Goal: Task Accomplishment & Management: Manage account settings

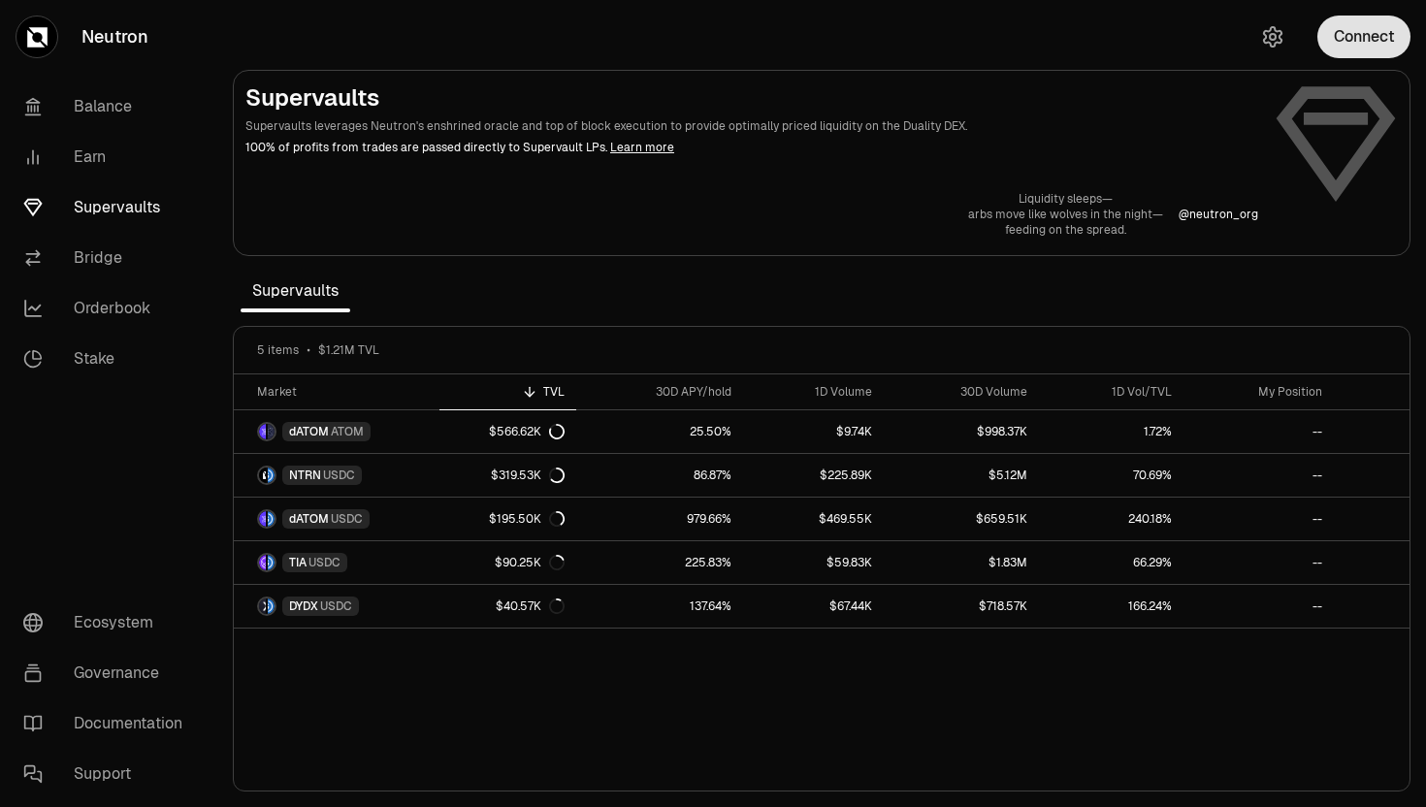
click at [1344, 49] on button "Connect" at bounding box center [1363, 37] width 93 height 43
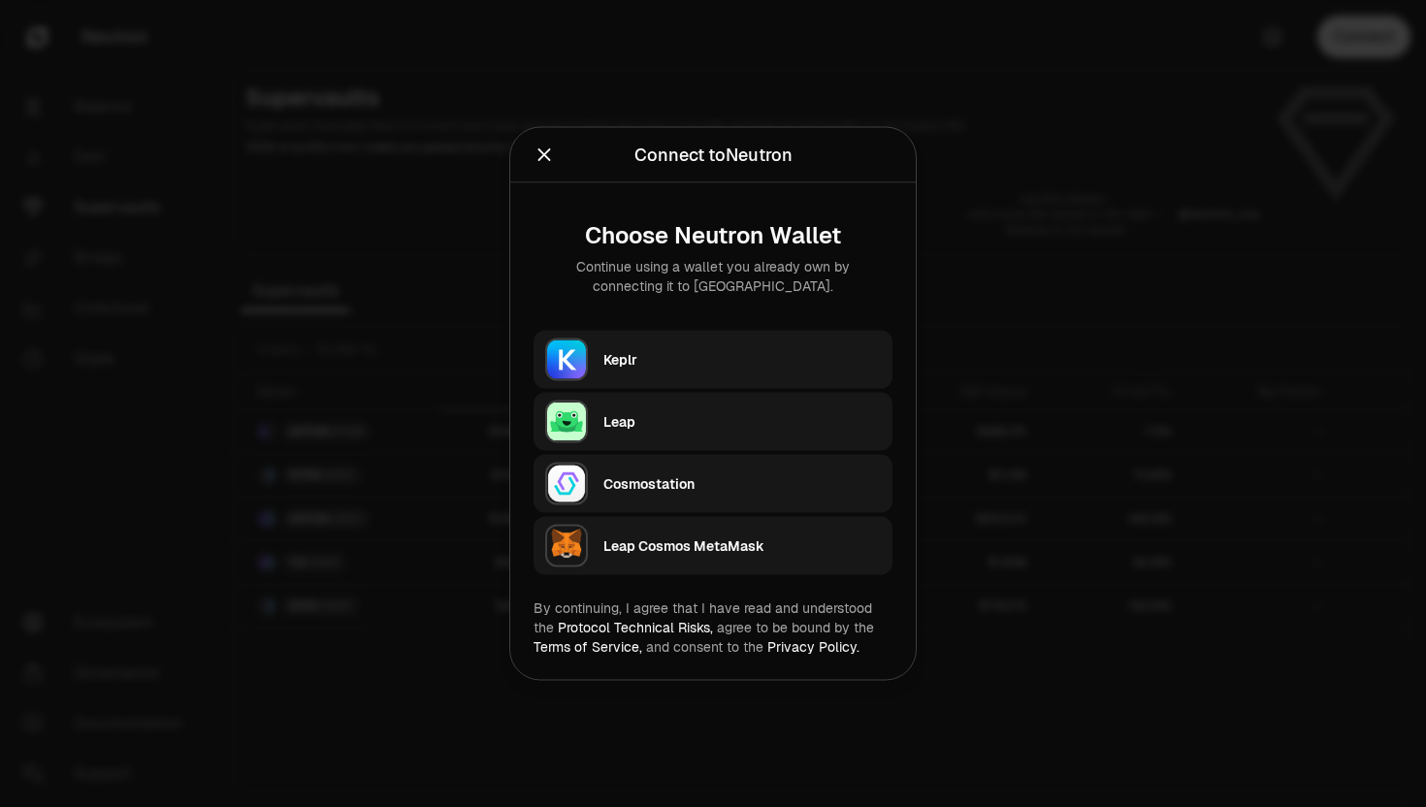
click at [601, 341] on button "Keplr" at bounding box center [713, 360] width 359 height 58
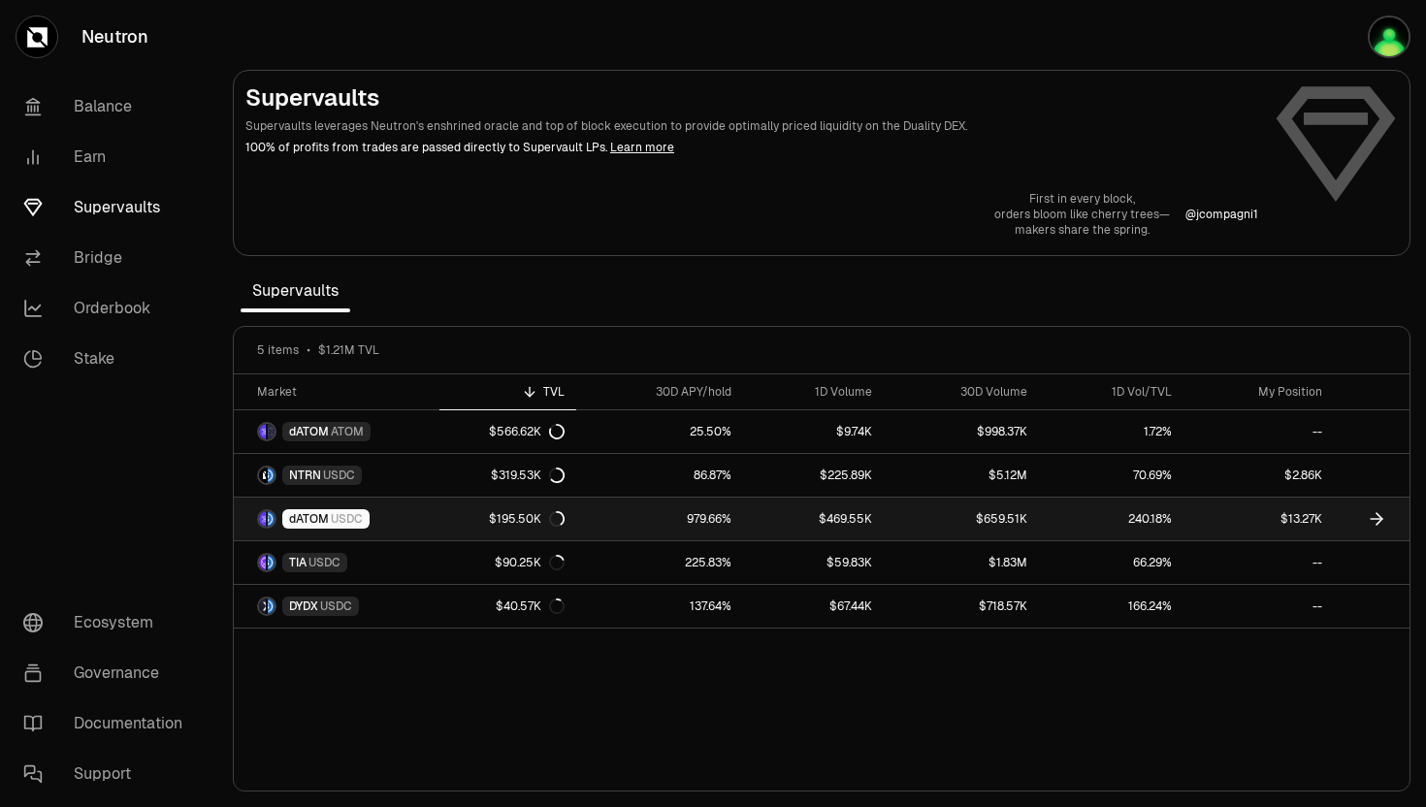
click at [302, 520] on span "dATOM" at bounding box center [309, 519] width 40 height 16
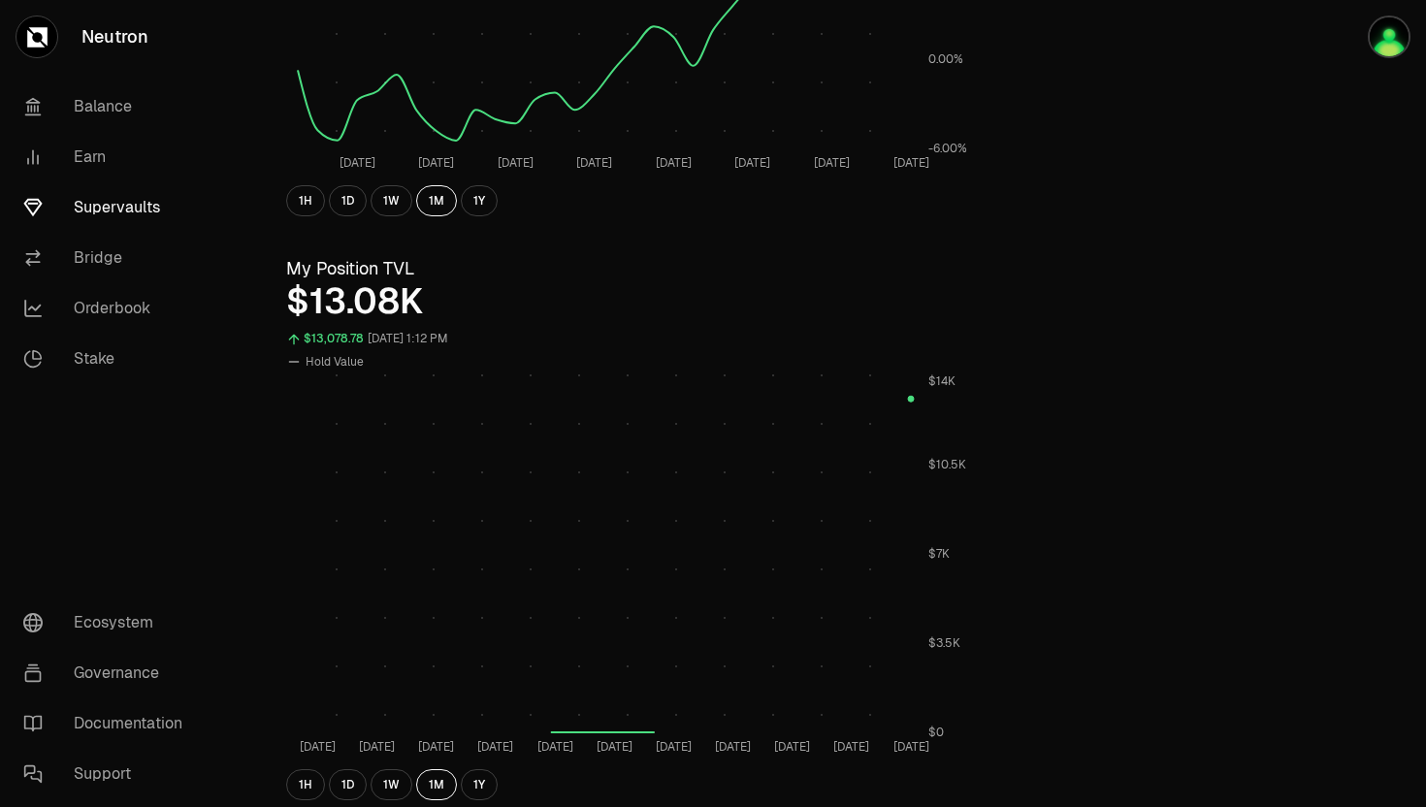
scroll to position [764, 0]
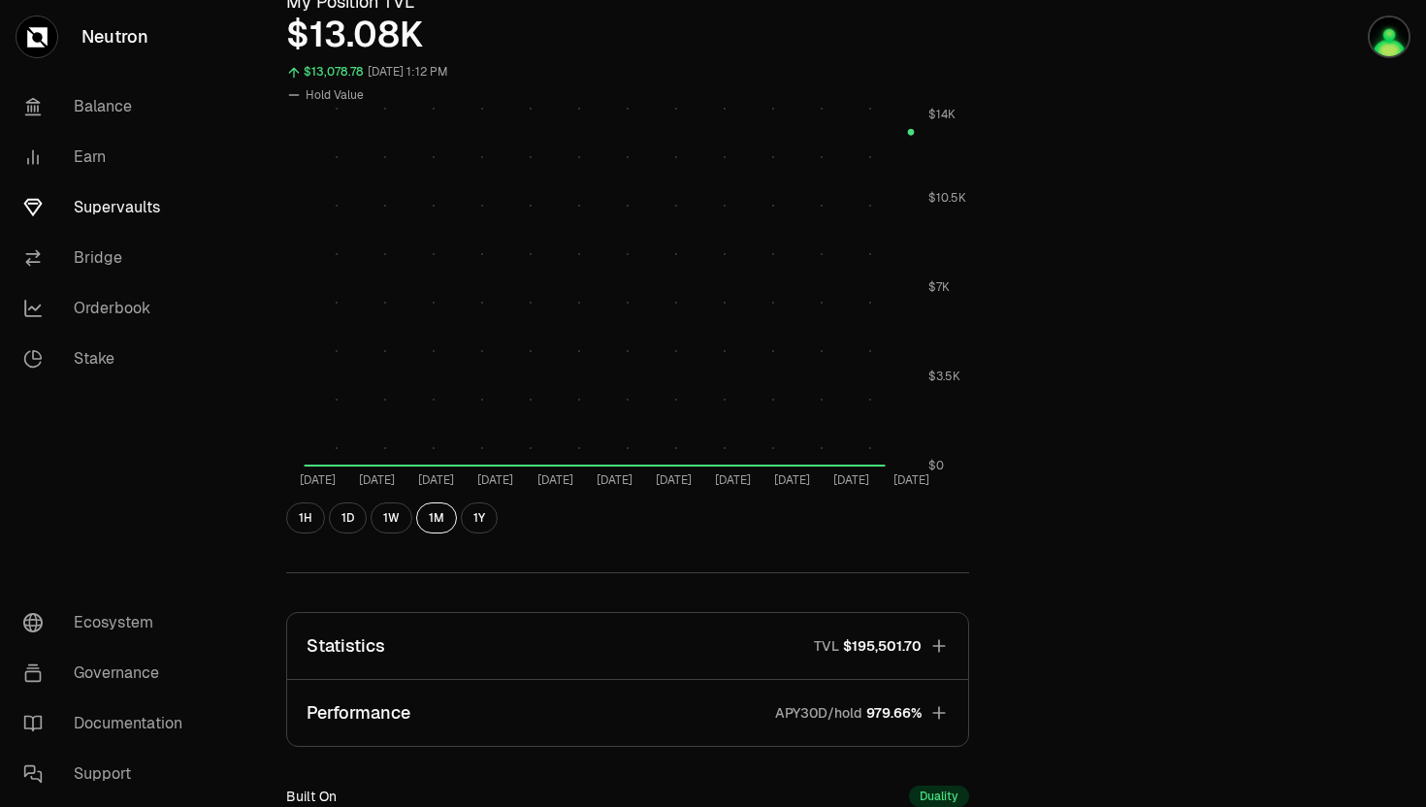
click at [859, 701] on button "Performance APY30D/hold 979.66%" at bounding box center [627, 713] width 681 height 66
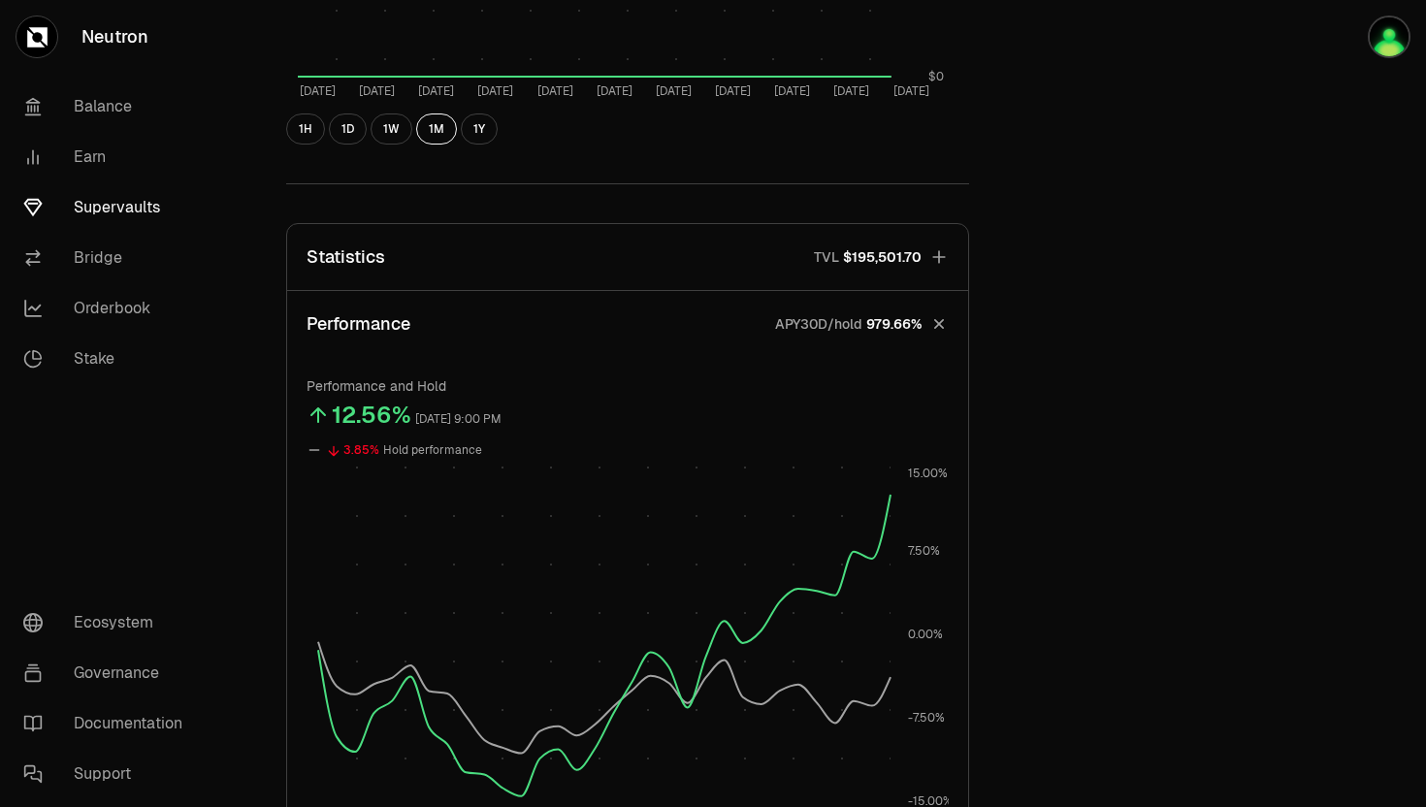
scroll to position [1321, 0]
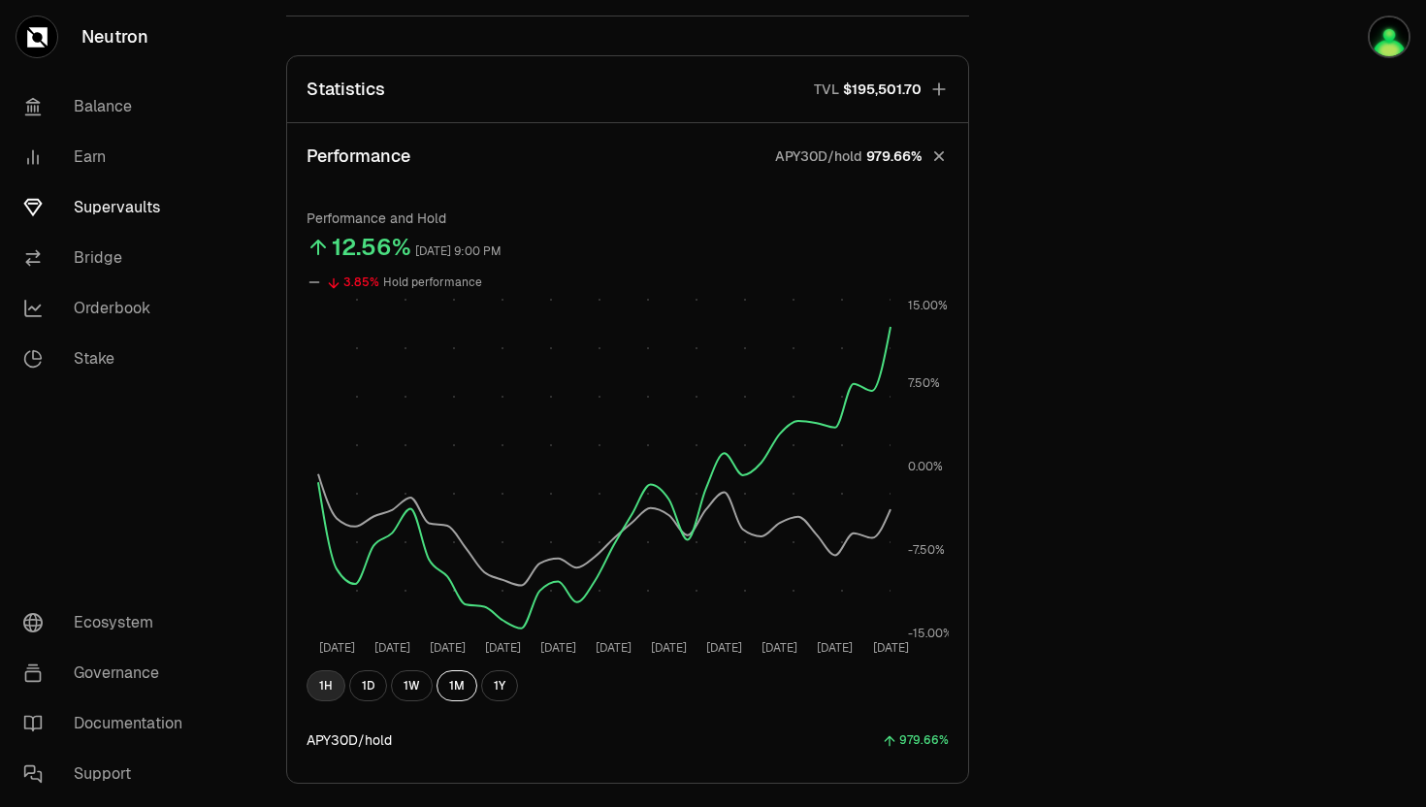
click at [323, 682] on button "1H" at bounding box center [326, 685] width 39 height 31
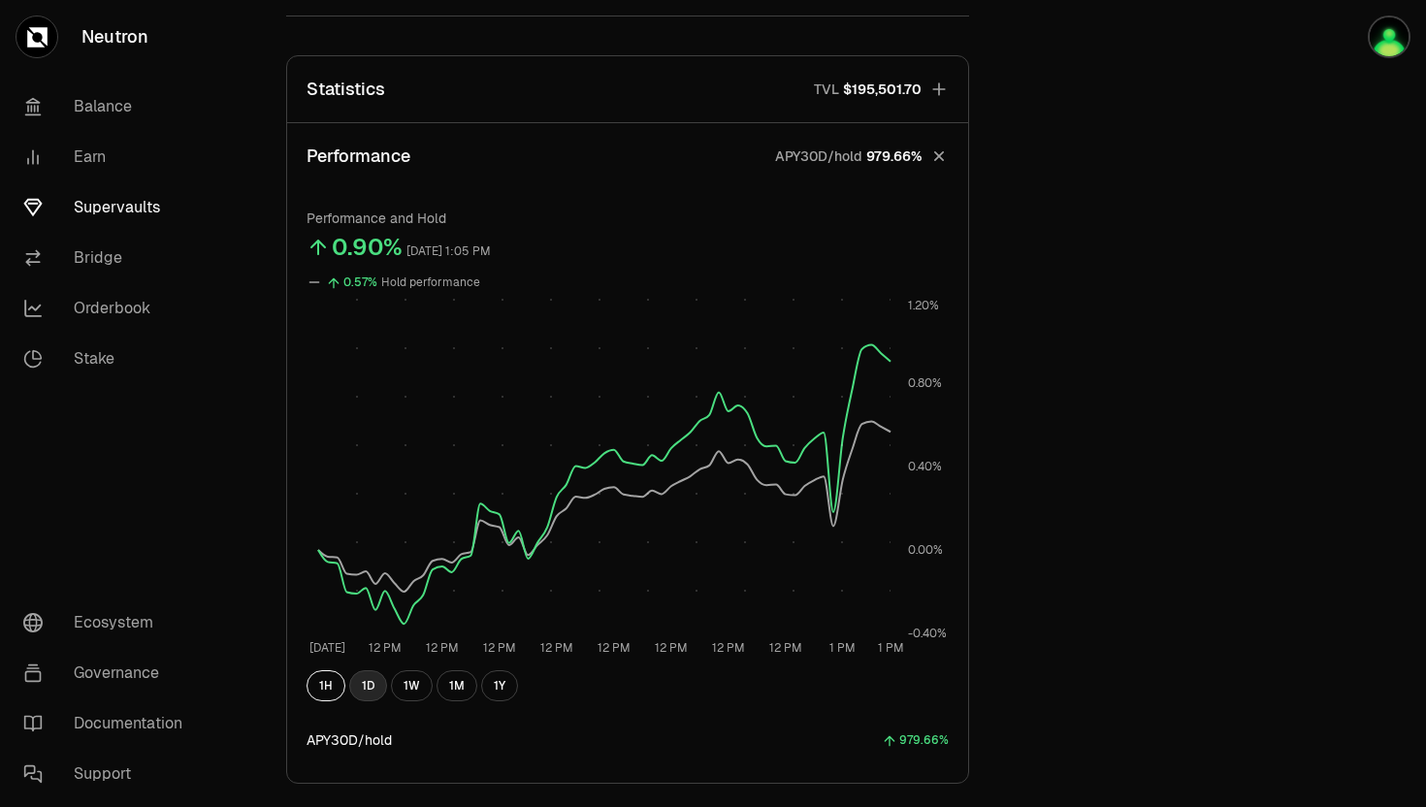
click at [360, 680] on button "1D" at bounding box center [368, 685] width 38 height 31
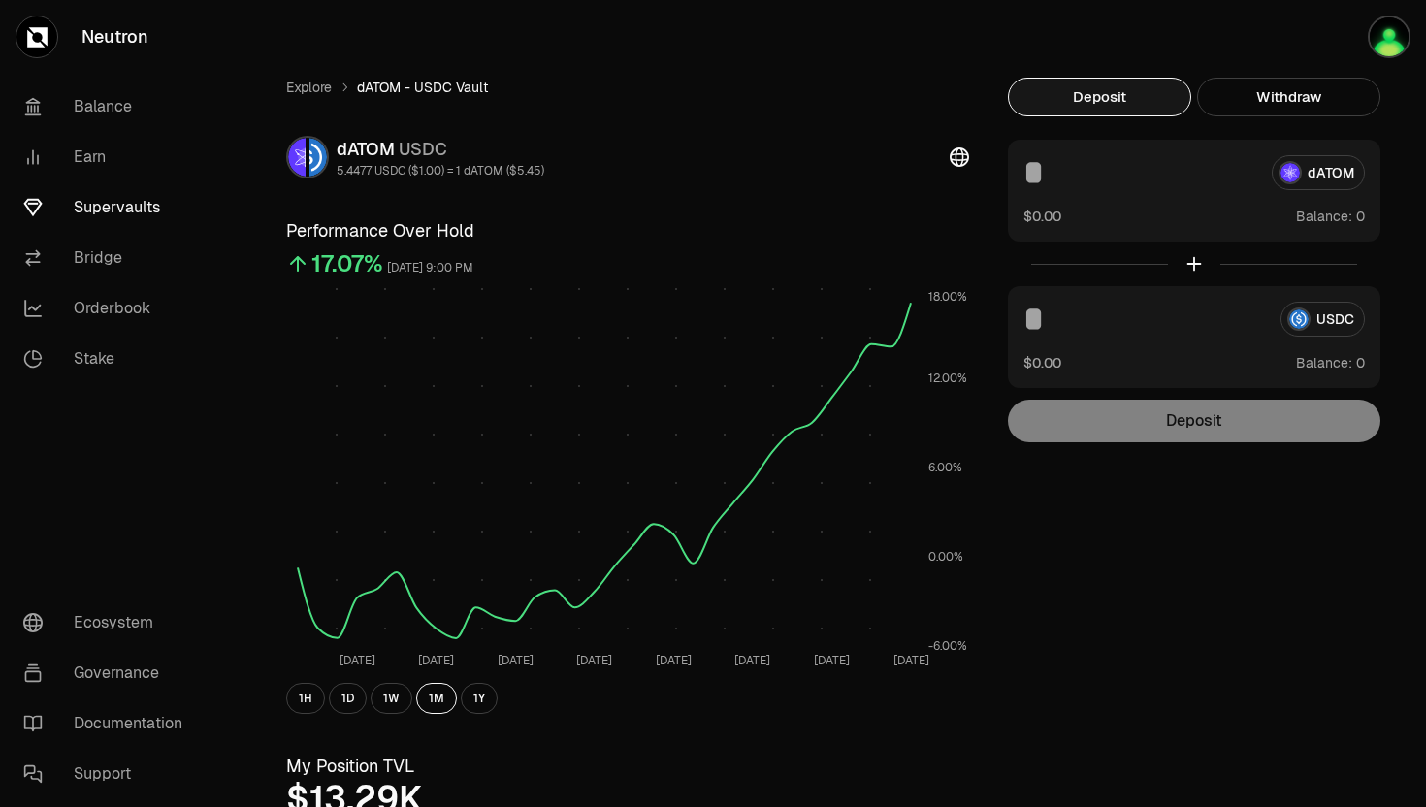
scroll to position [1, 0]
click at [315, 86] on link "Explore" at bounding box center [309, 86] width 46 height 19
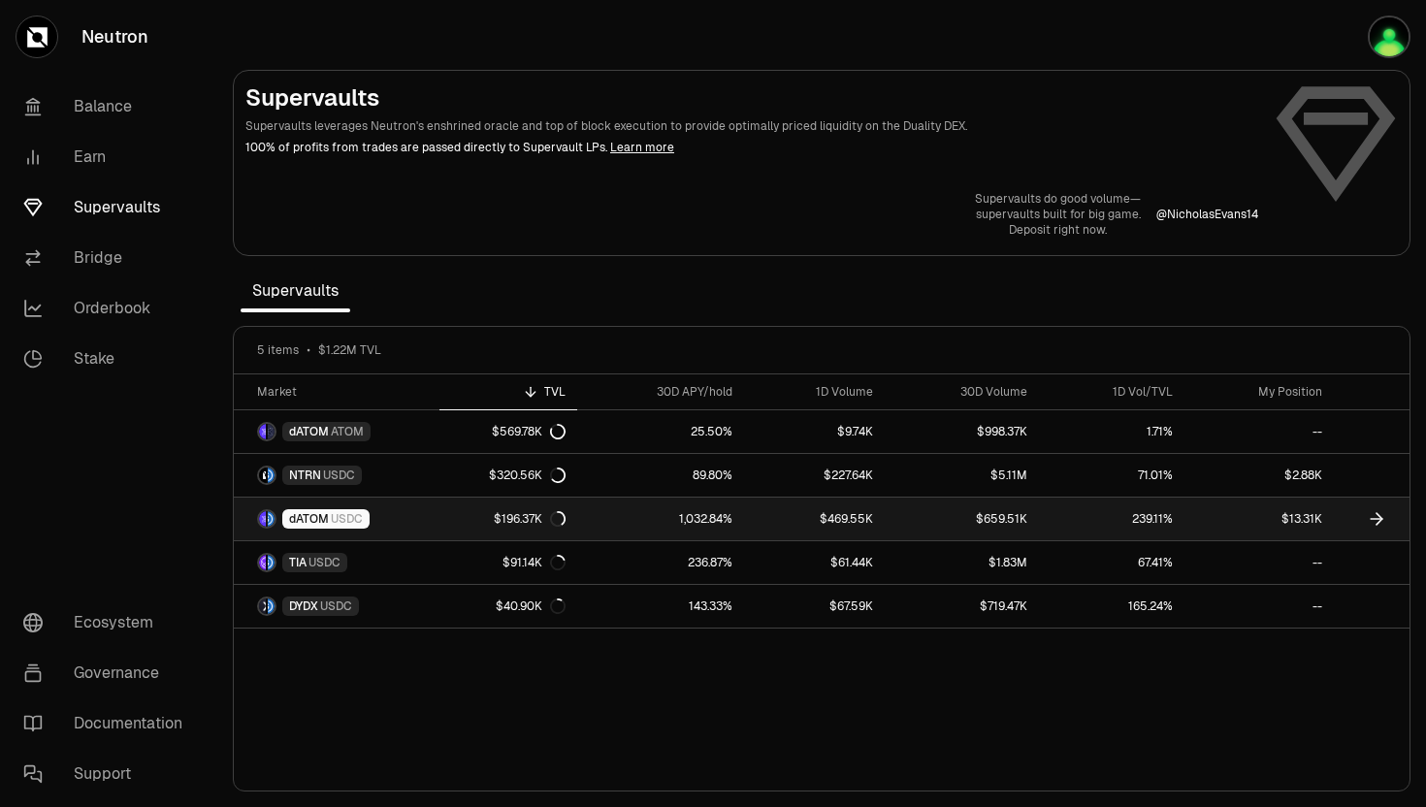
click at [291, 515] on span "dATOM" at bounding box center [309, 519] width 40 height 16
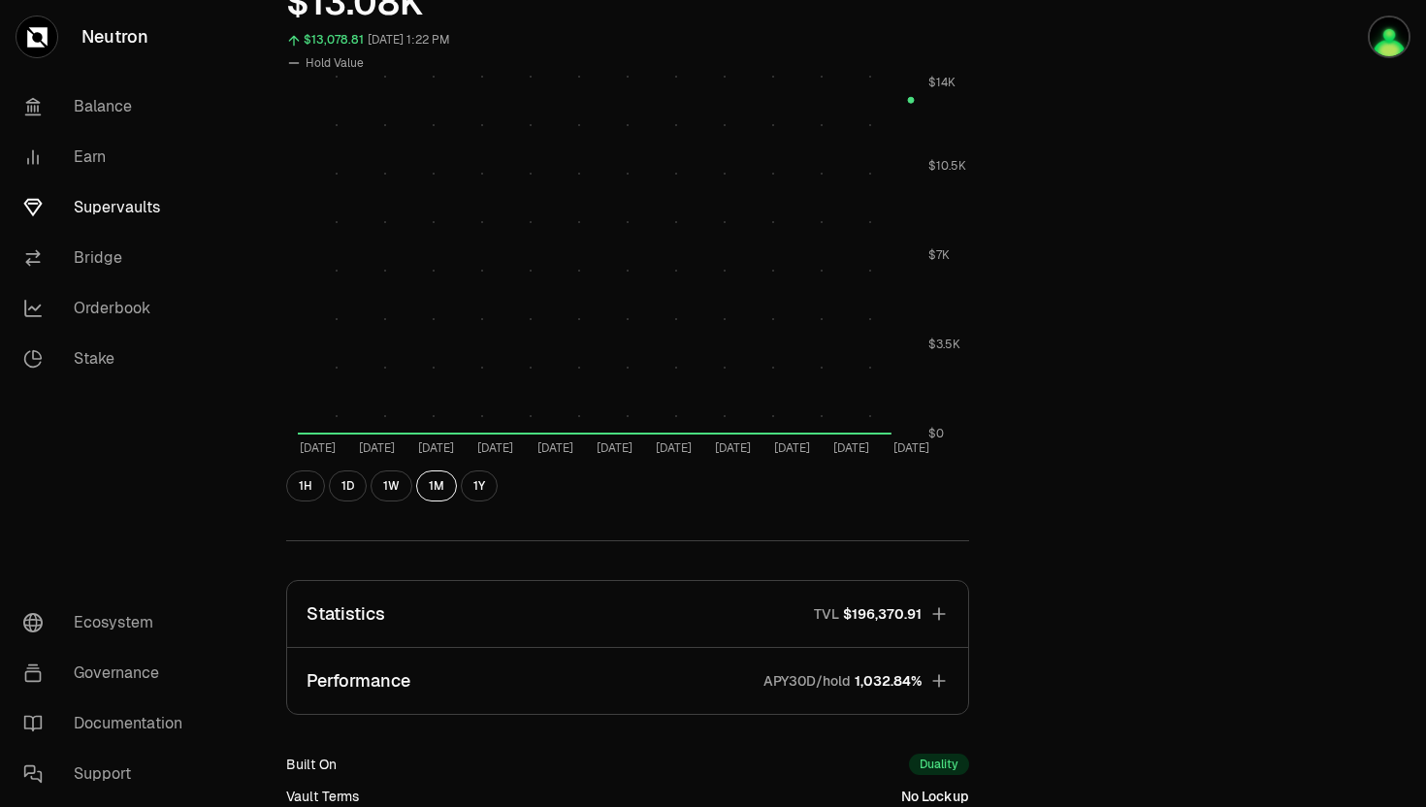
scroll to position [1045, 0]
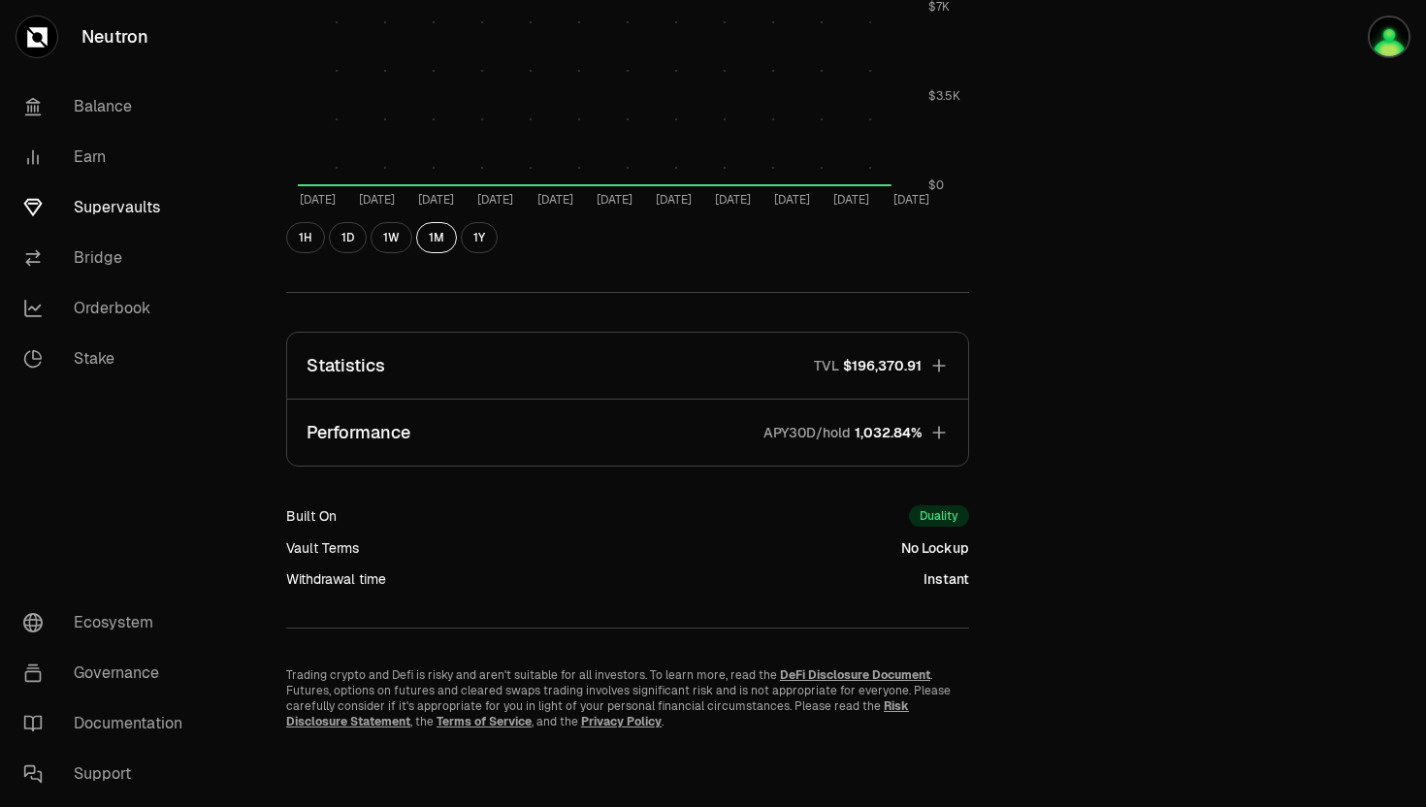
click at [943, 430] on icon "button" at bounding box center [938, 432] width 19 height 19
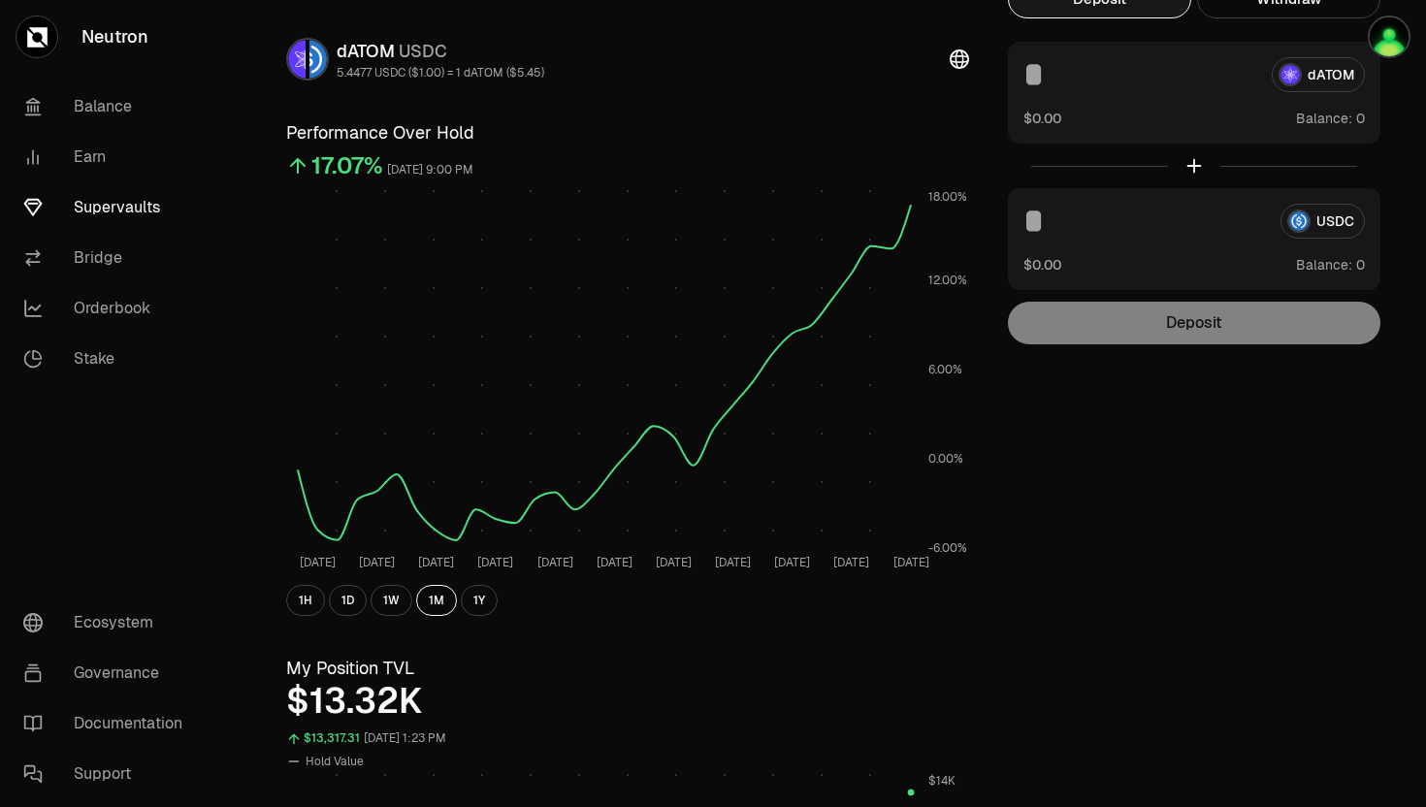
scroll to position [0, 0]
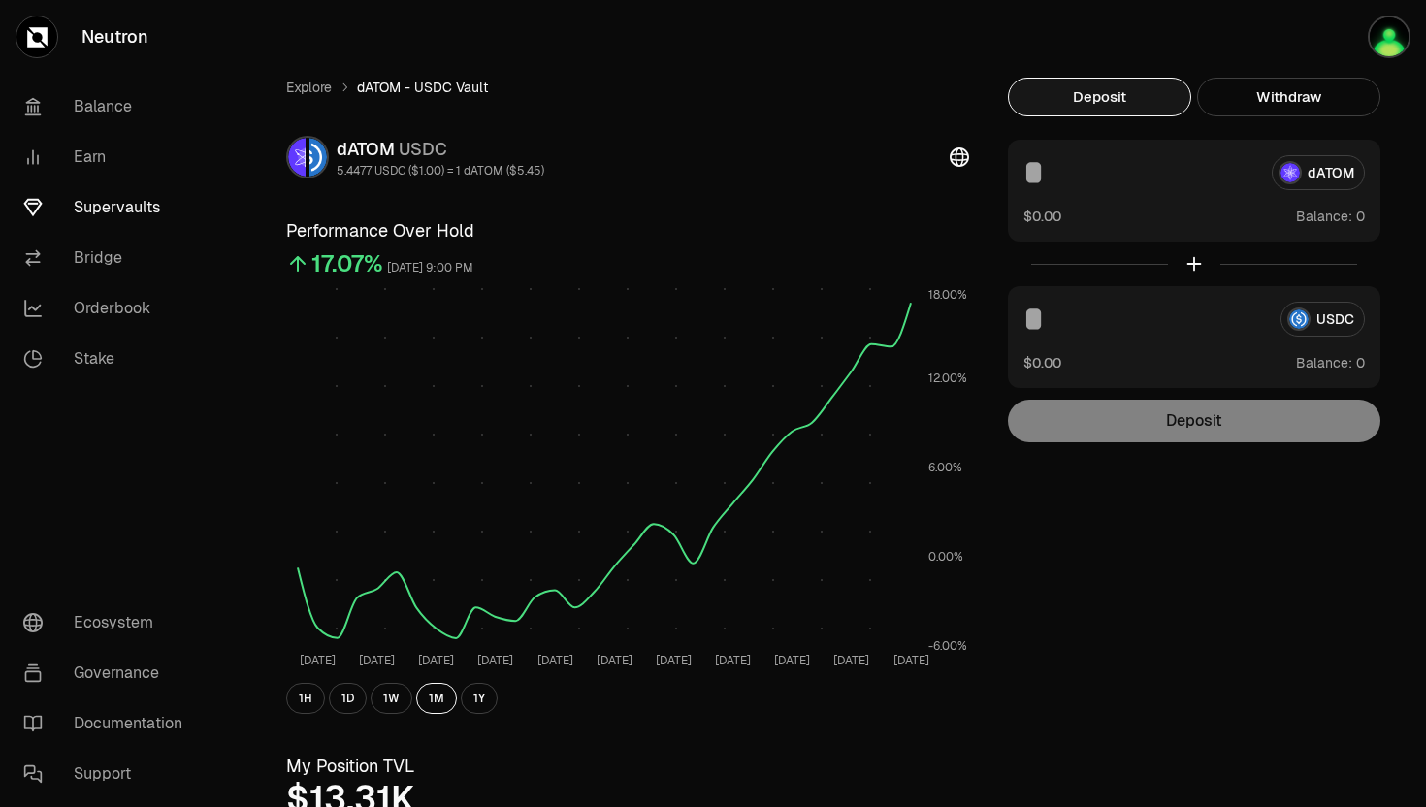
click at [311, 86] on link "Explore" at bounding box center [309, 87] width 46 height 19
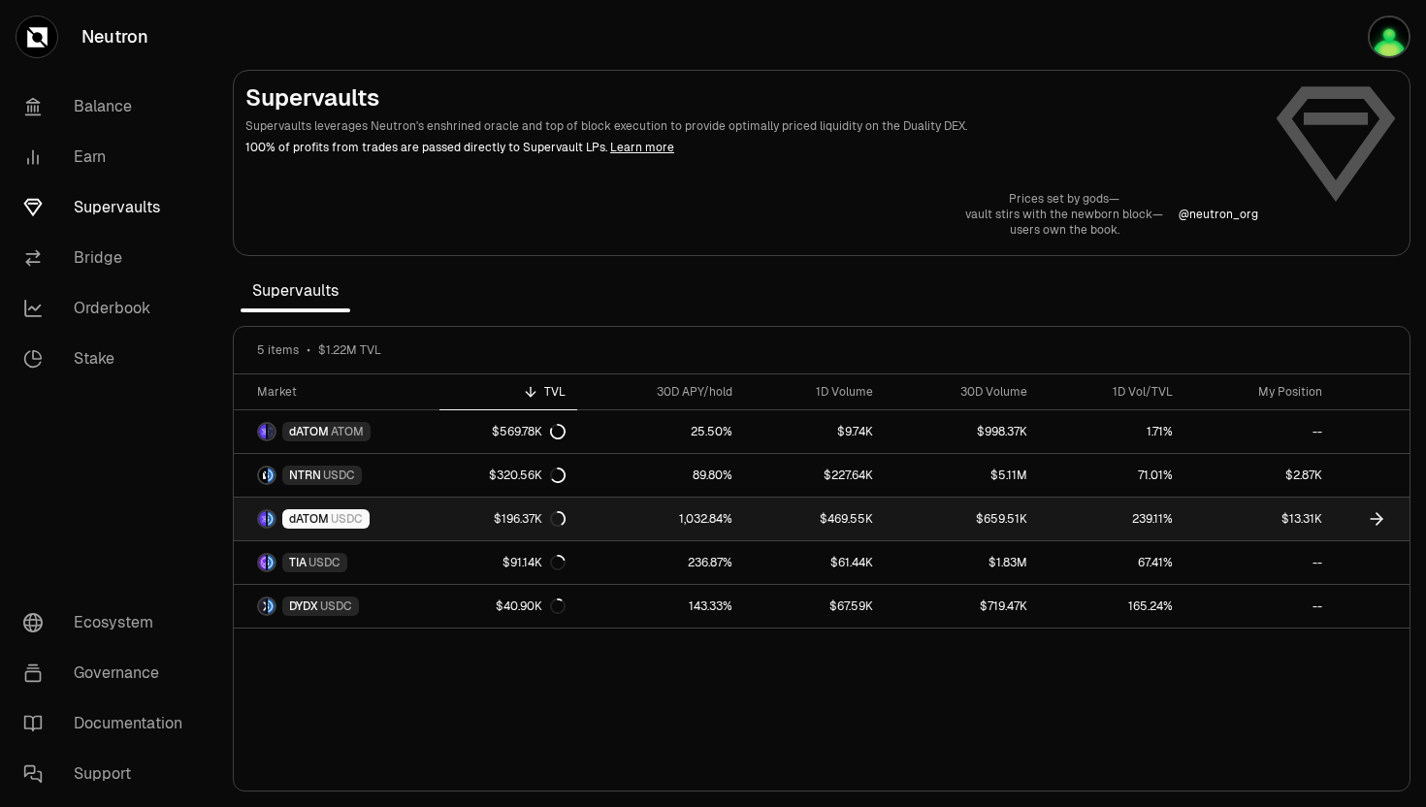
click at [325, 522] on span "dATOM" at bounding box center [309, 519] width 40 height 16
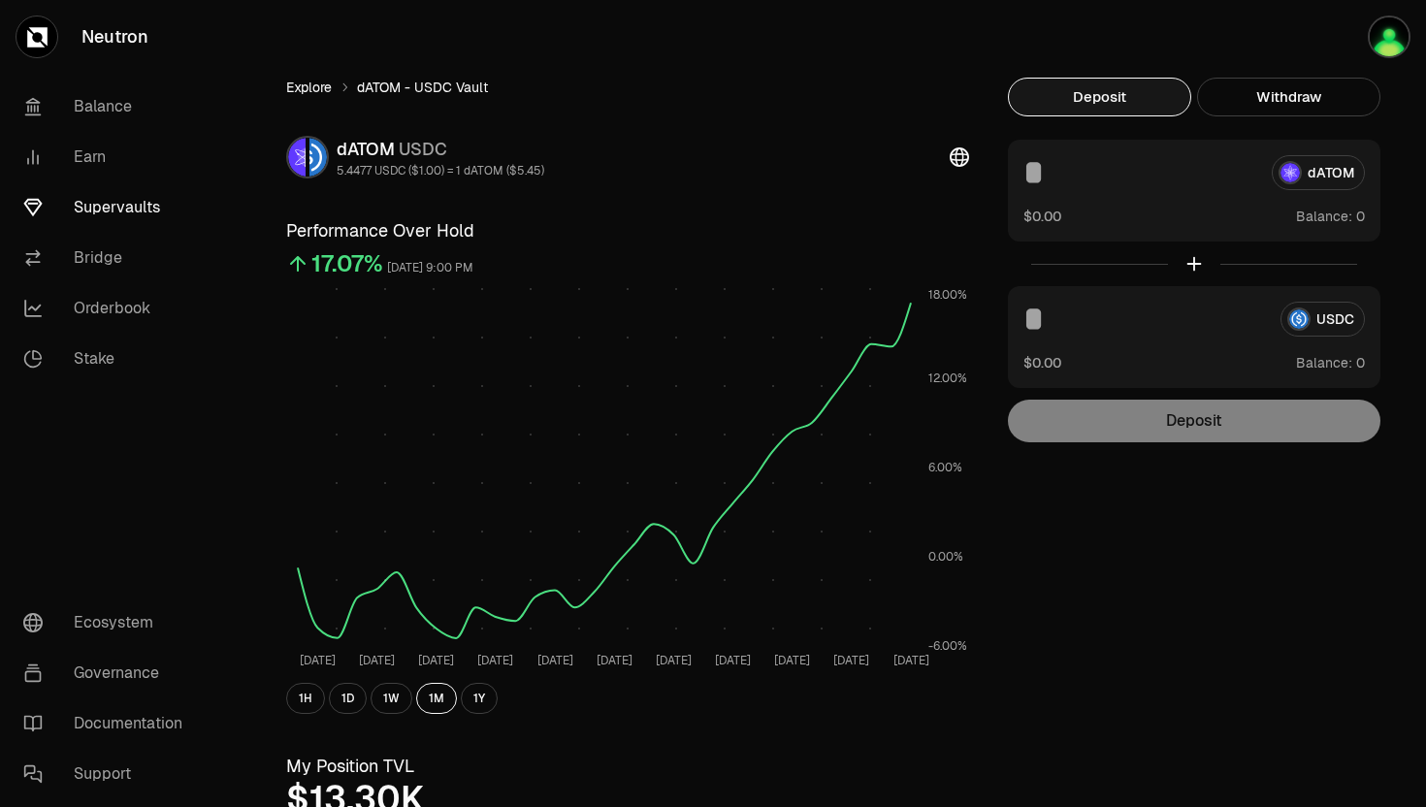
click at [315, 90] on link "Explore" at bounding box center [309, 87] width 46 height 19
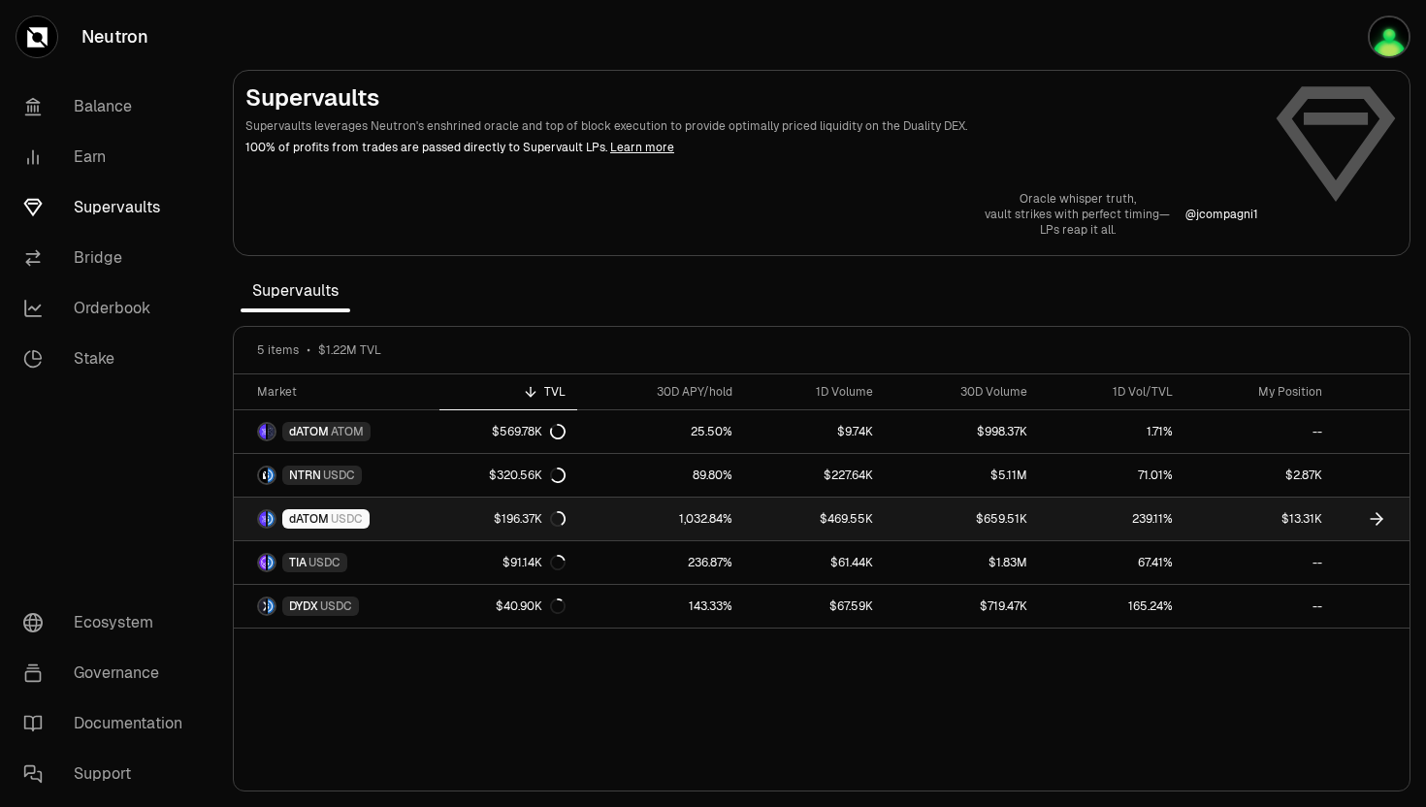
click at [319, 515] on span "dATOM" at bounding box center [309, 519] width 40 height 16
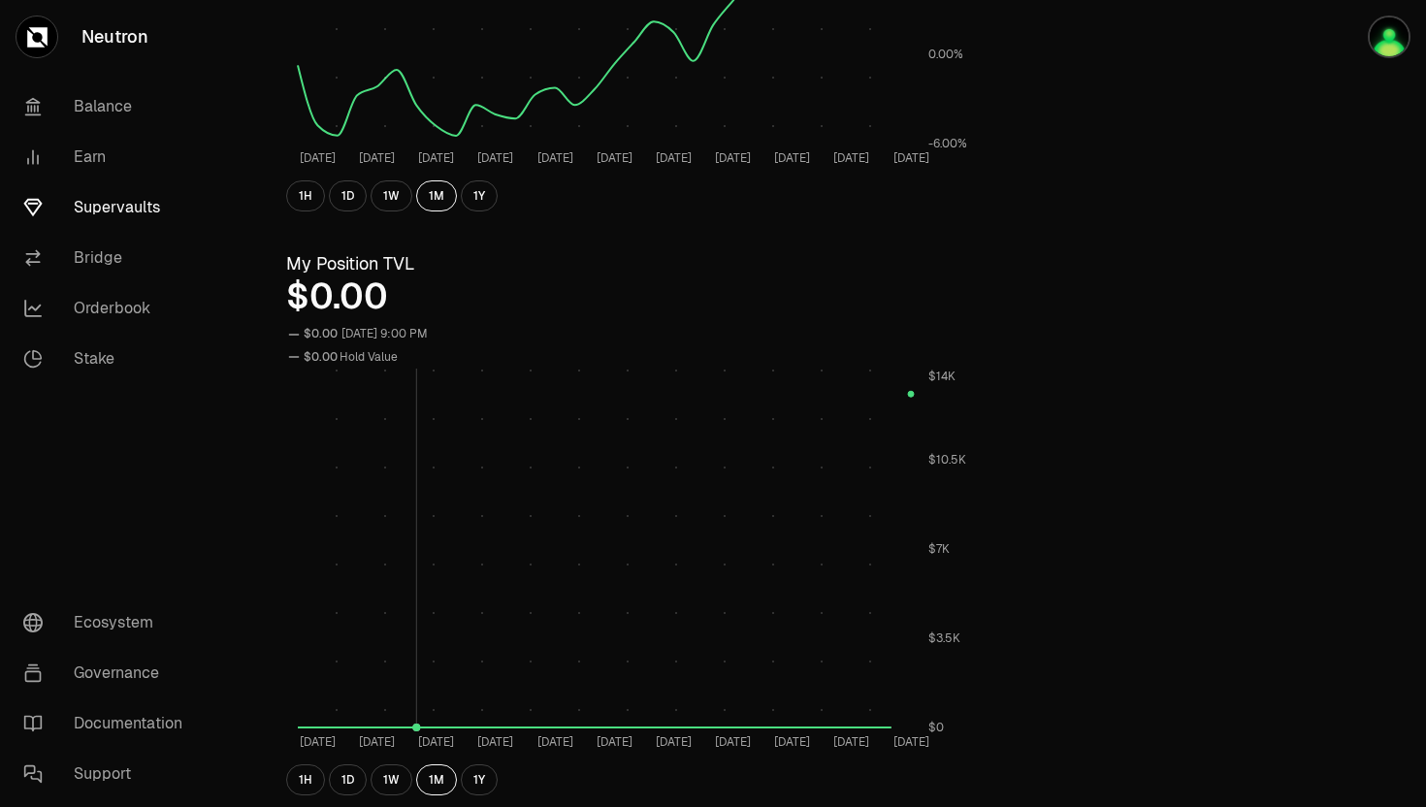
scroll to position [376, 0]
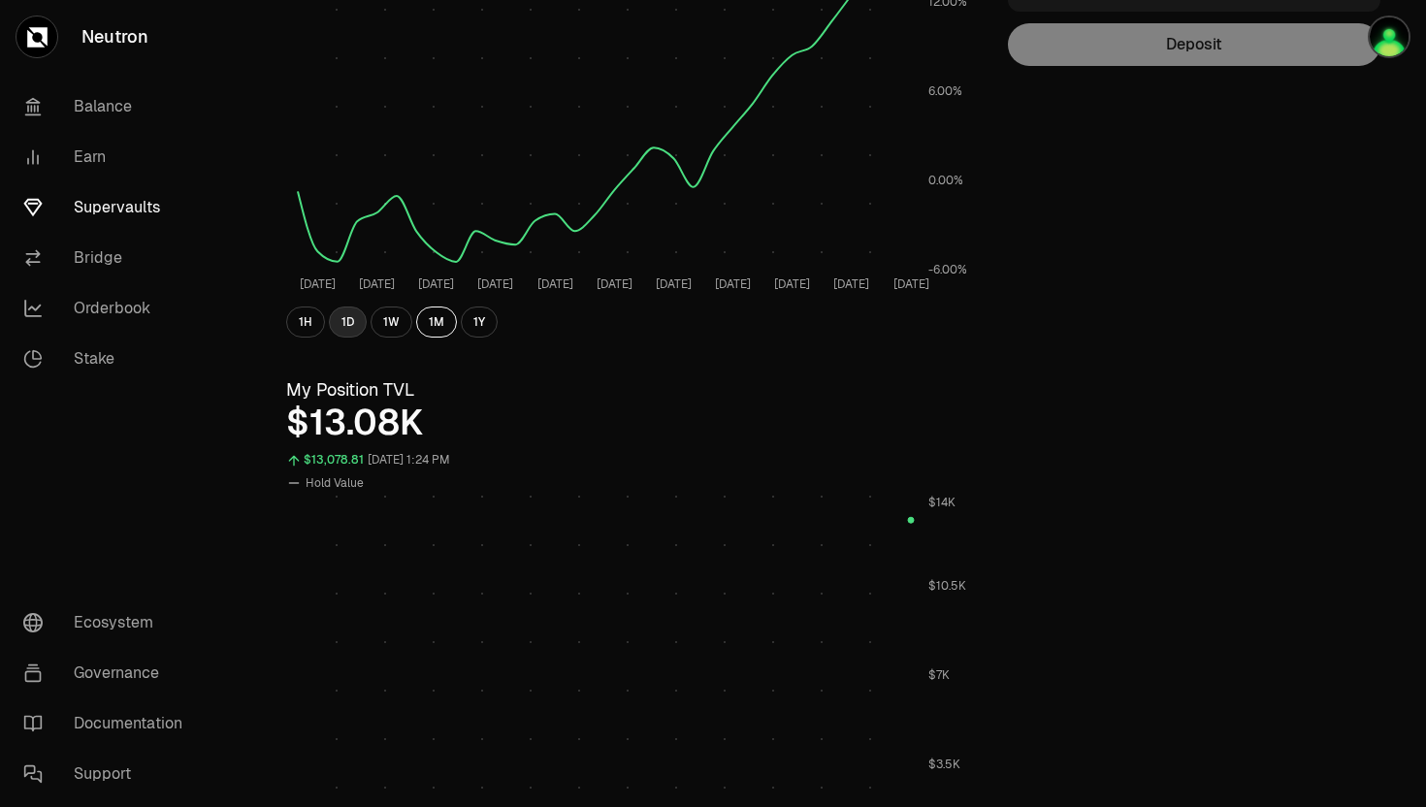
click at [345, 317] on button "1D" at bounding box center [348, 322] width 38 height 31
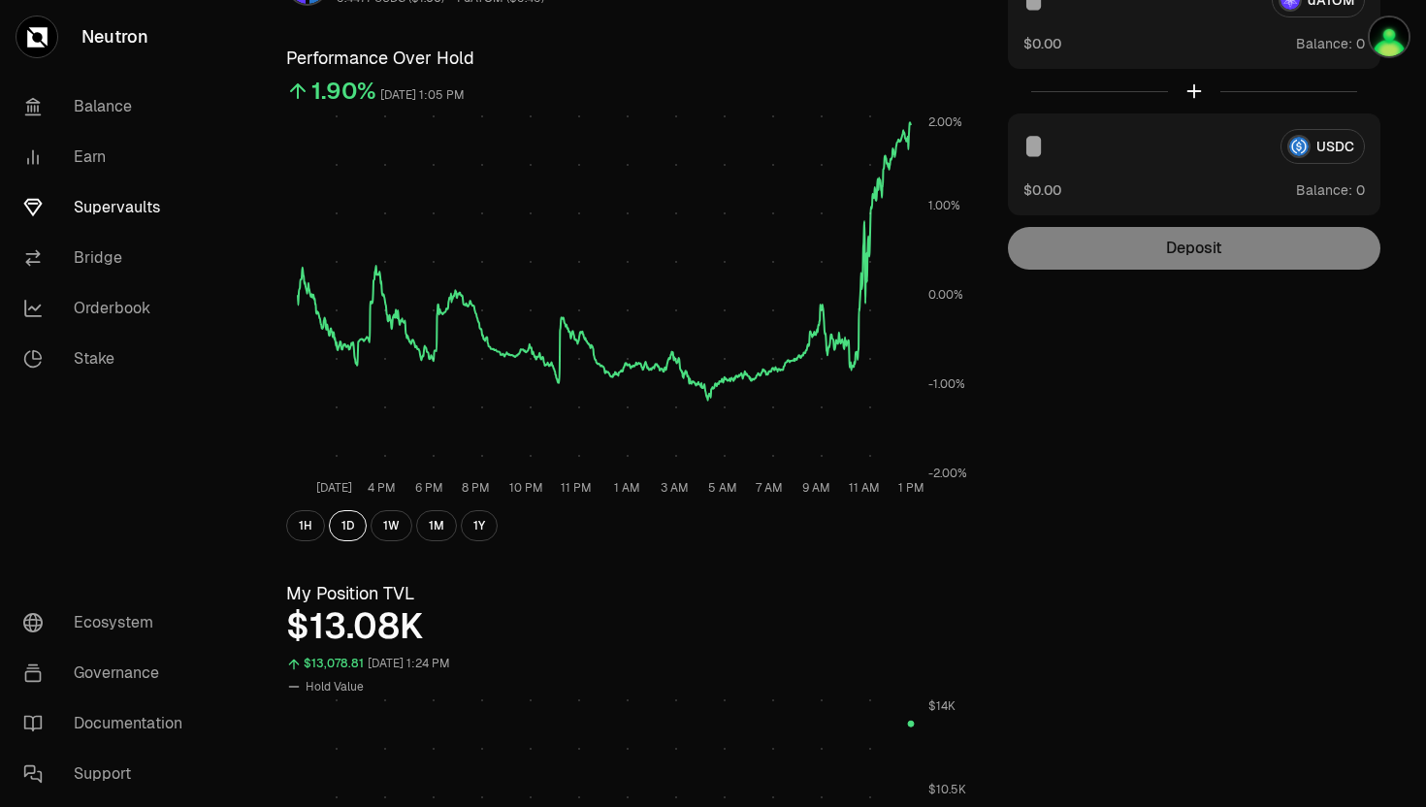
scroll to position [41, 0]
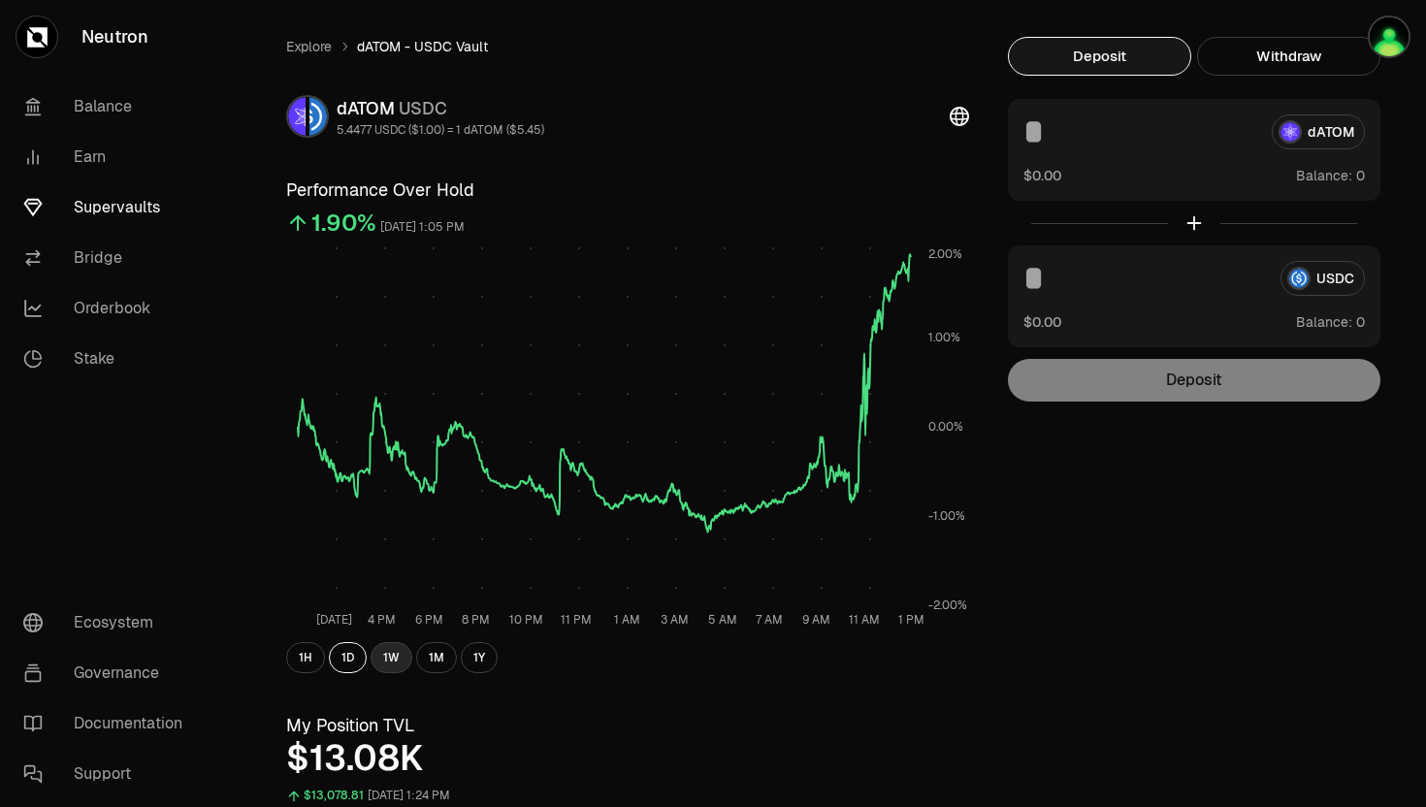
click at [381, 652] on button "1W" at bounding box center [392, 657] width 42 height 31
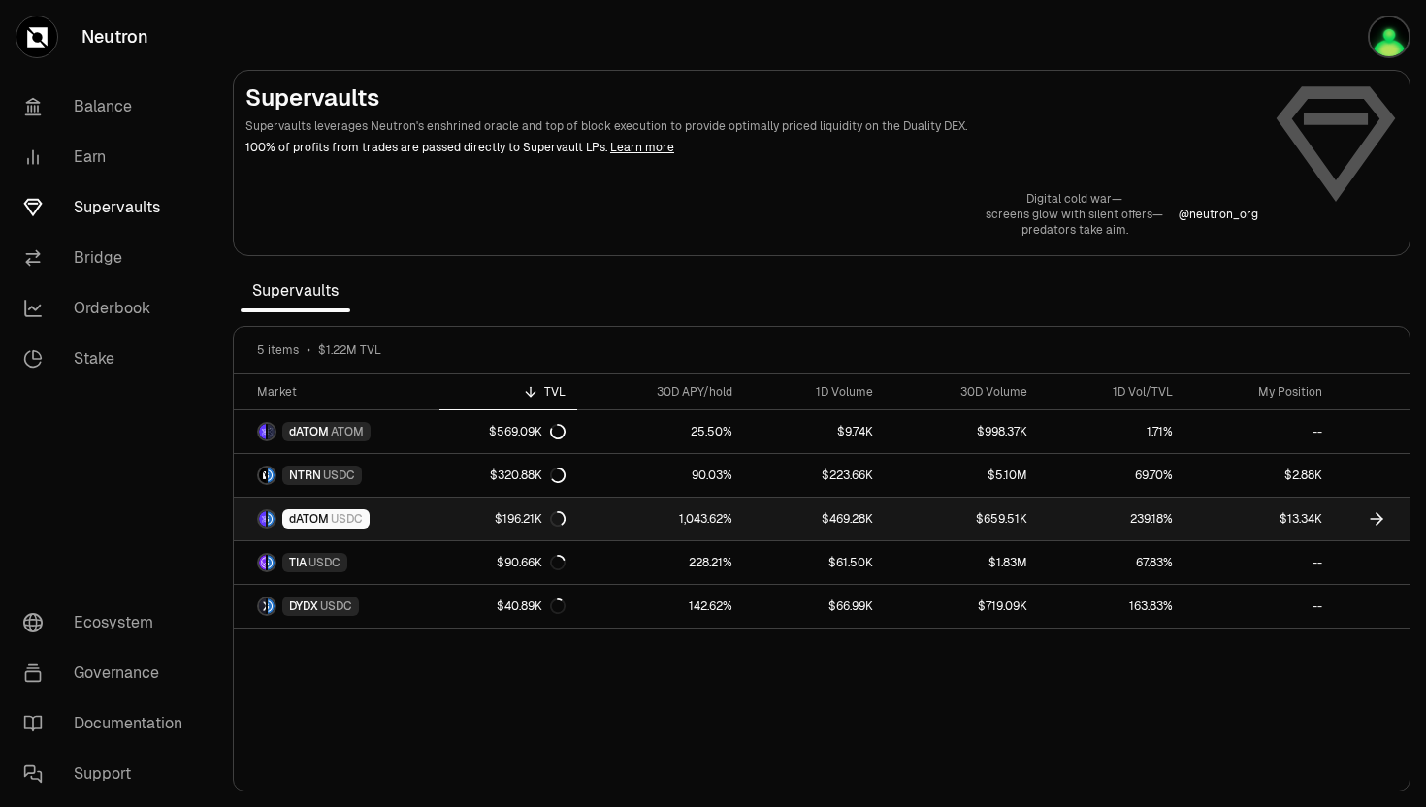
click at [341, 514] on span "USDC" at bounding box center [347, 519] width 32 height 16
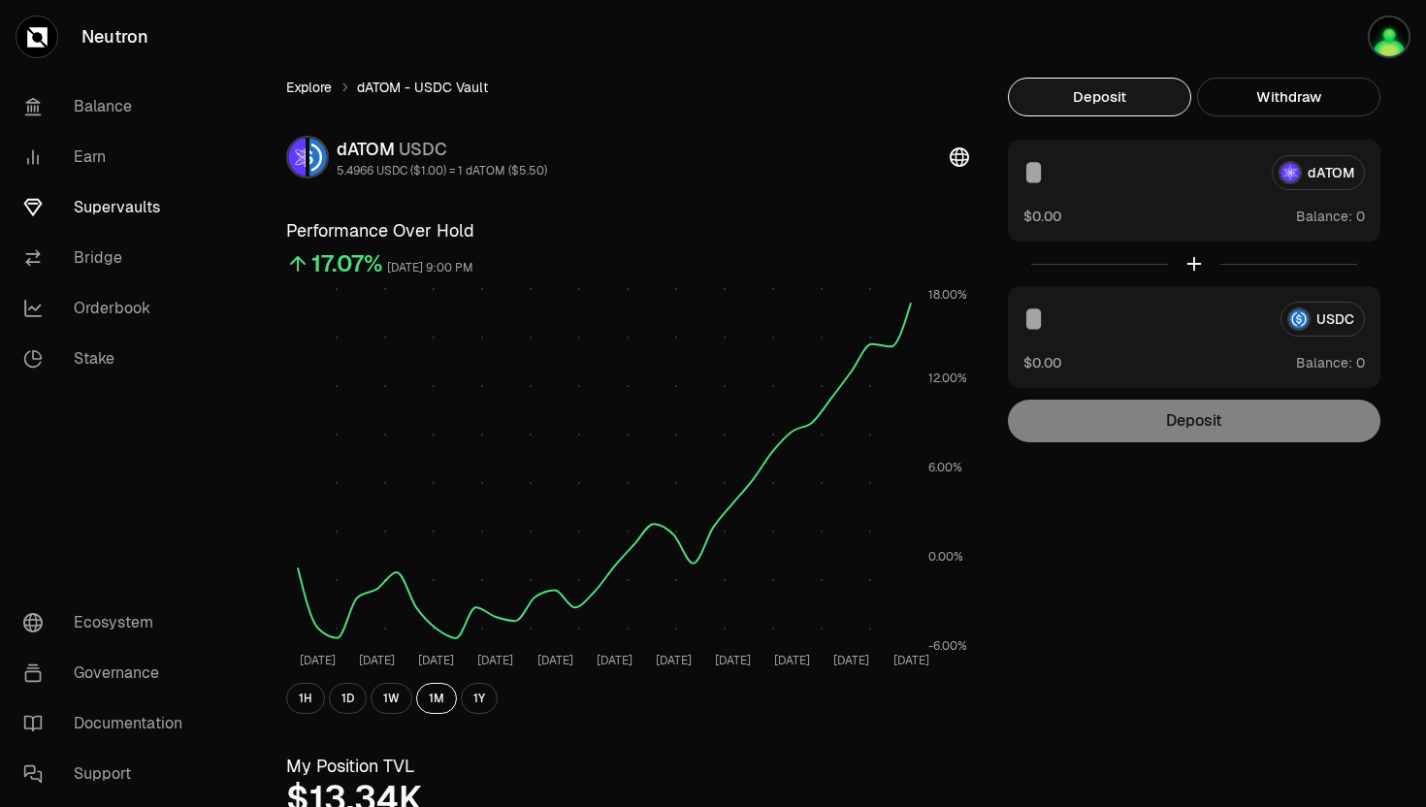
click at [312, 94] on link "Explore" at bounding box center [309, 87] width 46 height 19
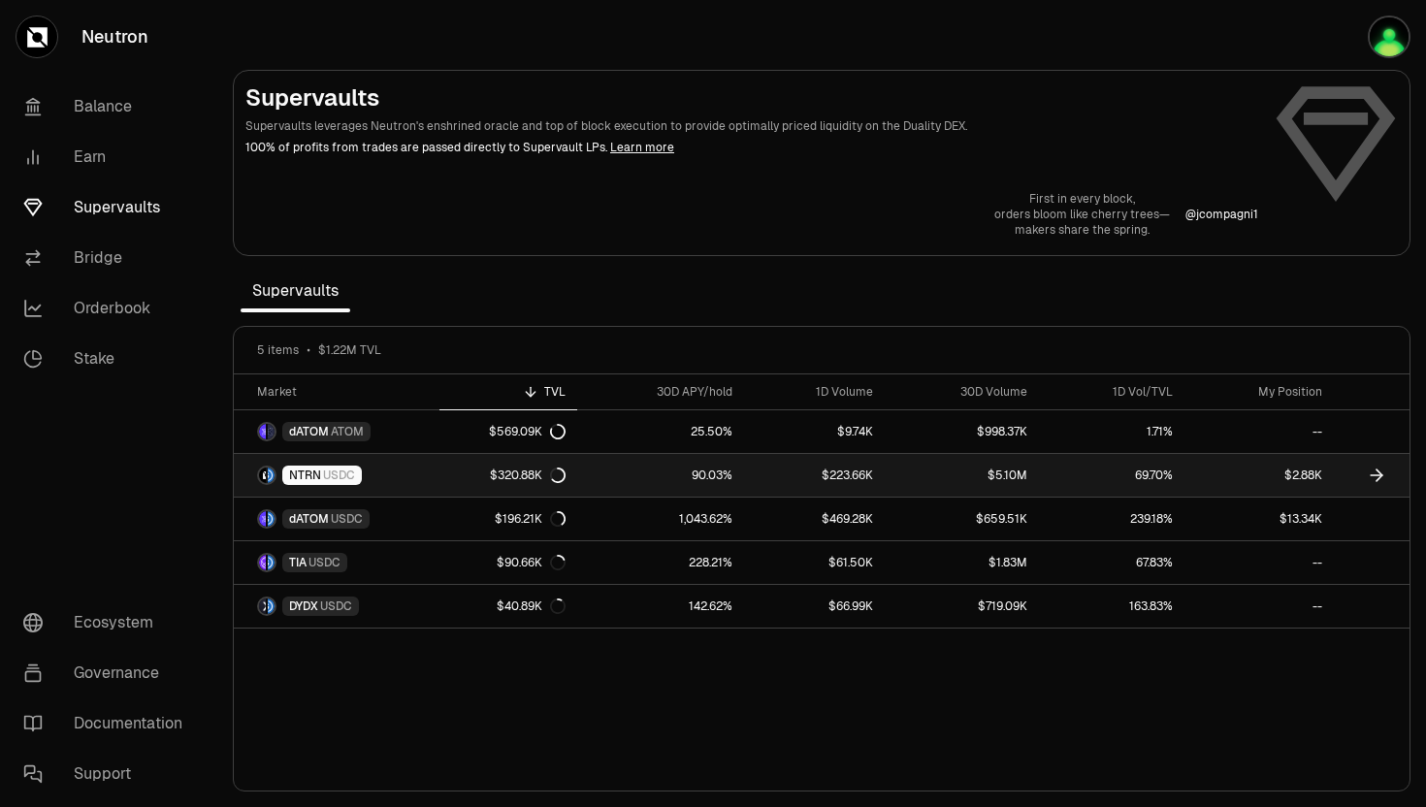
click at [297, 474] on span "NTRN" at bounding box center [305, 476] width 32 height 16
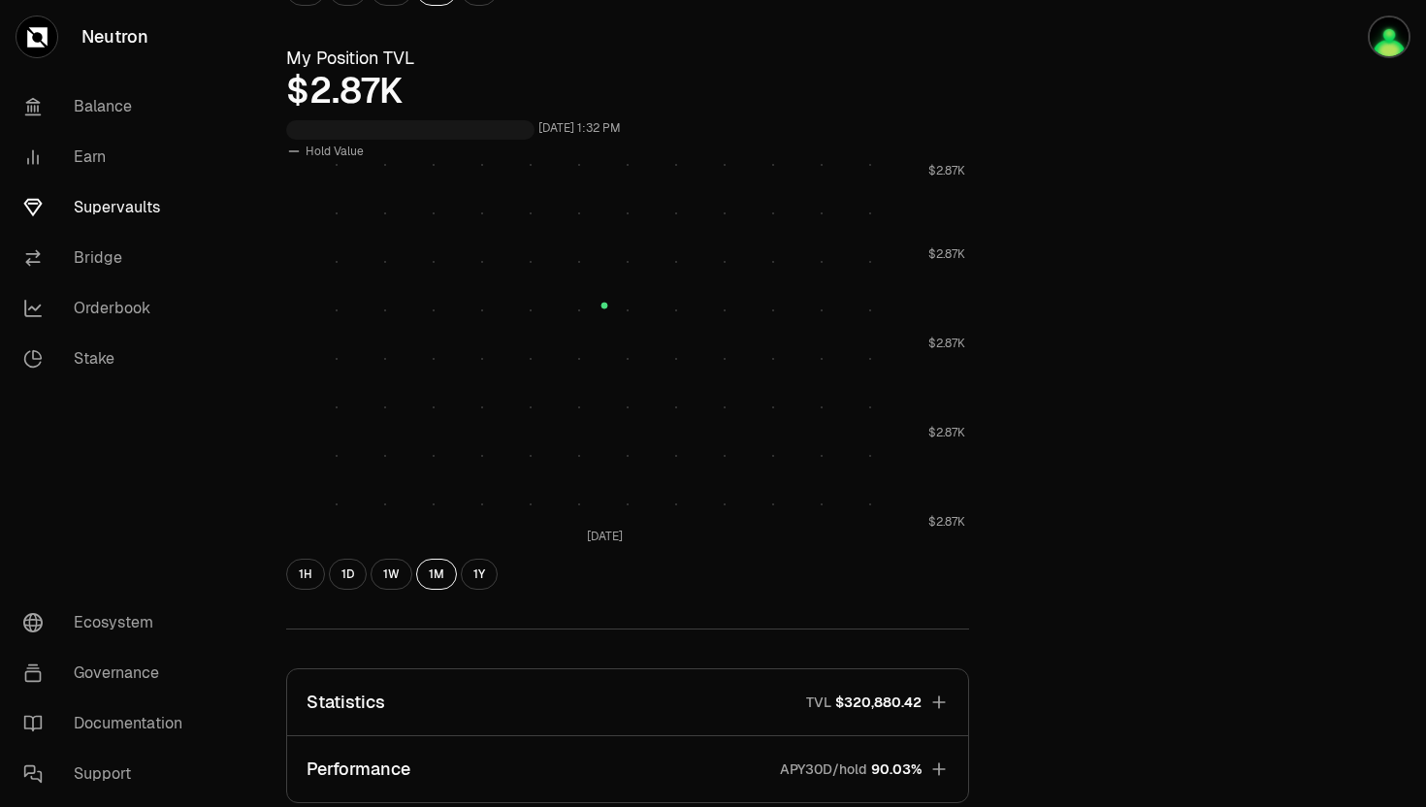
scroll to position [962, 0]
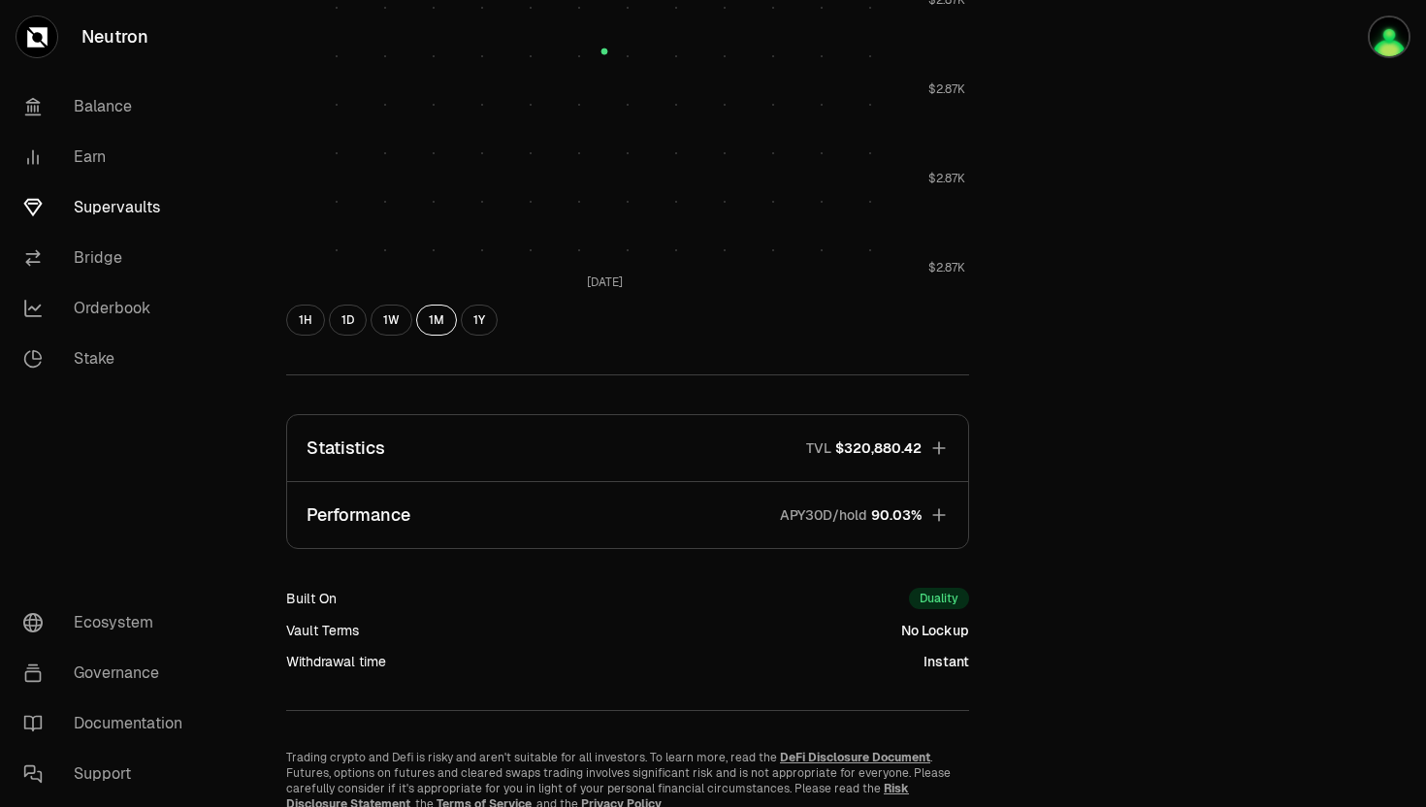
click at [386, 520] on p "Performance" at bounding box center [359, 515] width 104 height 27
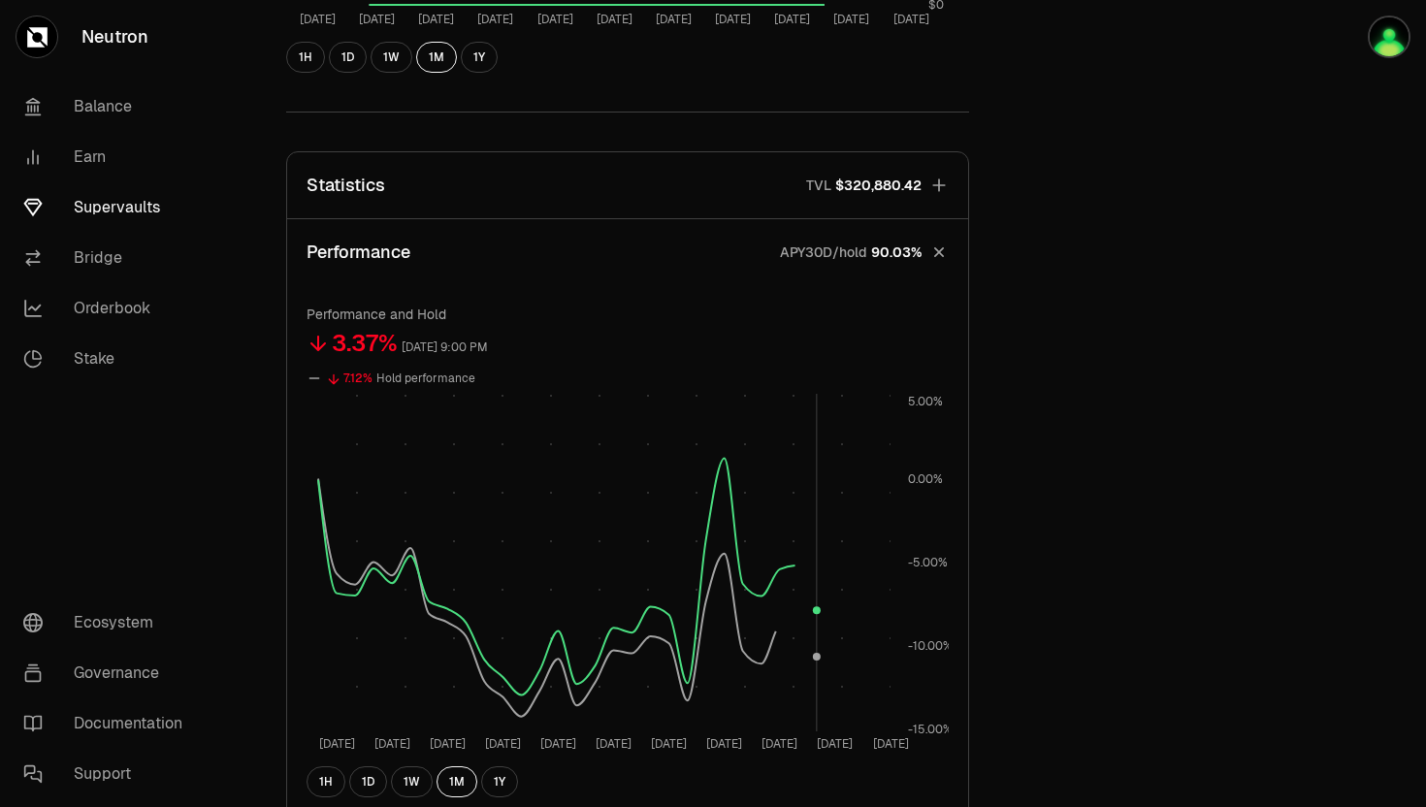
scroll to position [1270, 0]
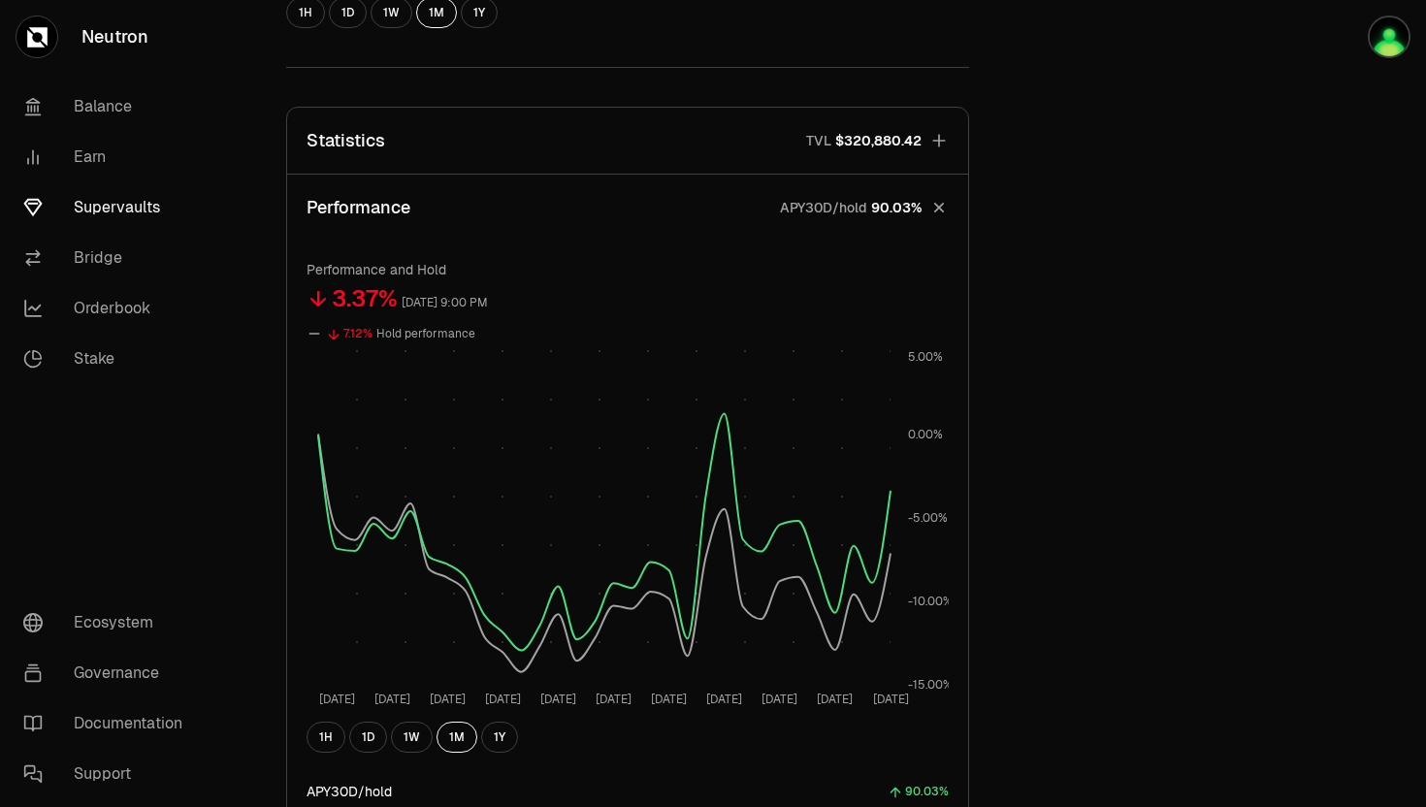
click at [859, 144] on span "$320,880.42" at bounding box center [878, 140] width 86 height 19
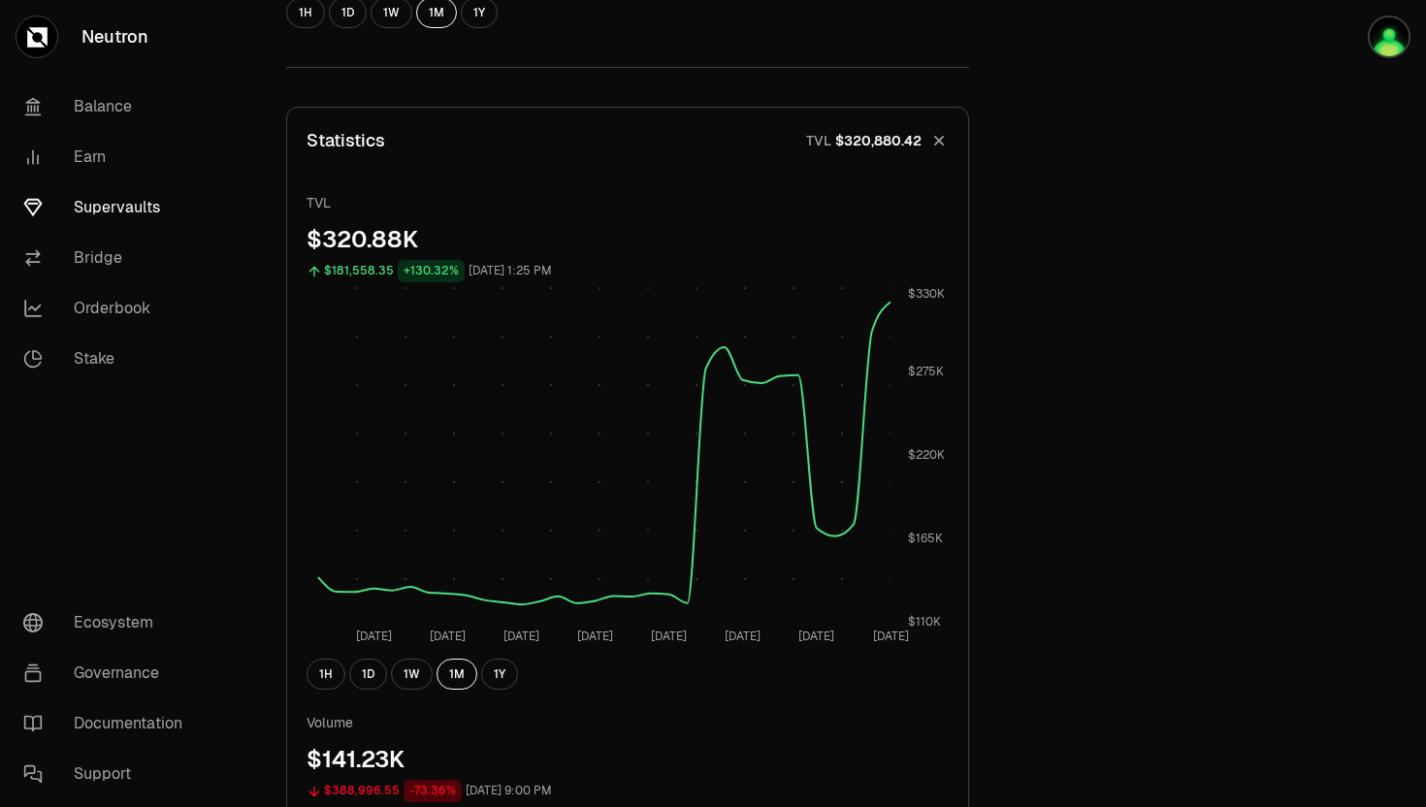
scroll to position [0, 0]
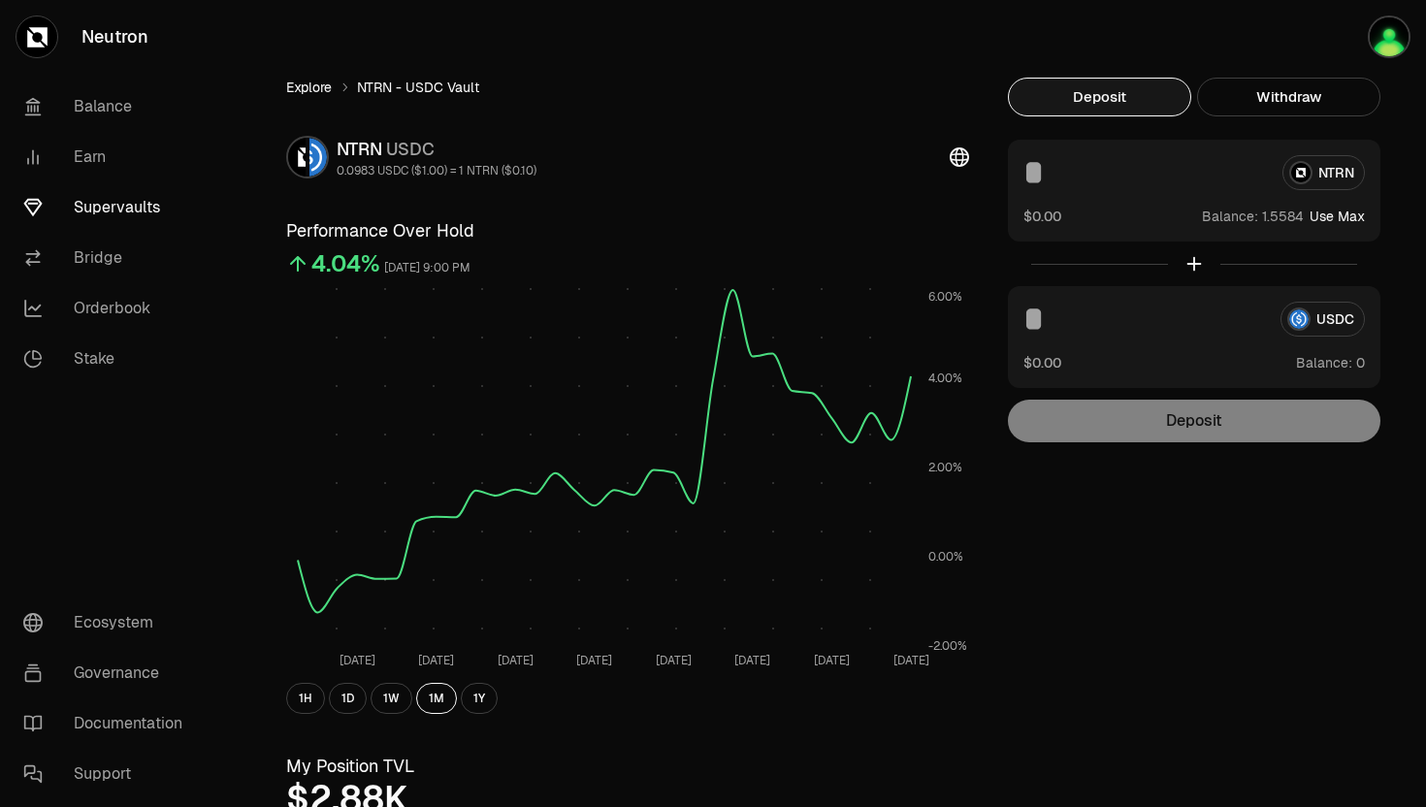
click at [313, 81] on link "Explore" at bounding box center [309, 87] width 46 height 19
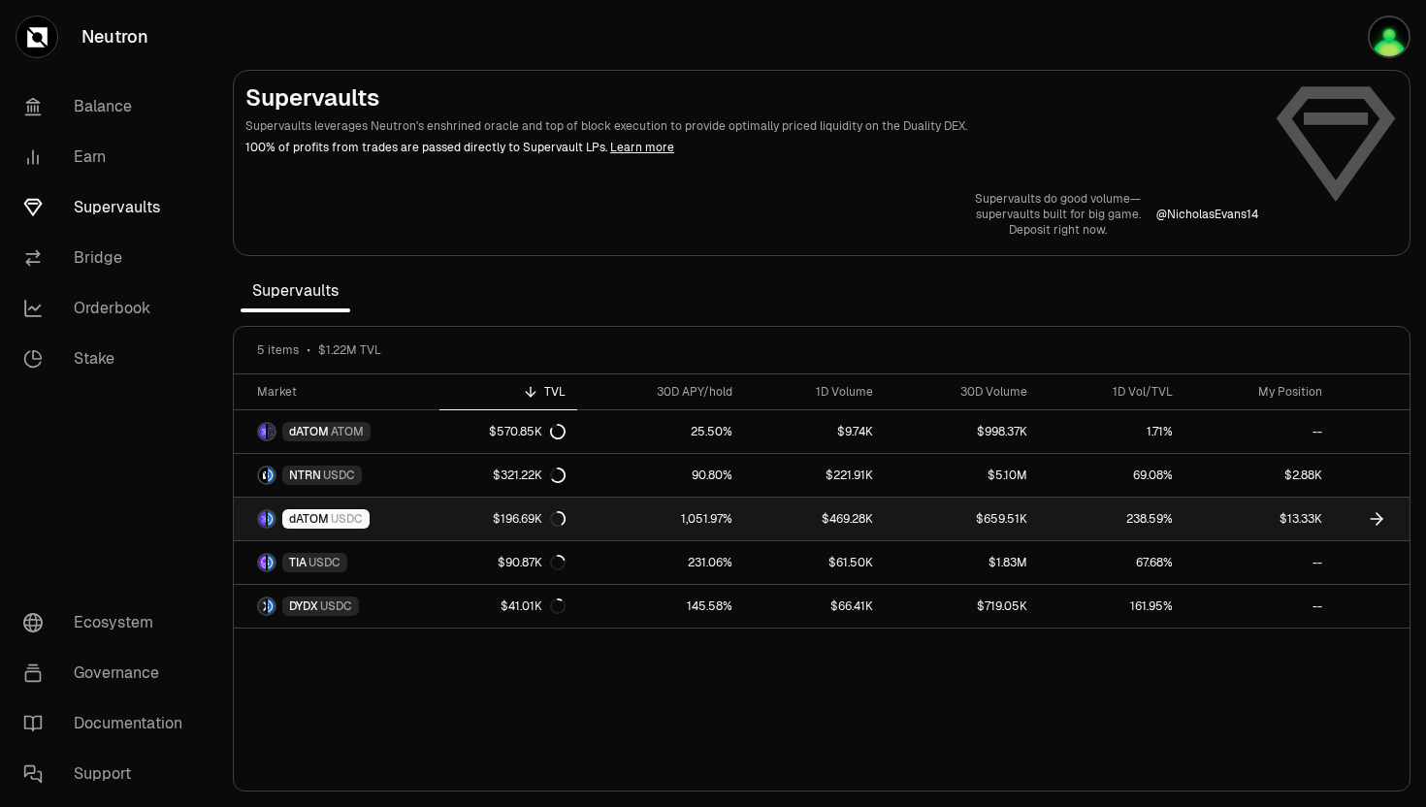
click at [304, 519] on span "dATOM" at bounding box center [309, 519] width 40 height 16
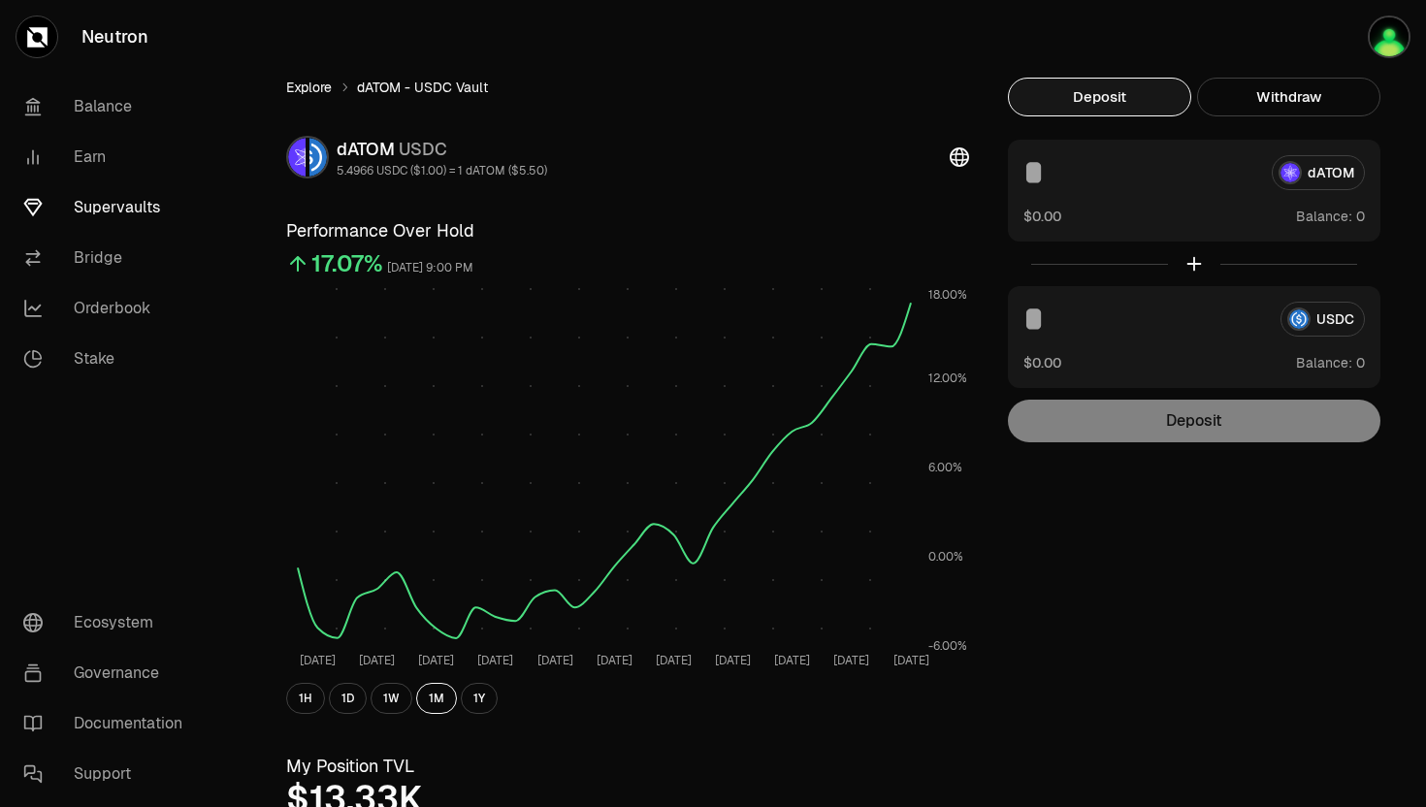
click at [316, 95] on link "Explore" at bounding box center [309, 87] width 46 height 19
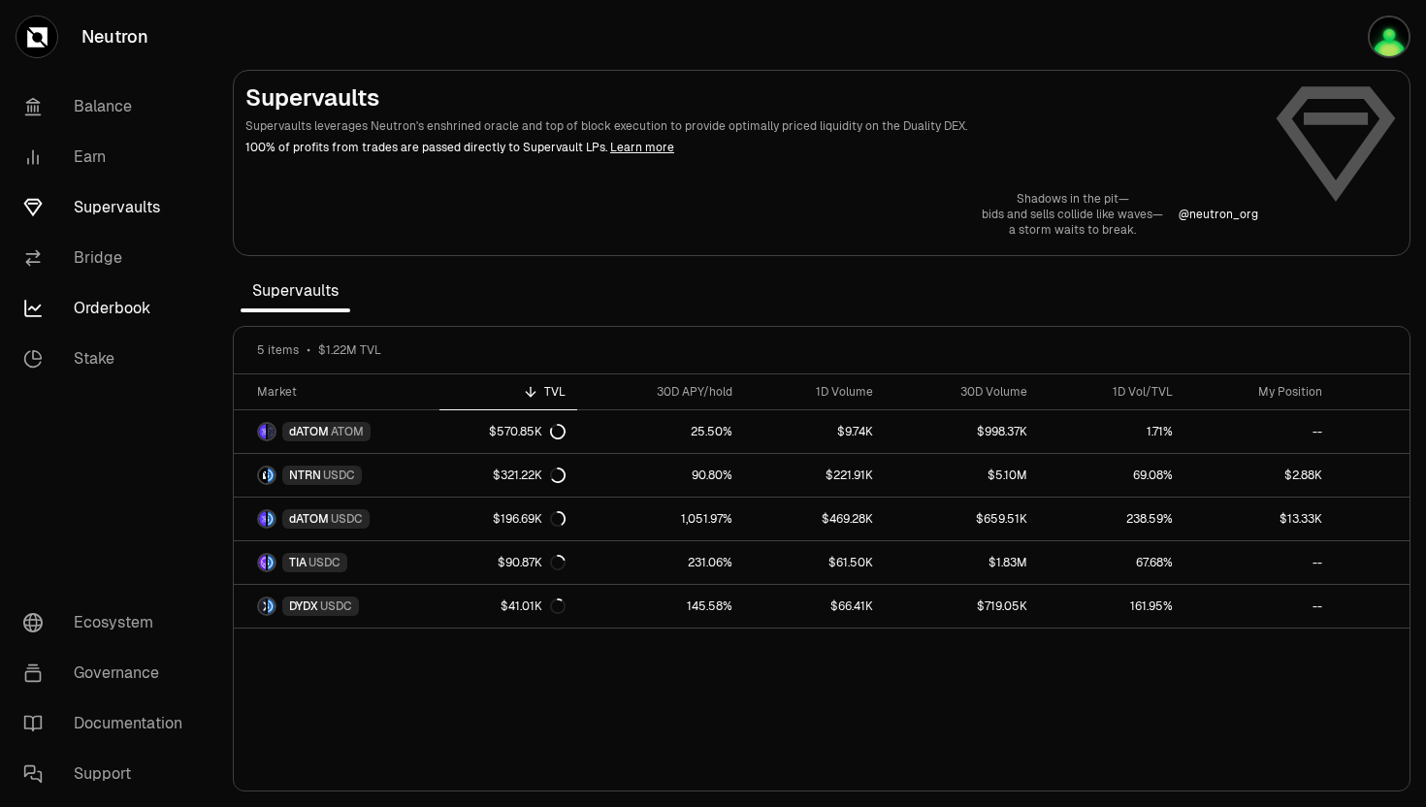
click at [105, 315] on link "Orderbook" at bounding box center [109, 308] width 202 height 50
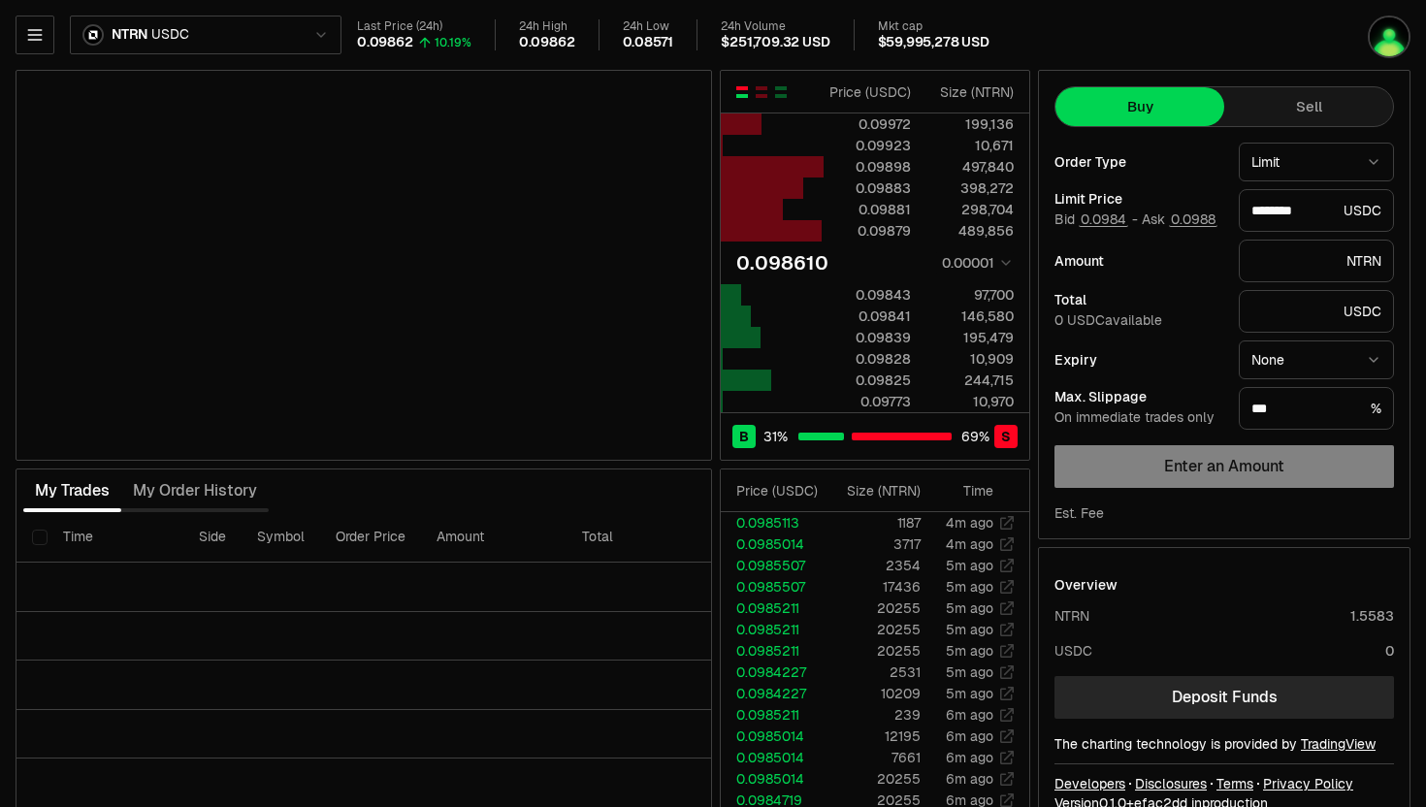
type input "********"
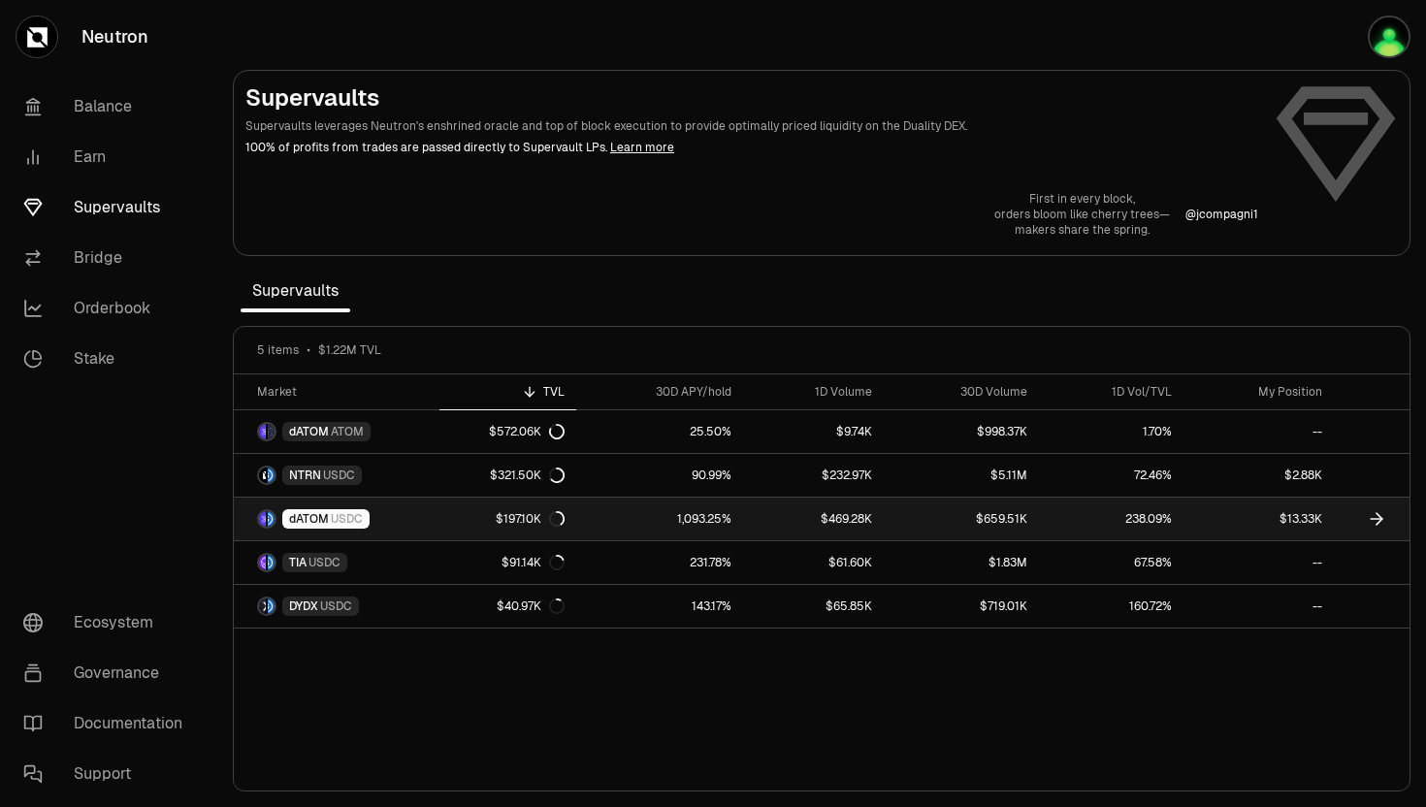
click at [301, 527] on div "dATOM USDC" at bounding box center [325, 518] width 87 height 19
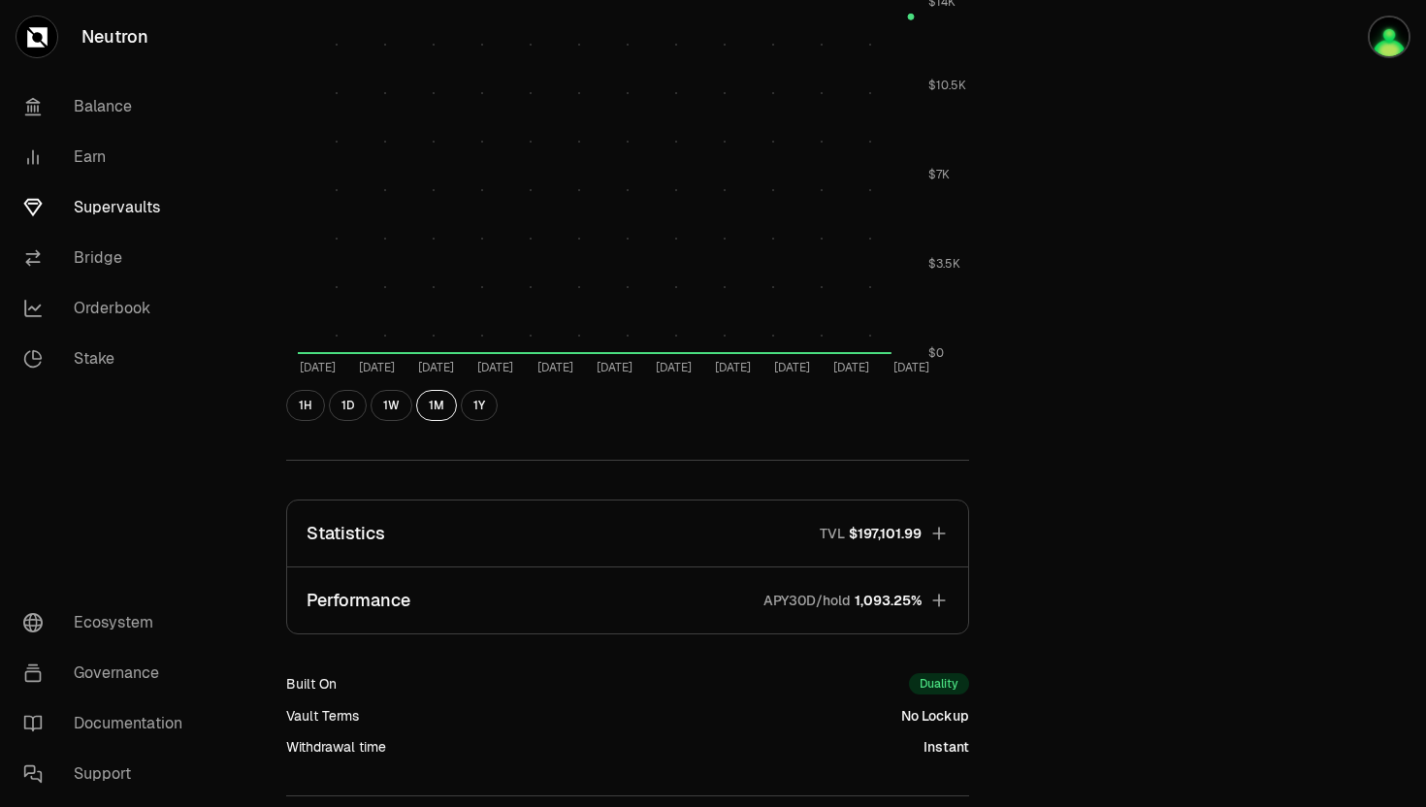
scroll to position [1045, 0]
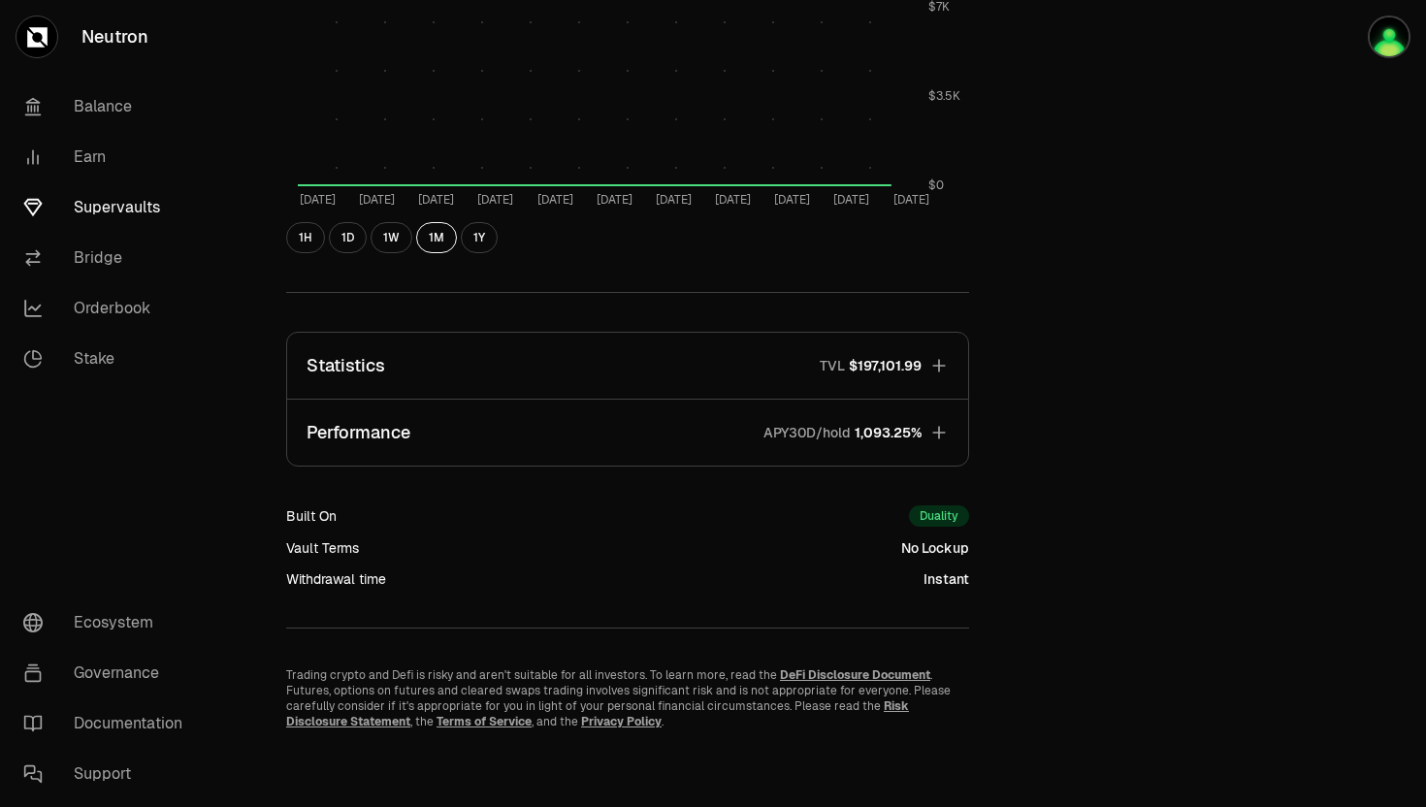
click at [849, 402] on button "Performance APY30D/hold 1,093.25%" at bounding box center [627, 433] width 681 height 66
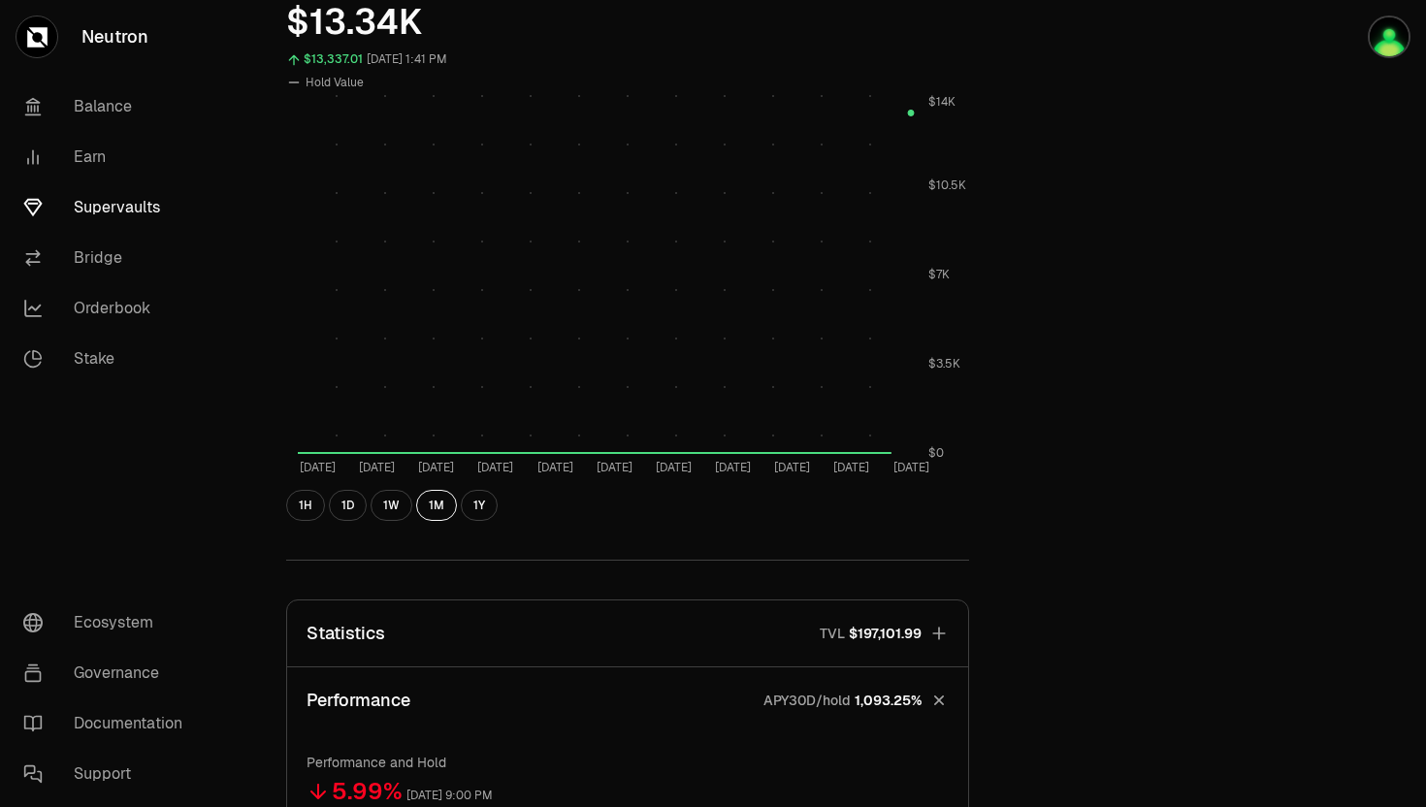
scroll to position [0, 0]
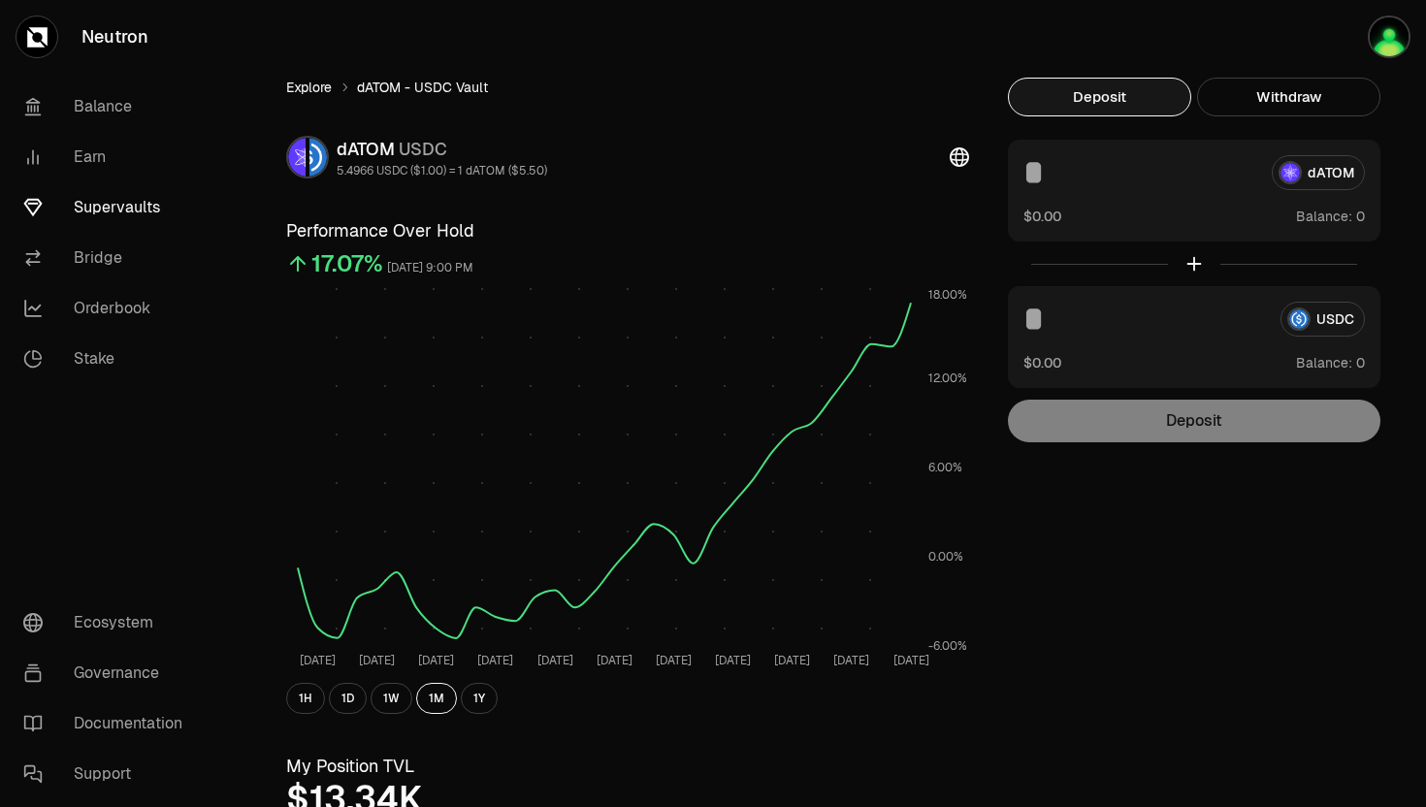
click at [320, 91] on link "Explore" at bounding box center [309, 87] width 46 height 19
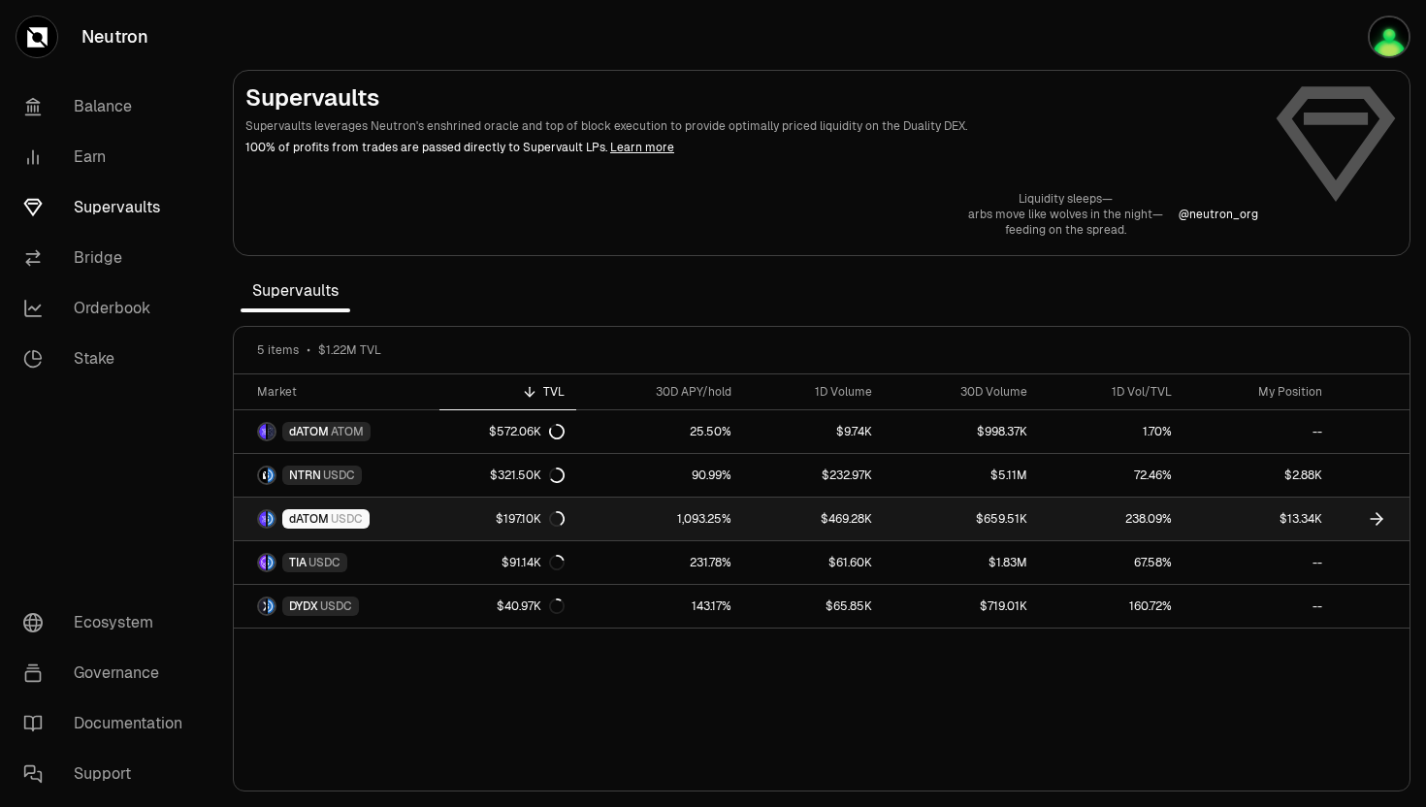
click at [324, 513] on span "dATOM" at bounding box center [309, 519] width 40 height 16
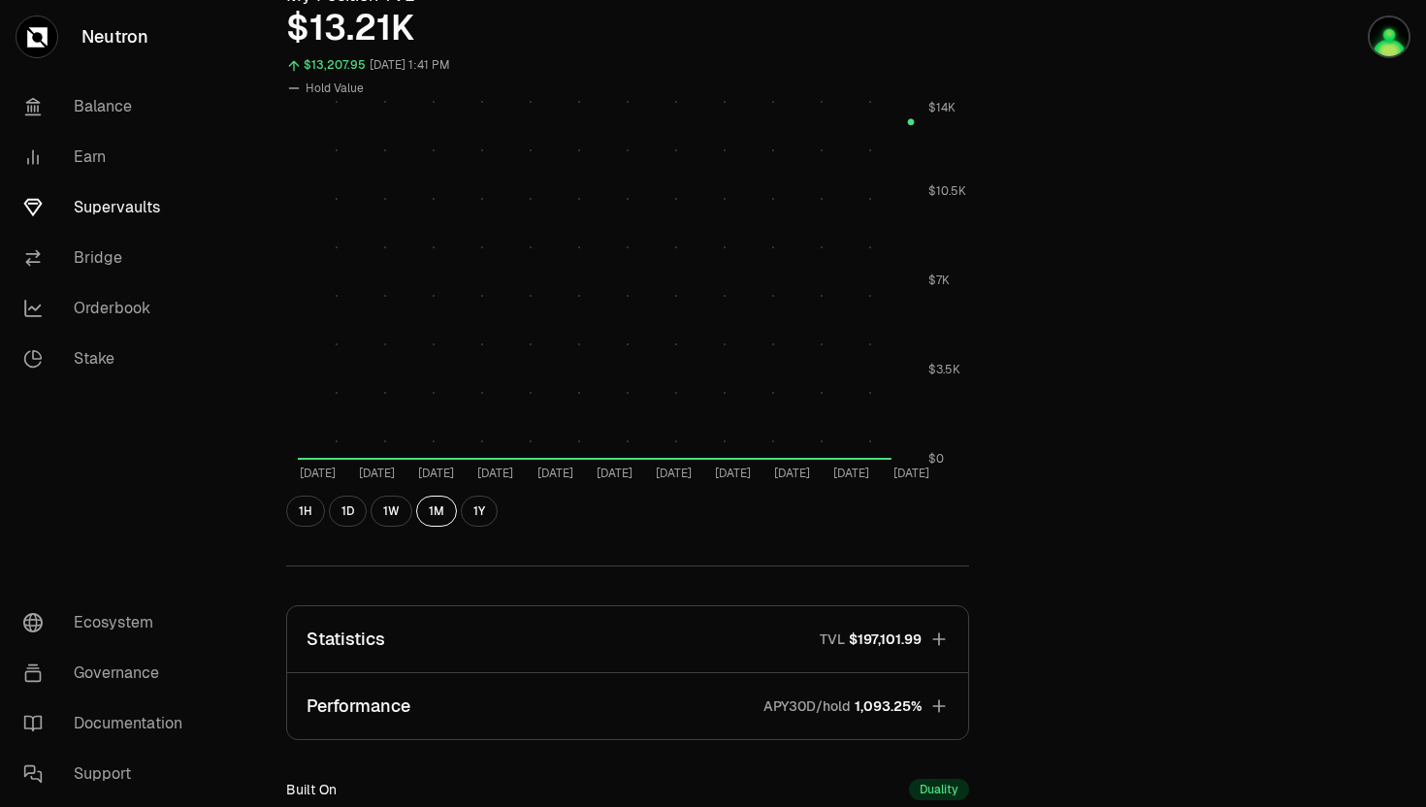
scroll to position [872, 0]
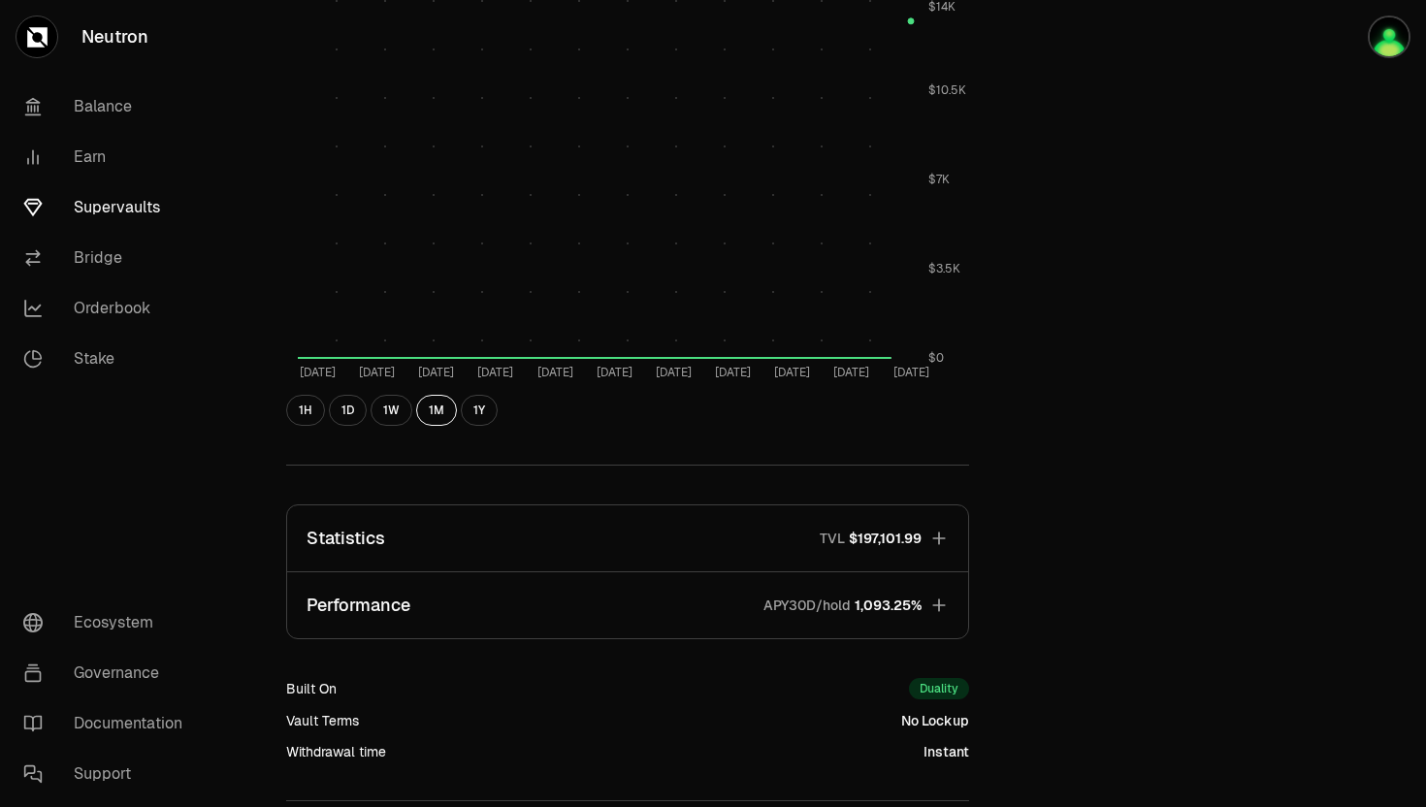
click at [864, 591] on button "Performance APY30D/hold 1,093.25%" at bounding box center [627, 605] width 681 height 66
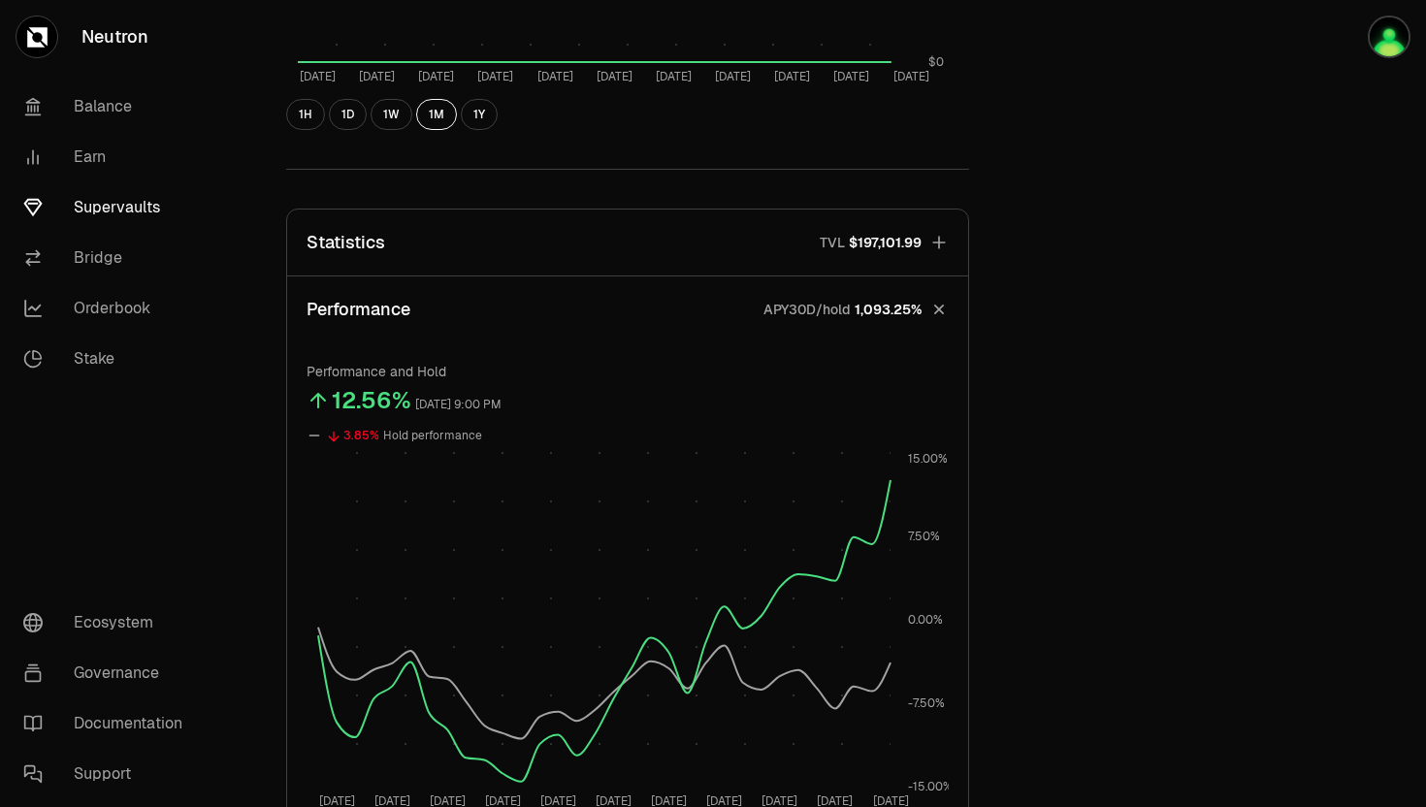
scroll to position [1413, 0]
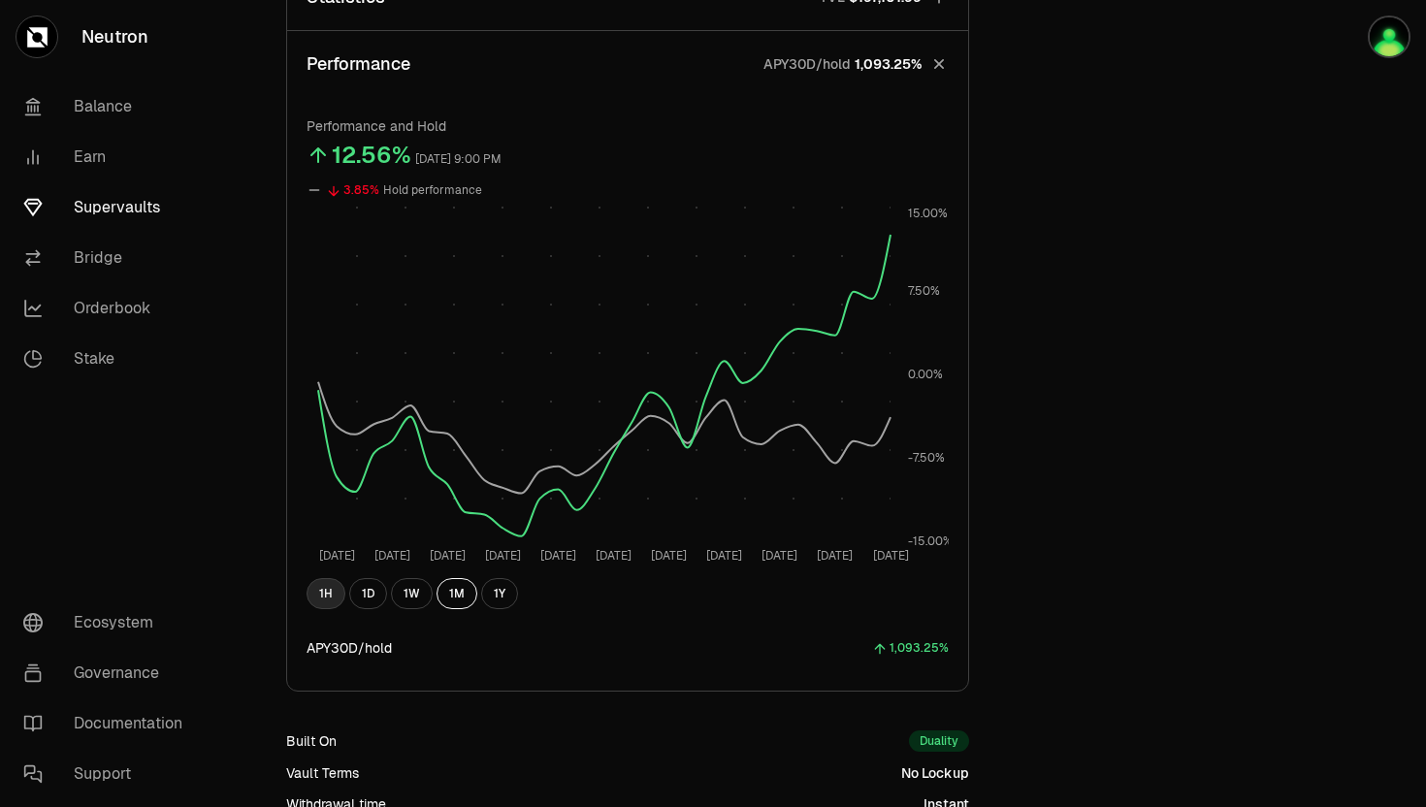
click at [331, 591] on button "1H" at bounding box center [326, 593] width 39 height 31
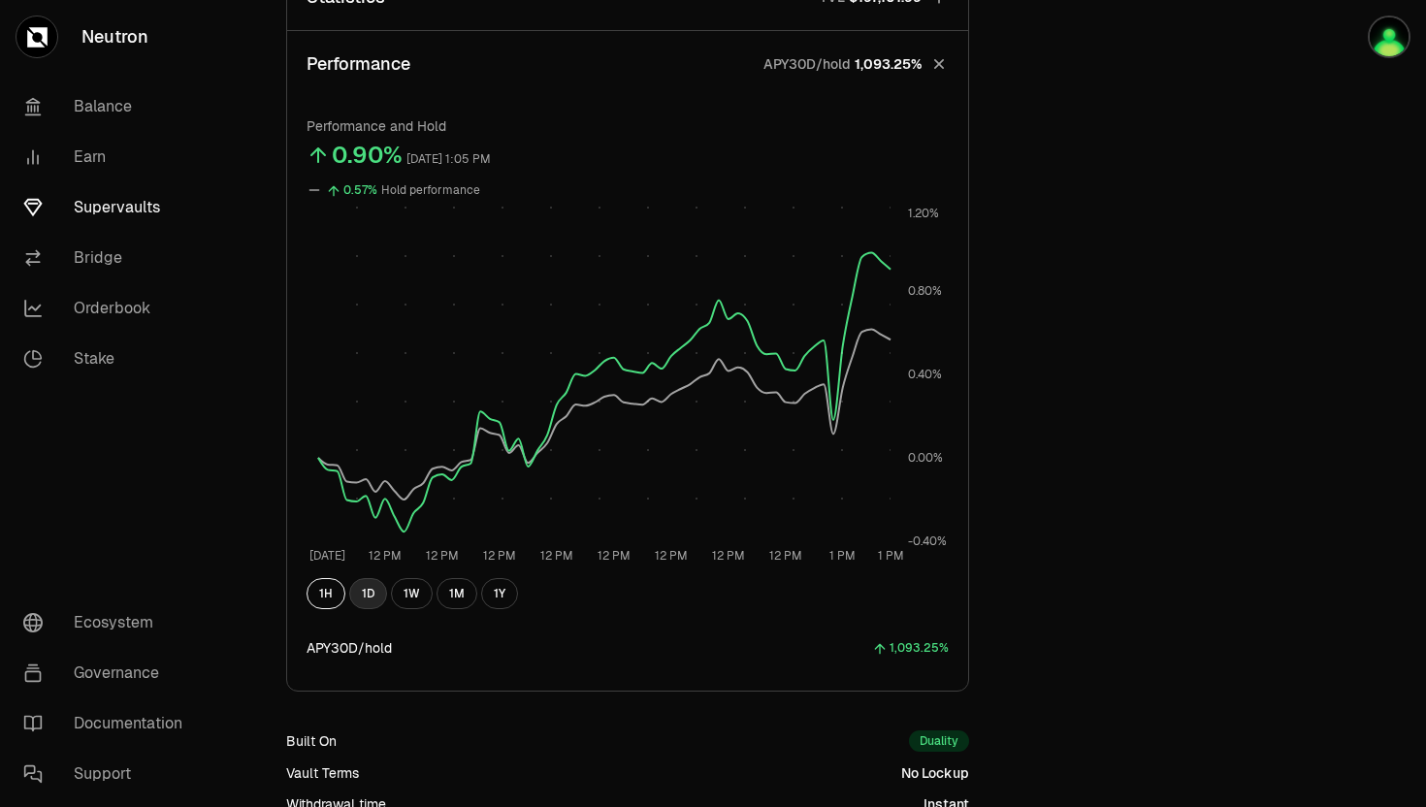
click at [369, 588] on button "1D" at bounding box center [368, 593] width 38 height 31
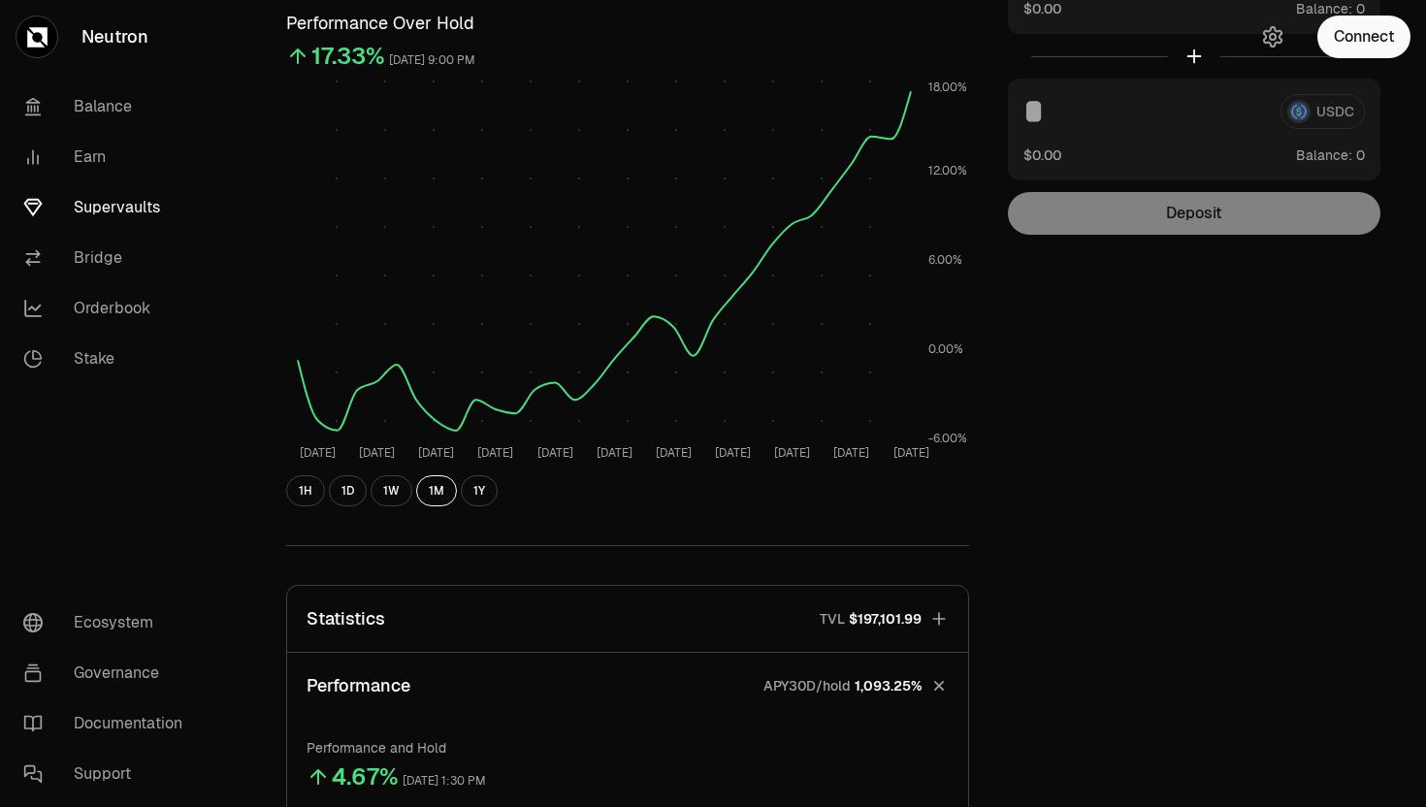
scroll to position [0, 0]
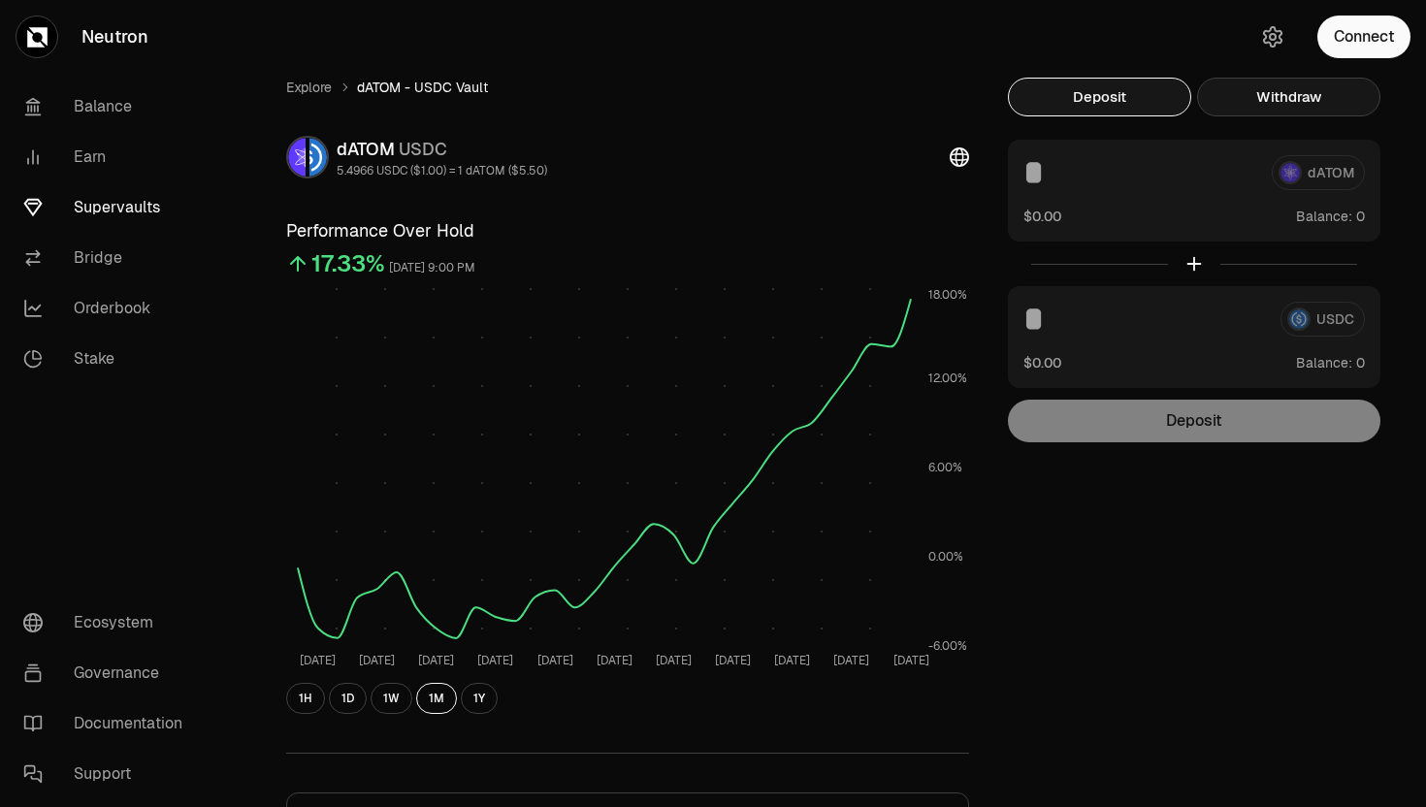
click at [1289, 88] on button "Withdraw" at bounding box center [1288, 97] width 183 height 39
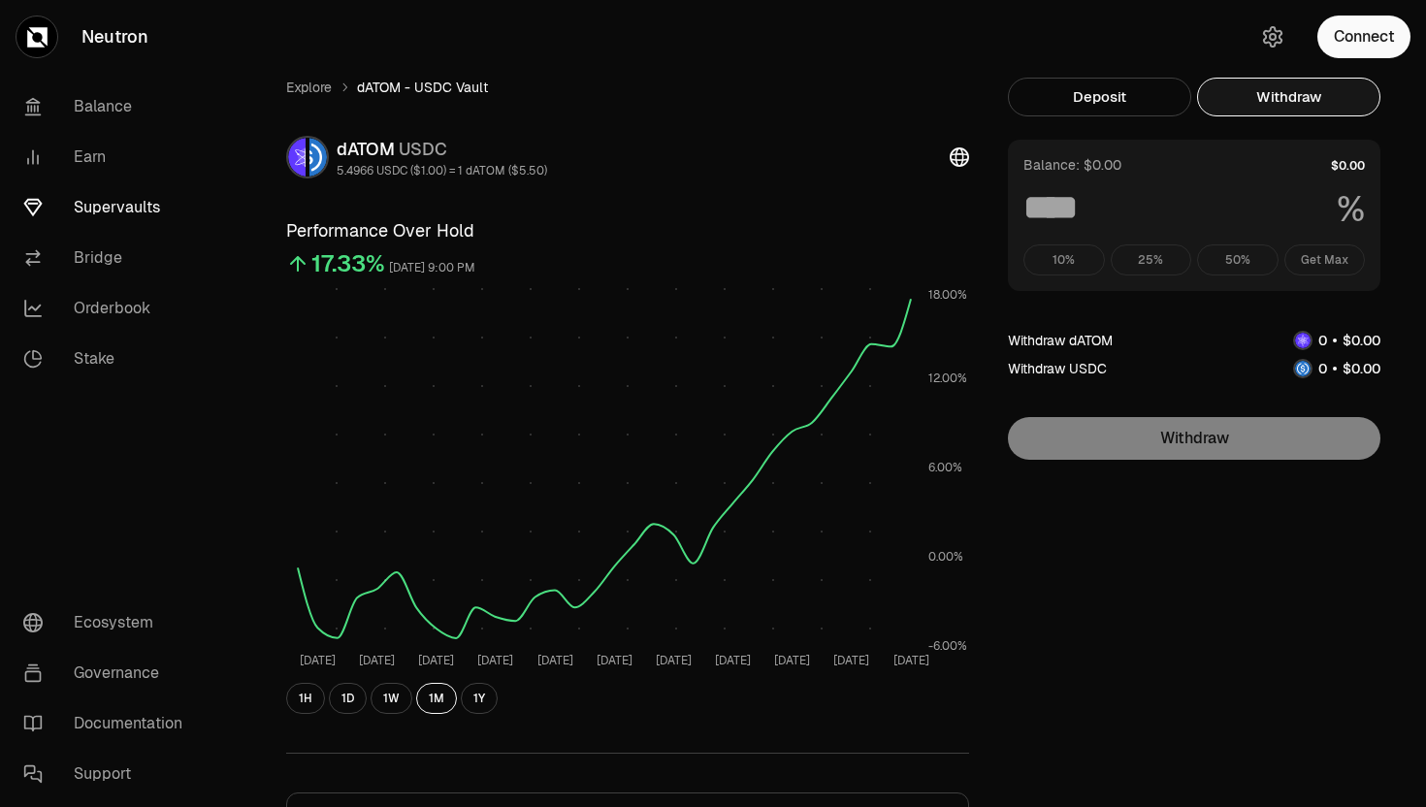
click at [1317, 266] on div "10% 25% 50% Get Max" at bounding box center [1193, 259] width 341 height 31
click at [1311, 250] on div "10% 25% 50% Get Max" at bounding box center [1193, 259] width 341 height 31
click at [1334, 40] on button "Connect" at bounding box center [1363, 37] width 93 height 43
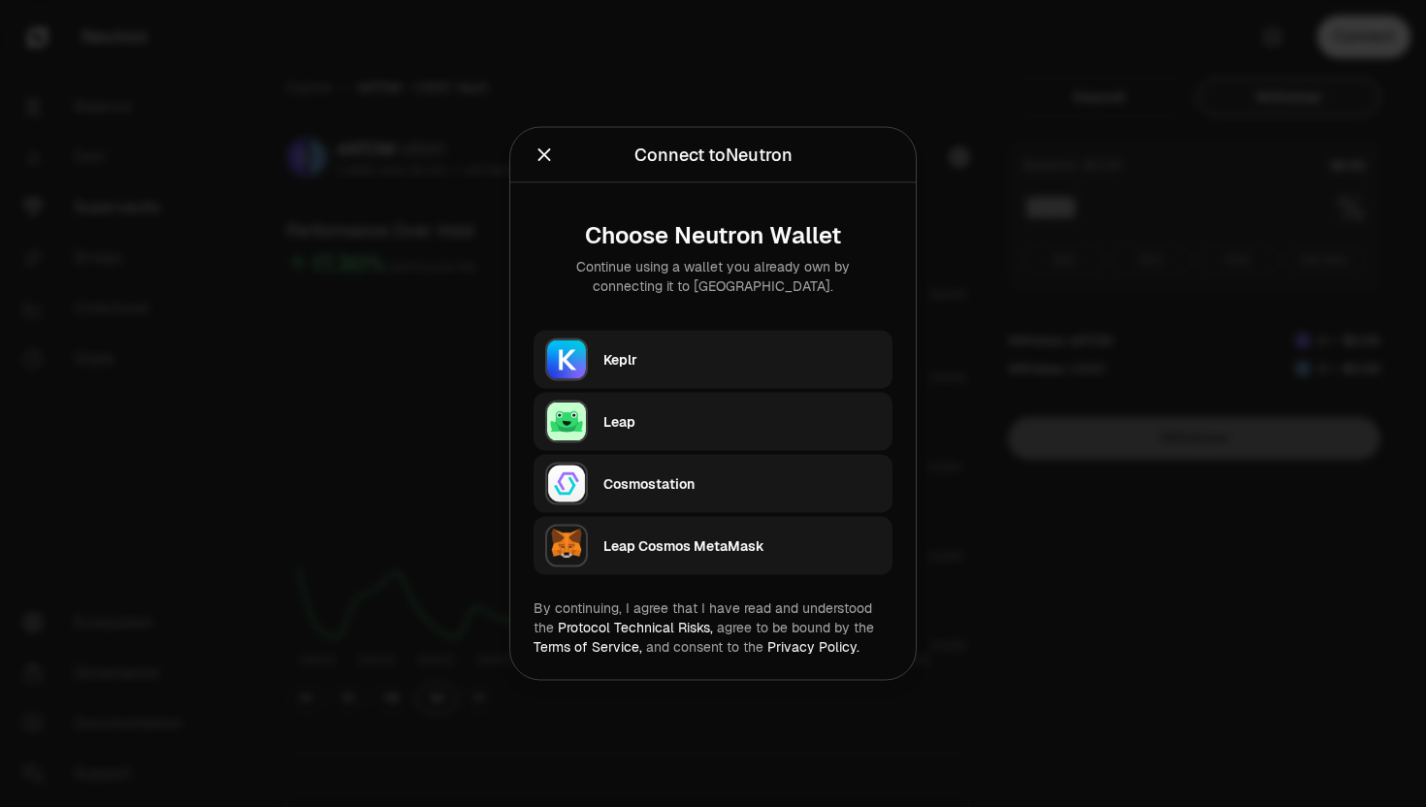
click at [760, 336] on button "Keplr" at bounding box center [713, 360] width 359 height 58
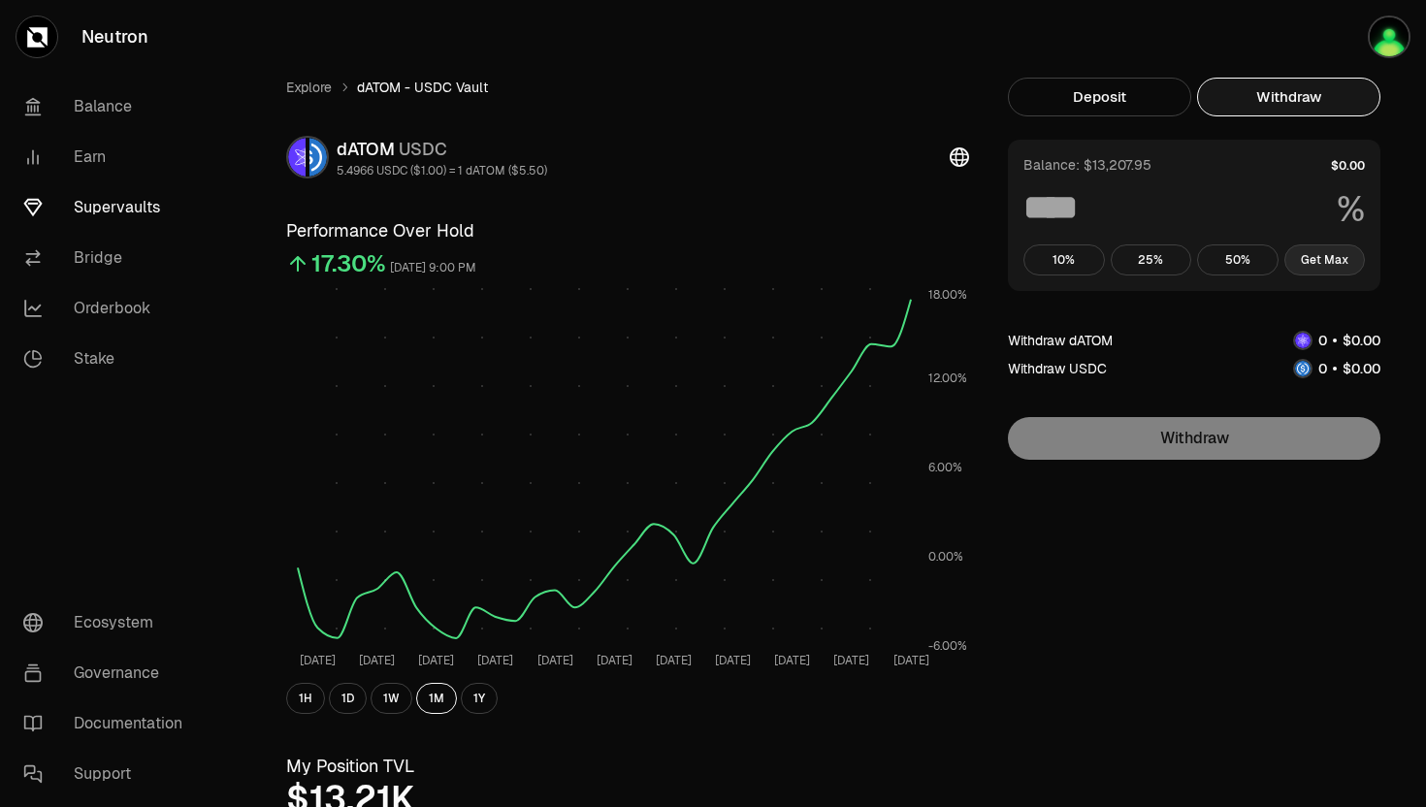
click at [1311, 264] on button "Get Max" at bounding box center [1324, 259] width 81 height 31
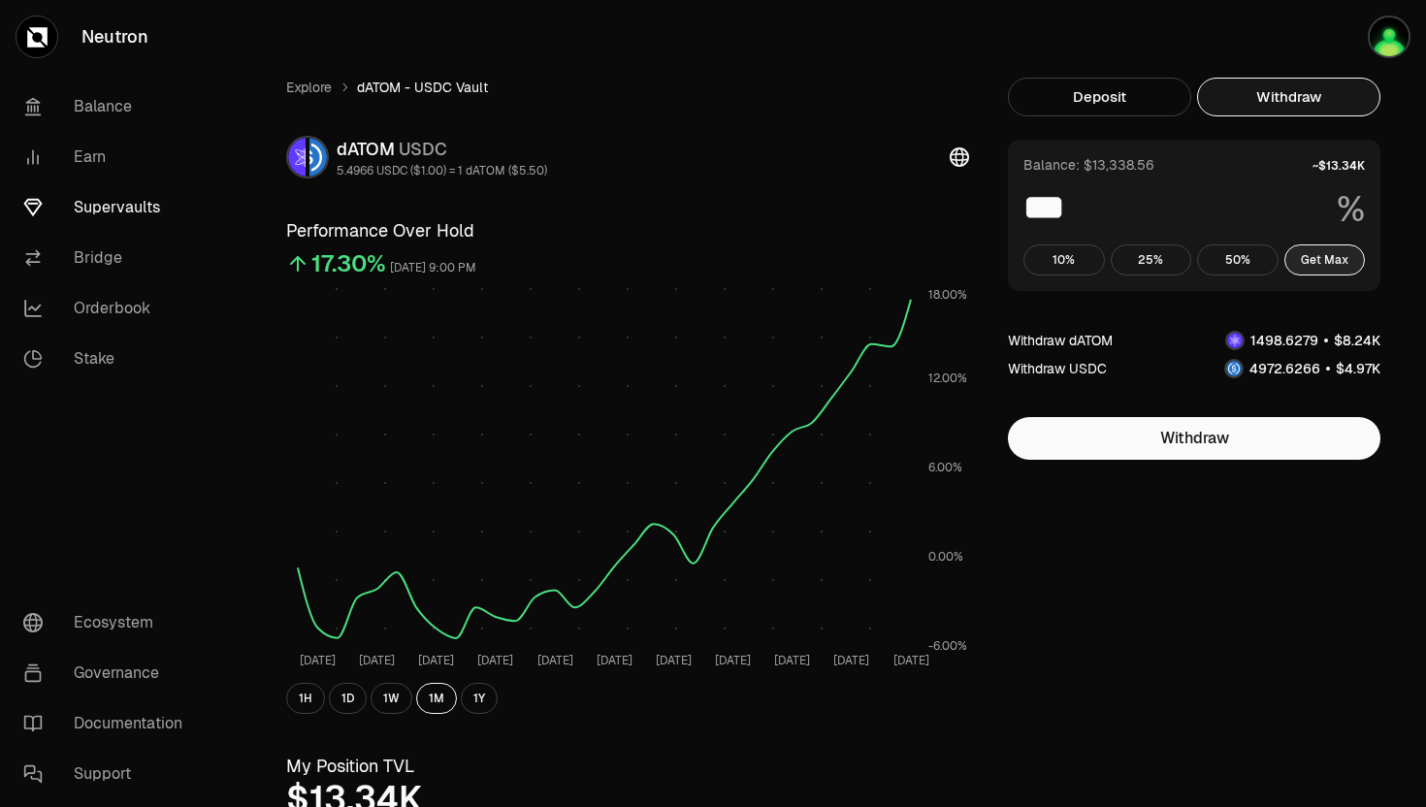
click at [1311, 264] on button "Get Max" at bounding box center [1324, 259] width 81 height 31
click at [1268, 263] on button "50%" at bounding box center [1237, 259] width 81 height 31
click at [1310, 260] on button "Get Max" at bounding box center [1324, 259] width 81 height 31
type input "***"
click at [410, 90] on span "dATOM - USDC Vault" at bounding box center [422, 87] width 131 height 19
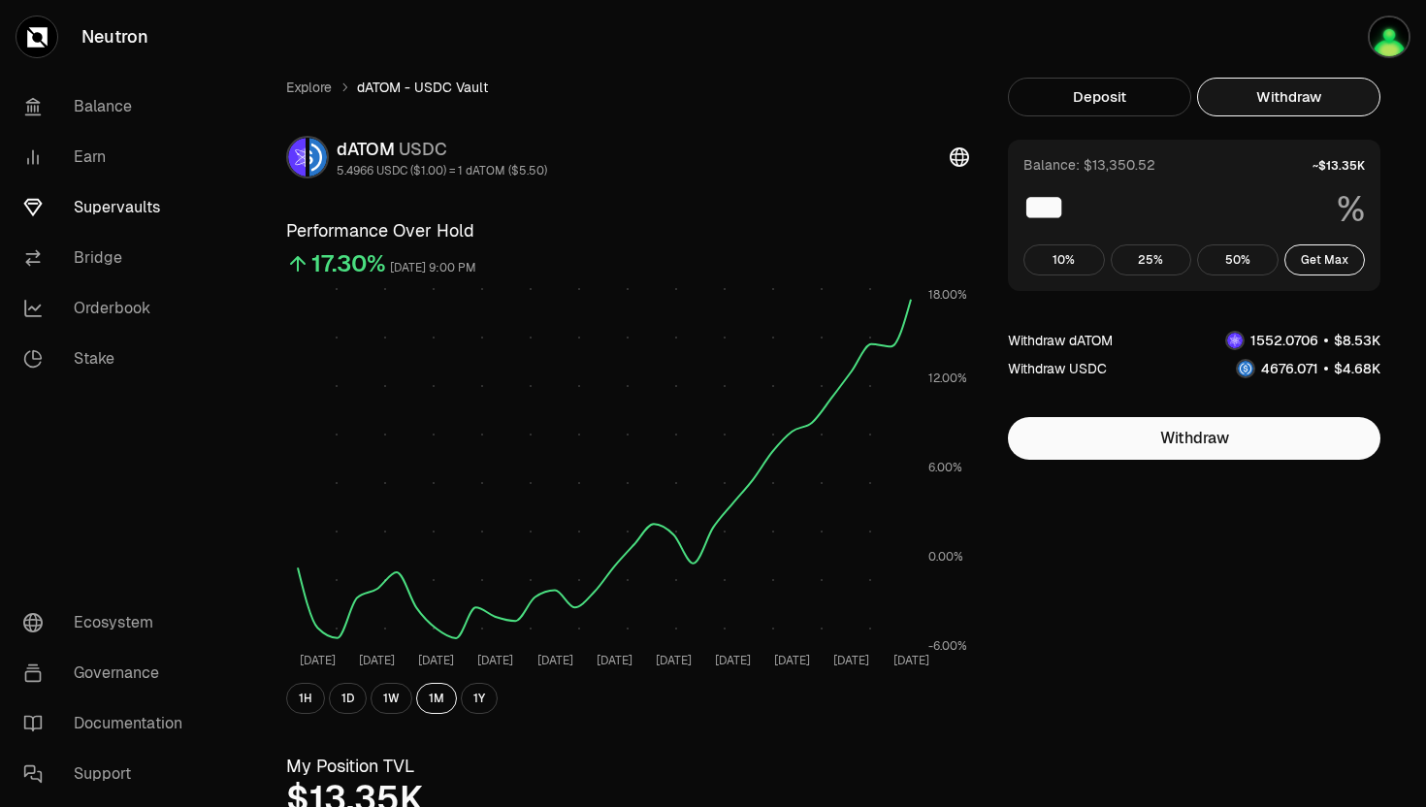
click at [391, 86] on span "dATOM - USDC Vault" at bounding box center [422, 87] width 131 height 19
click at [291, 89] on link "Explore" at bounding box center [309, 87] width 46 height 19
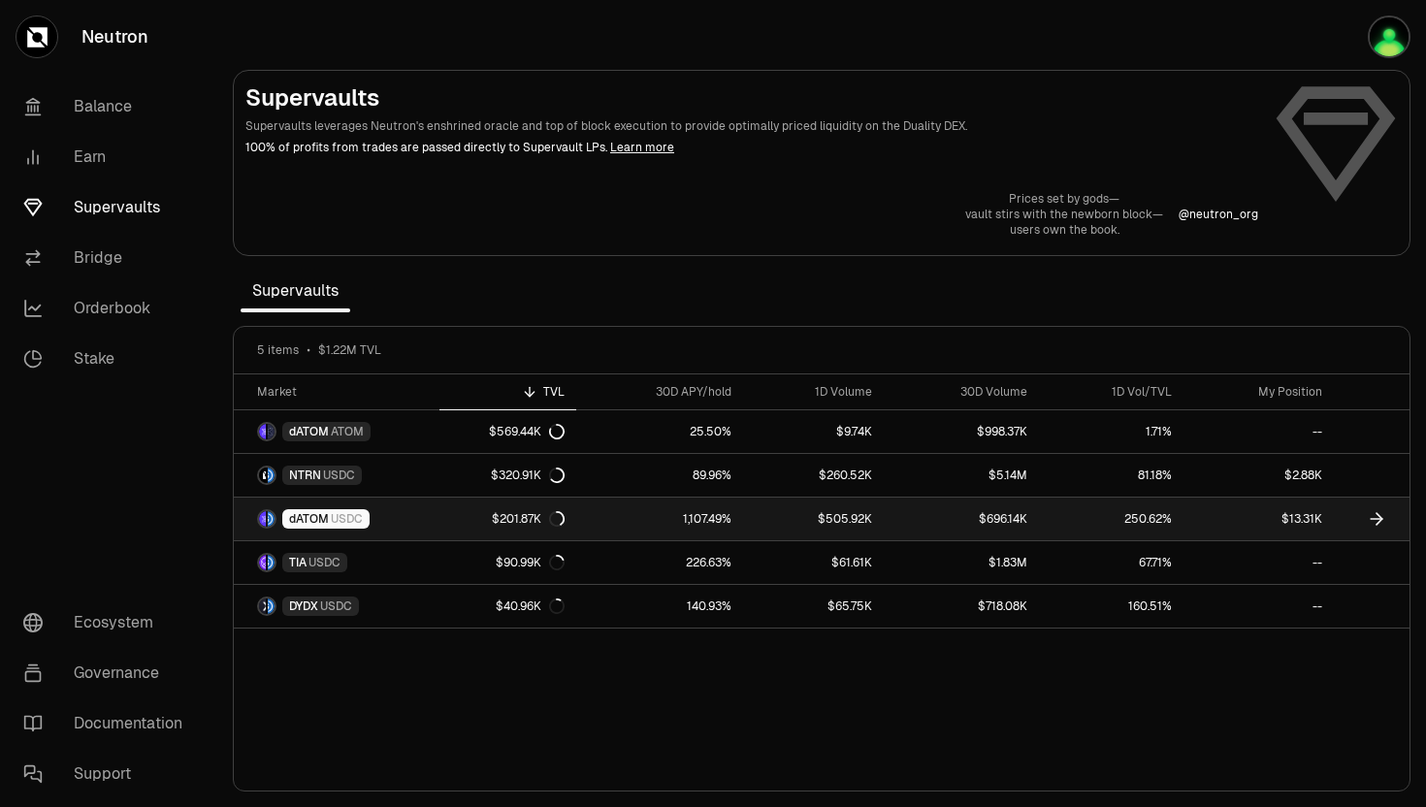
click at [285, 511] on div "dATOM USDC" at bounding box center [325, 518] width 87 height 19
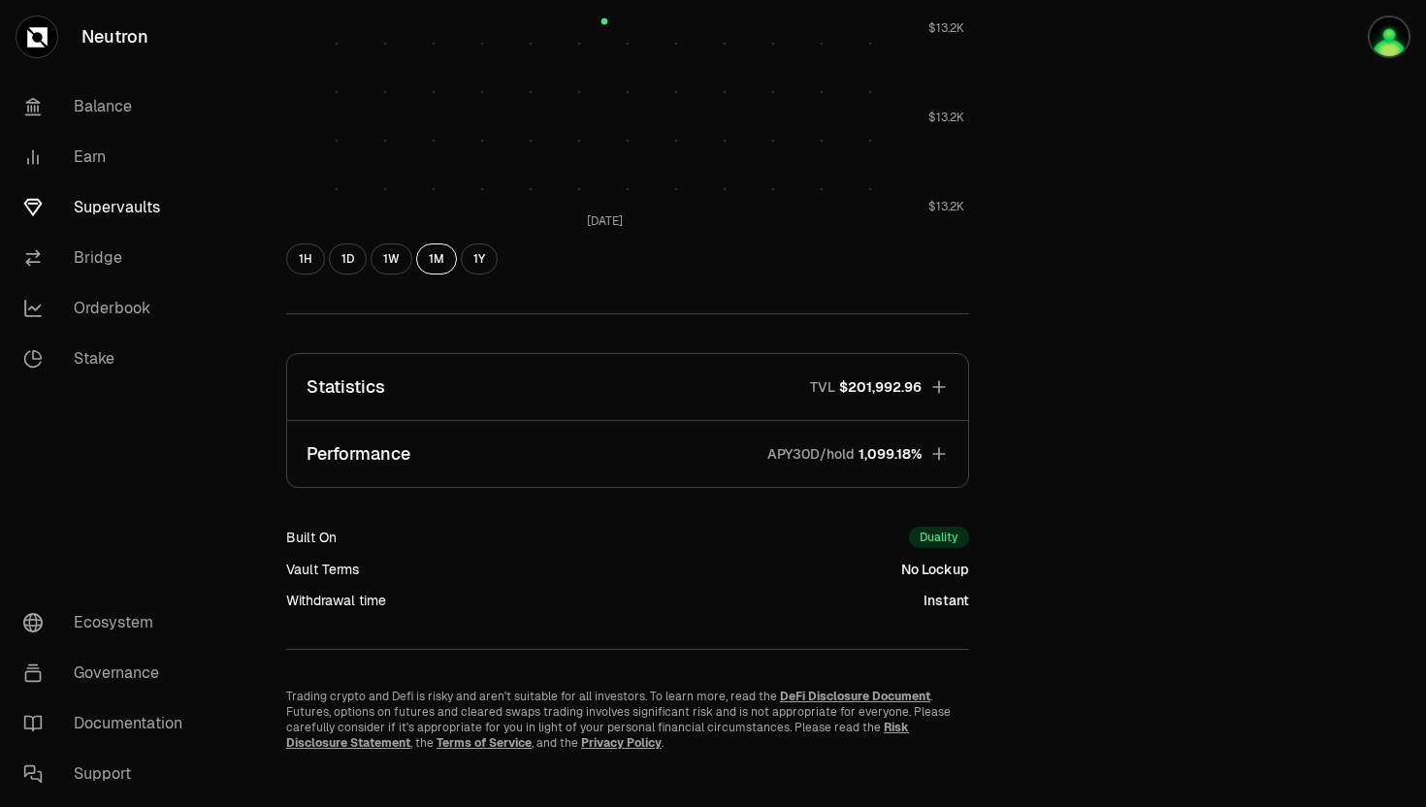
scroll to position [1045, 0]
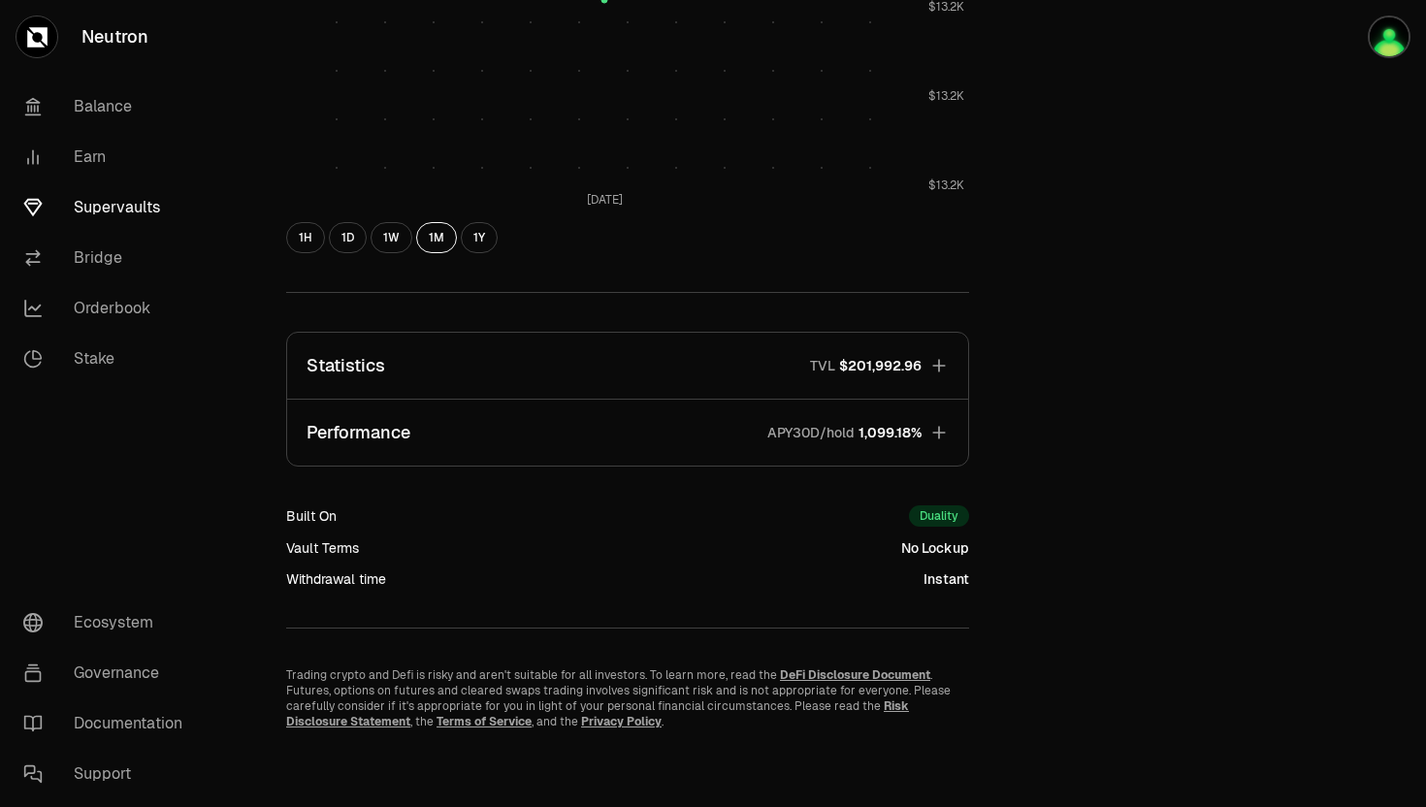
click at [713, 411] on button "Performance APY30D/hold 1,099.18%" at bounding box center [627, 433] width 681 height 66
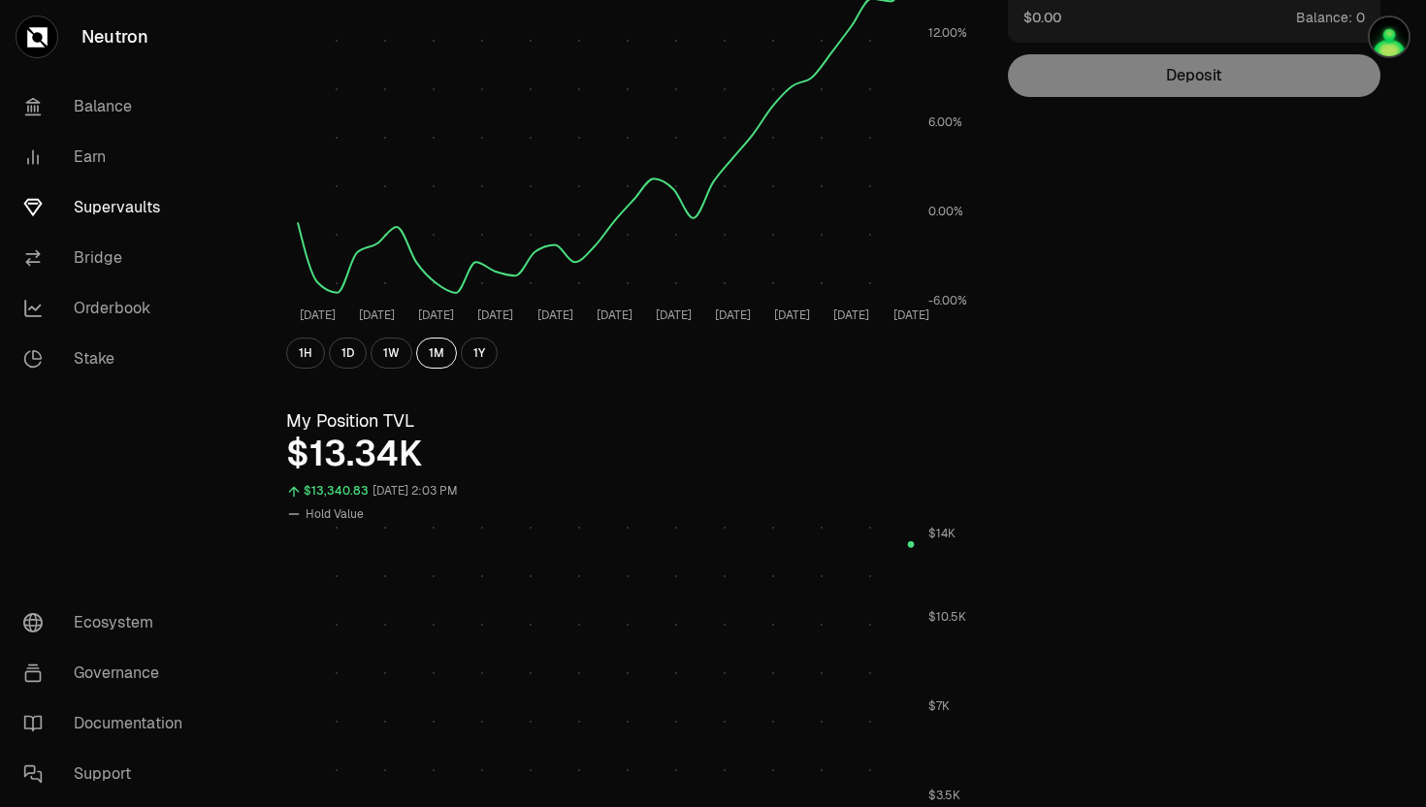
scroll to position [0, 0]
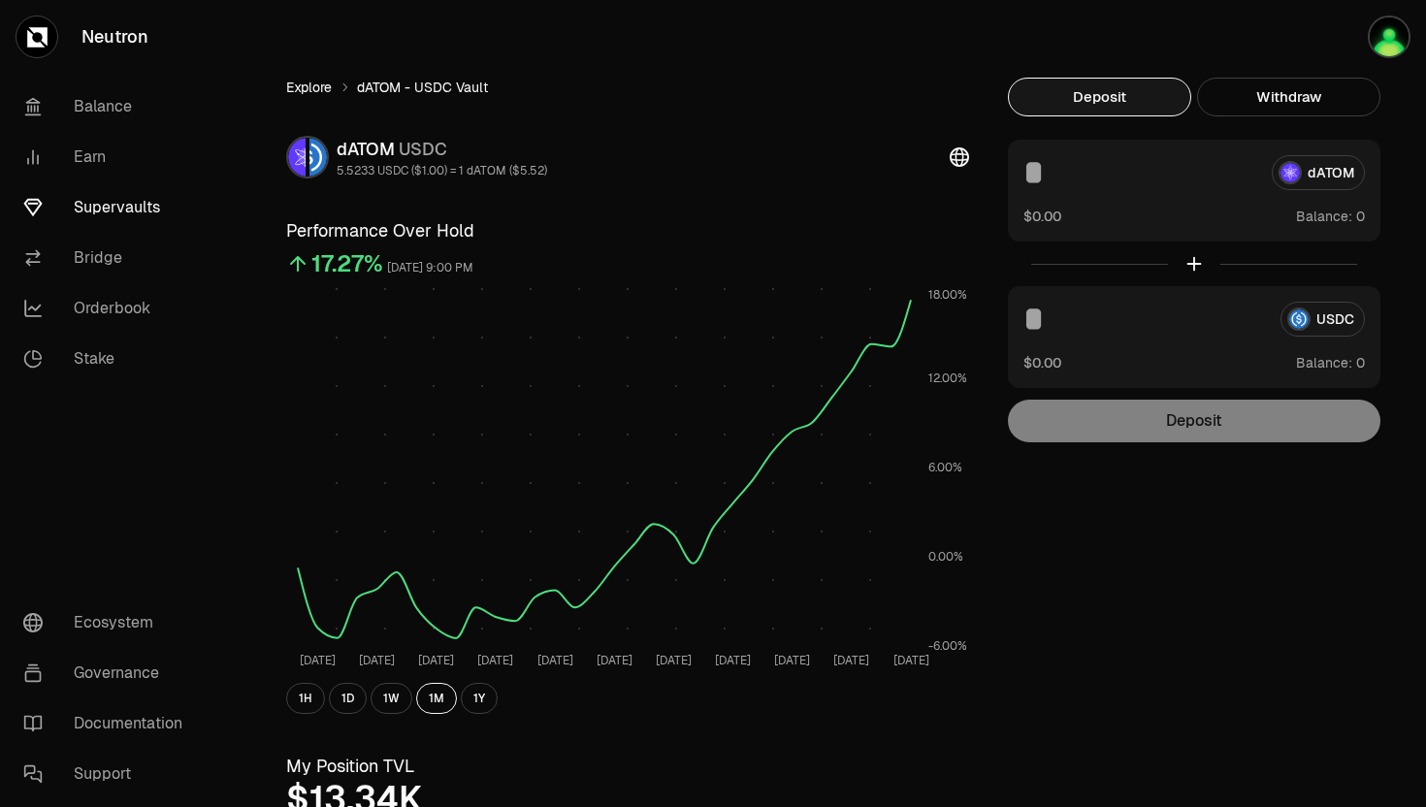
click at [301, 83] on link "Explore" at bounding box center [309, 87] width 46 height 19
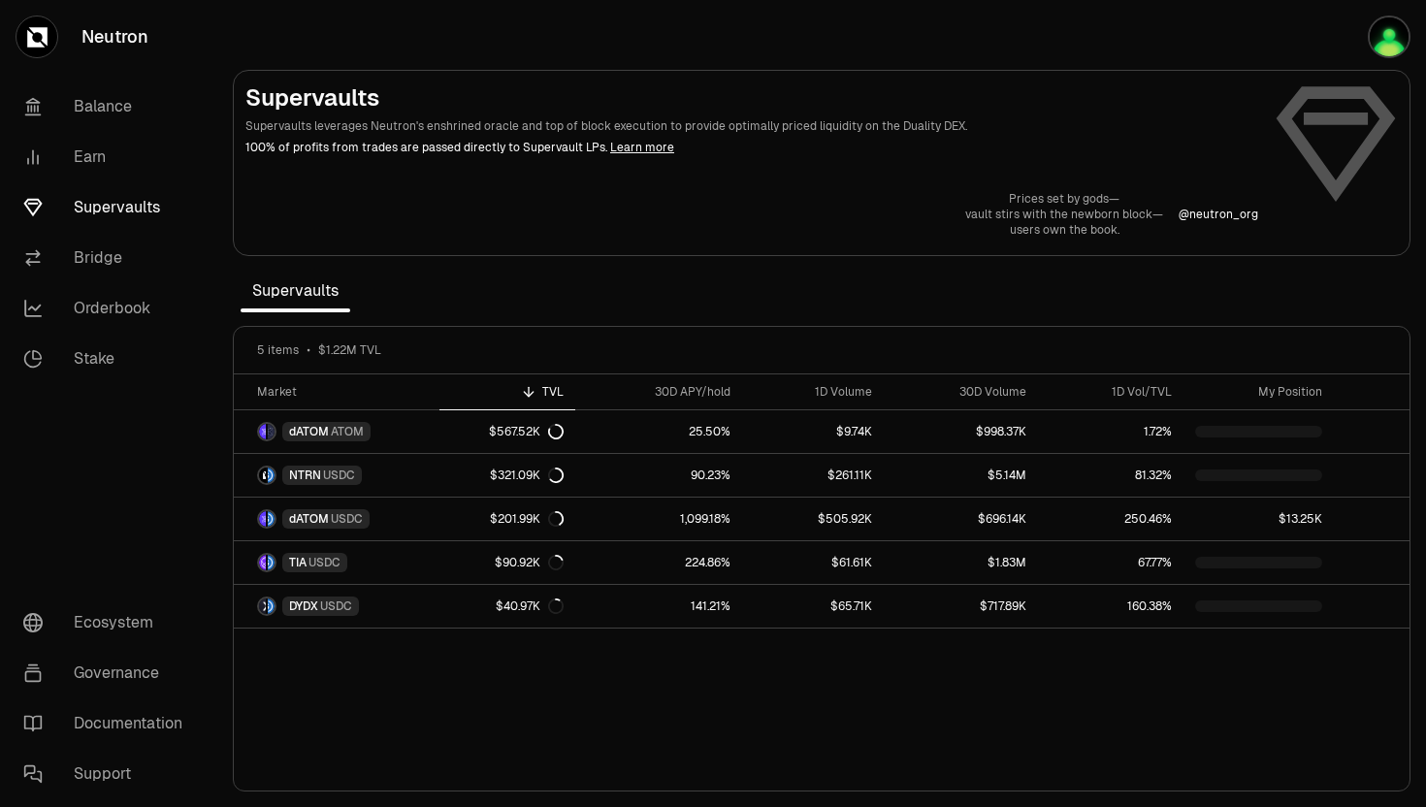
click at [618, 146] on link "Learn more" at bounding box center [642, 148] width 64 height 16
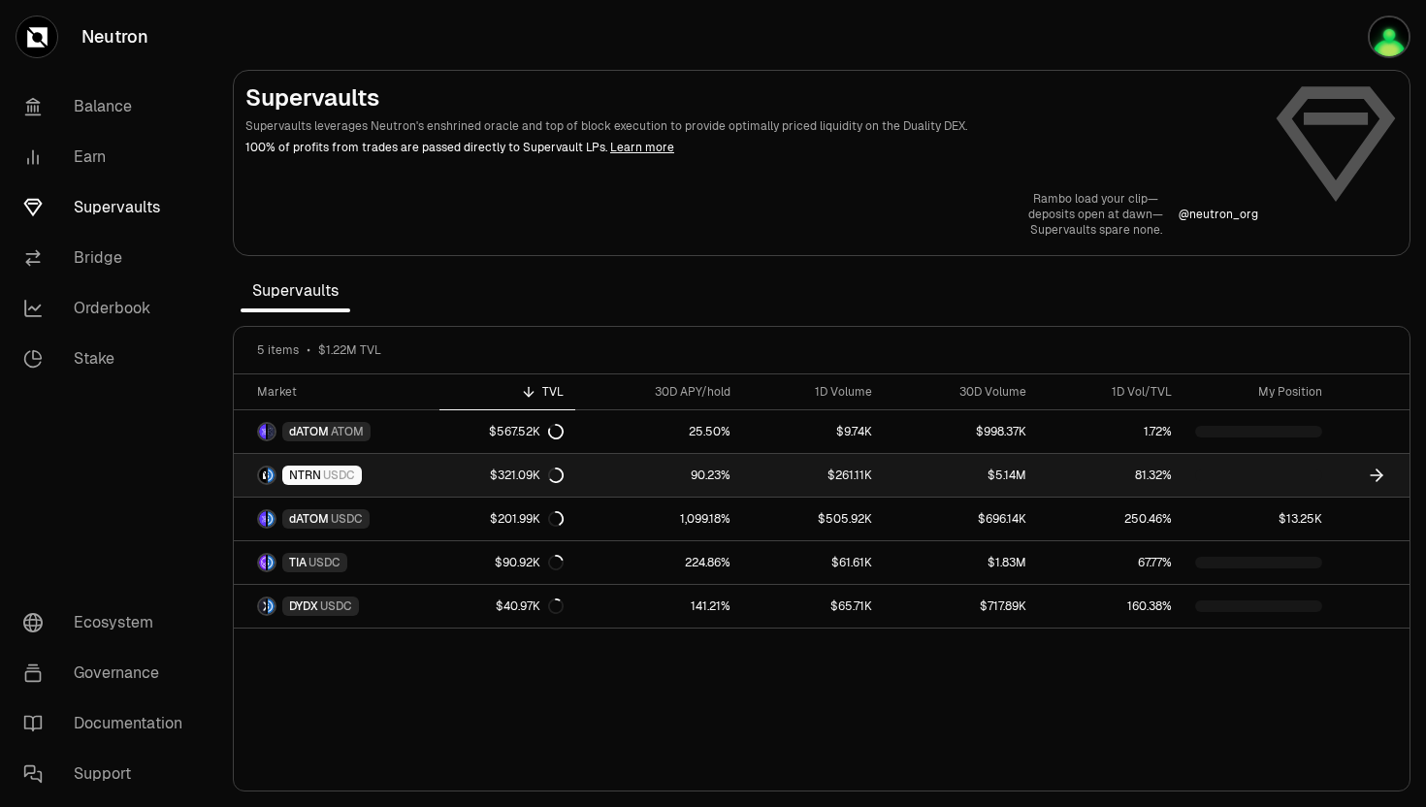
click at [314, 471] on span "NTRN" at bounding box center [305, 476] width 32 height 16
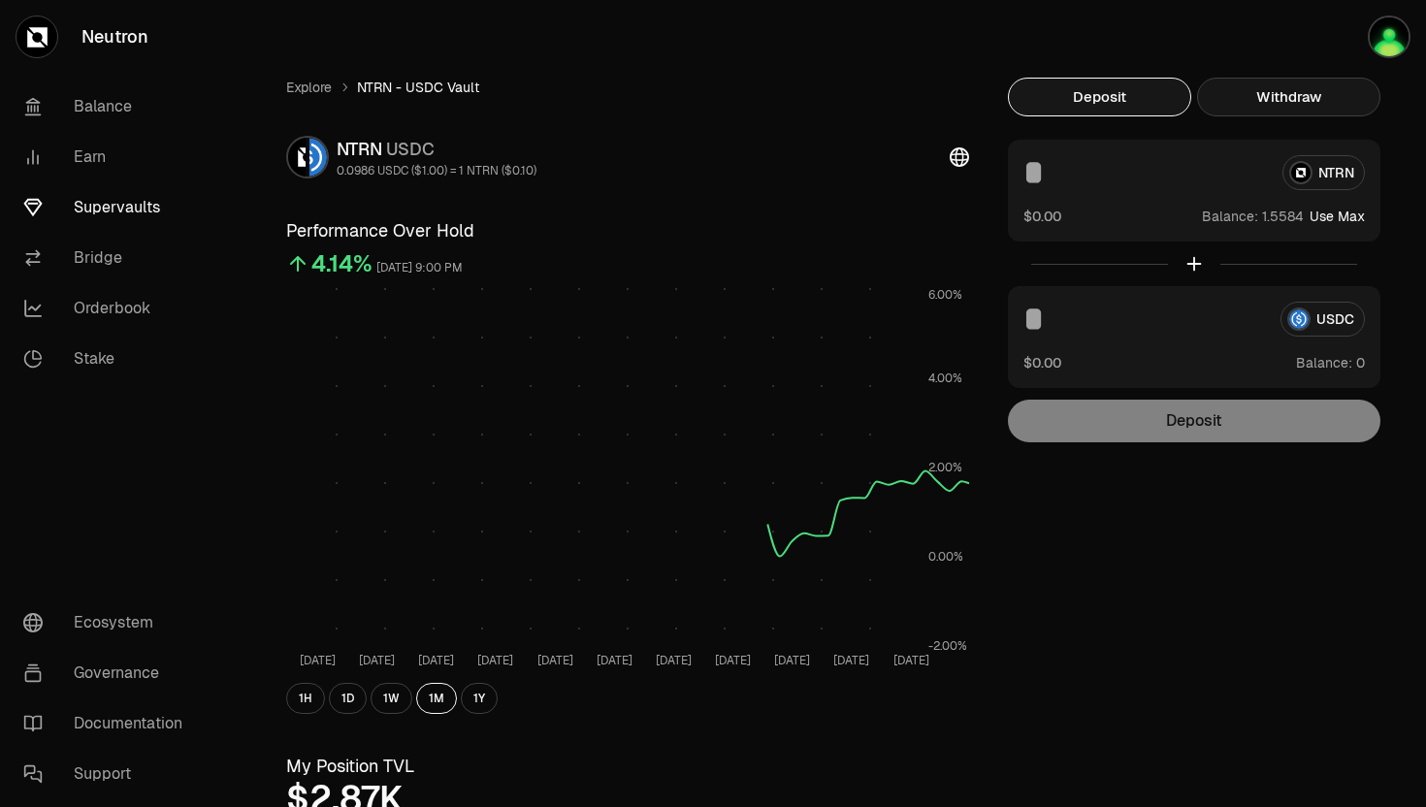
click at [1265, 106] on button "Withdraw" at bounding box center [1288, 97] width 183 height 39
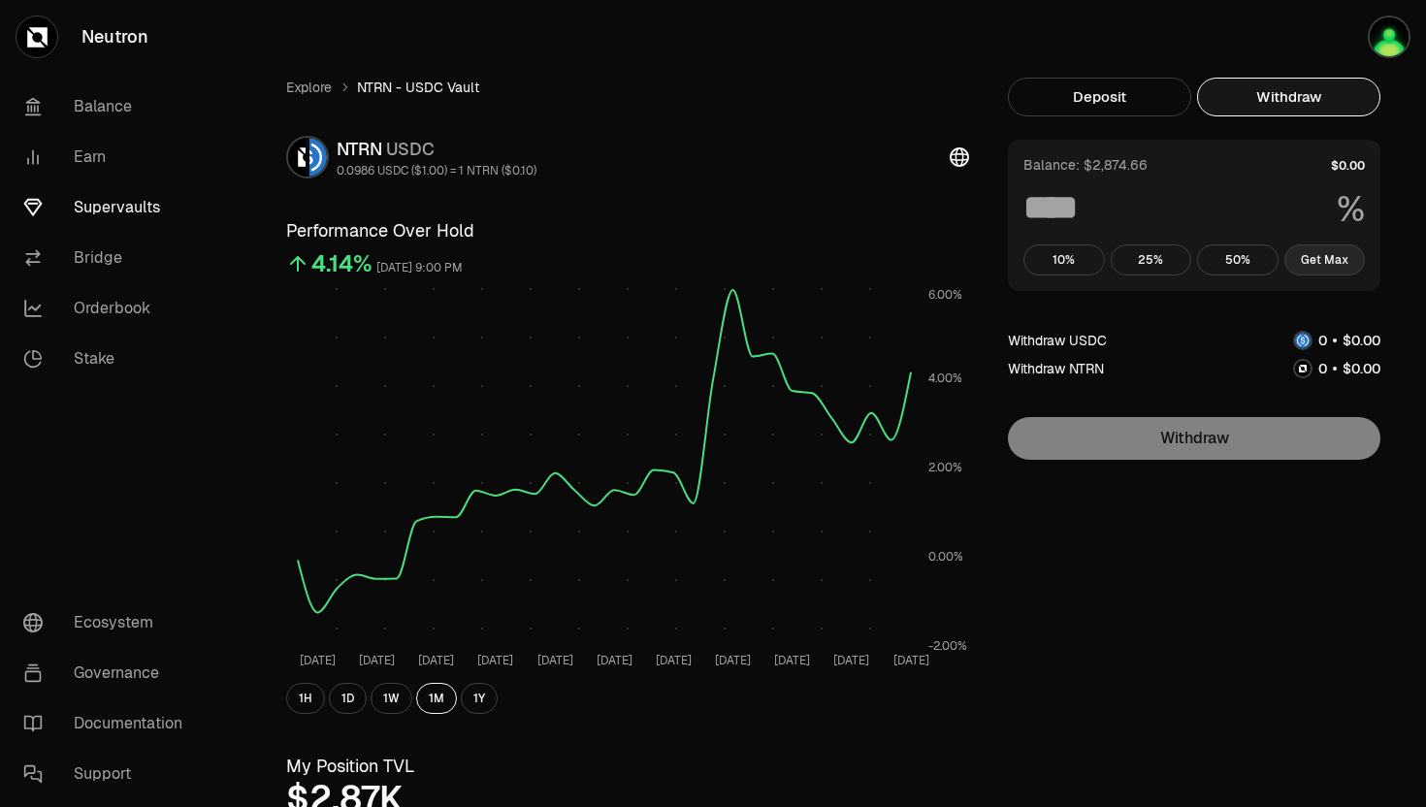
click at [1304, 266] on button "Get Max" at bounding box center [1324, 259] width 81 height 31
type input "***"
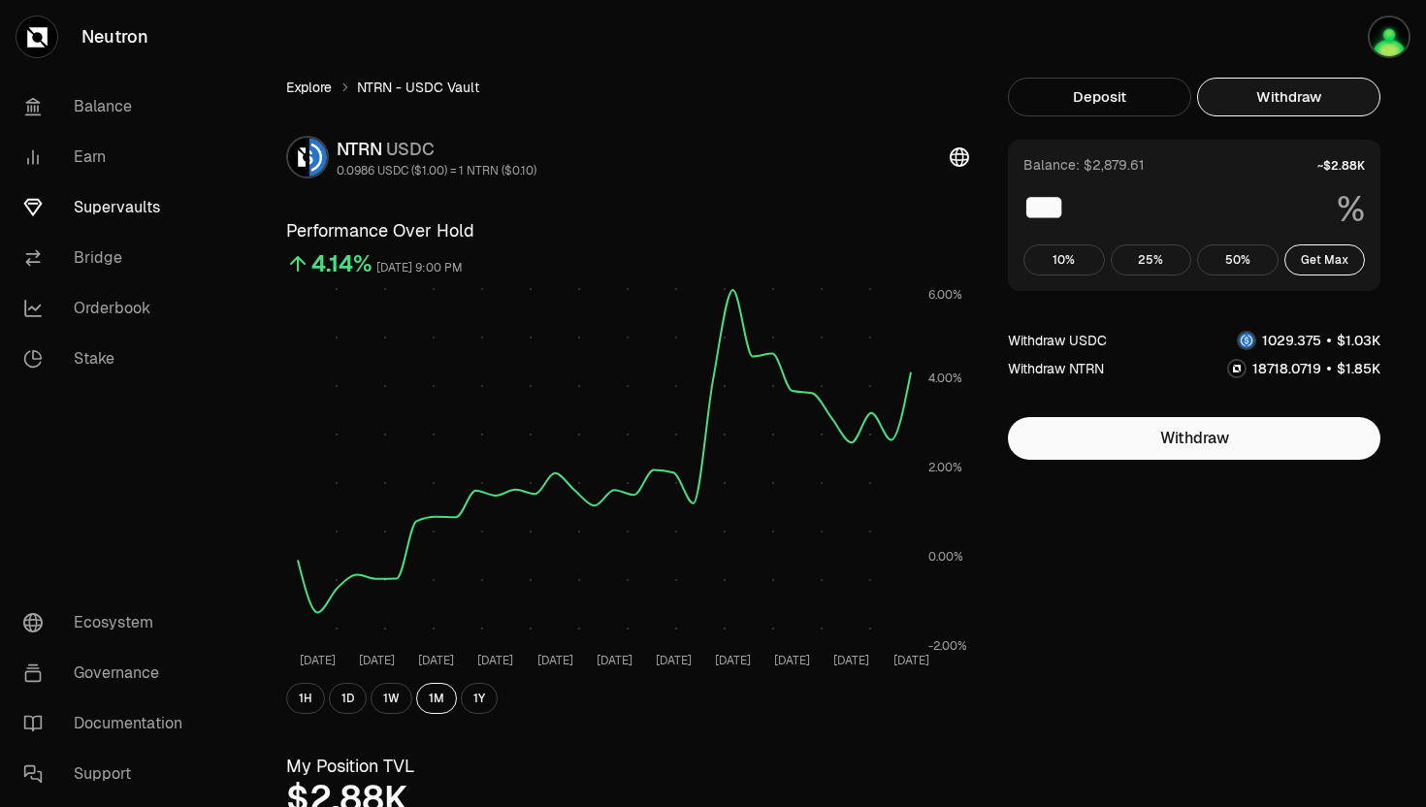
click at [332, 90] on link "Explore" at bounding box center [309, 87] width 46 height 19
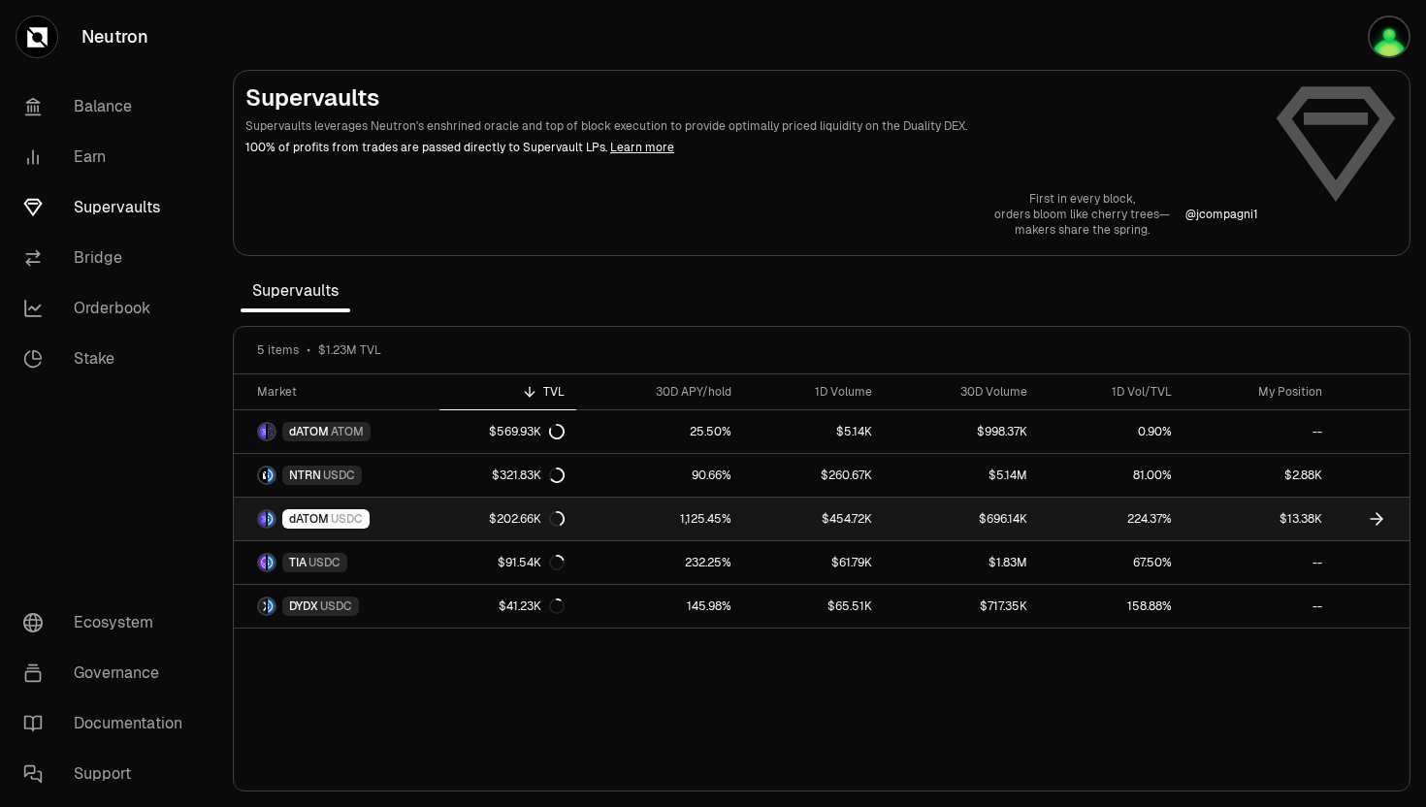
click at [323, 512] on span "dATOM" at bounding box center [309, 519] width 40 height 16
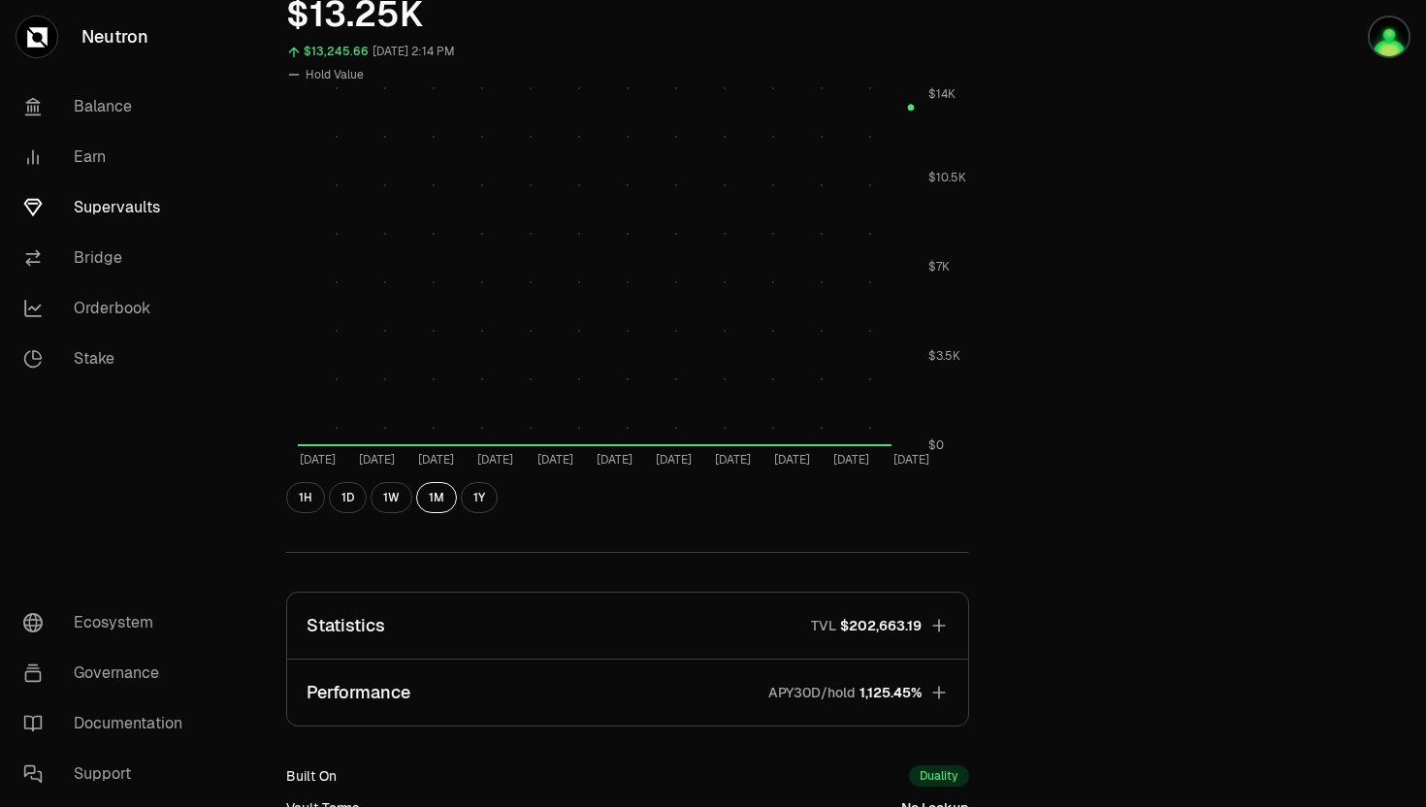
scroll to position [835, 0]
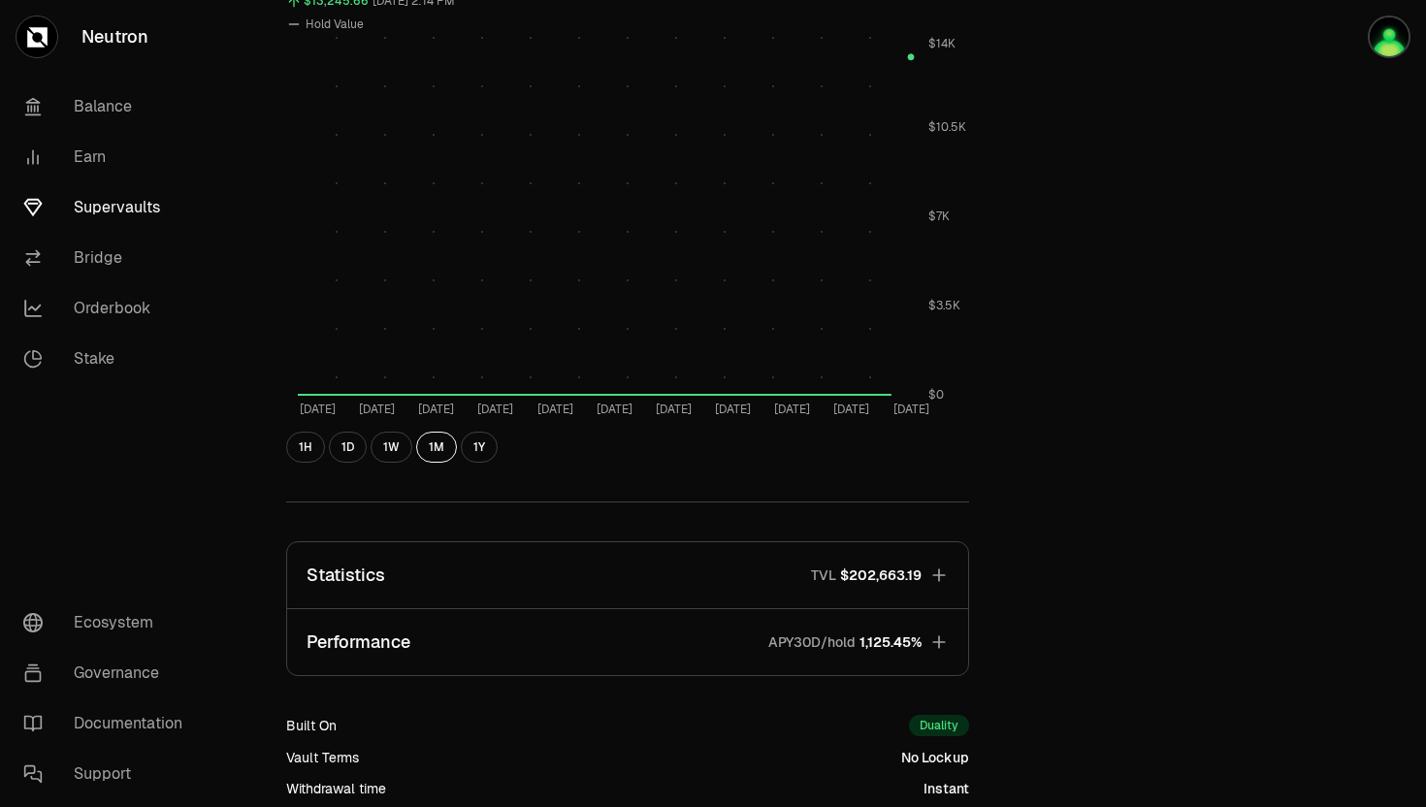
click at [866, 647] on span "1,125.45%" at bounding box center [890, 641] width 62 height 19
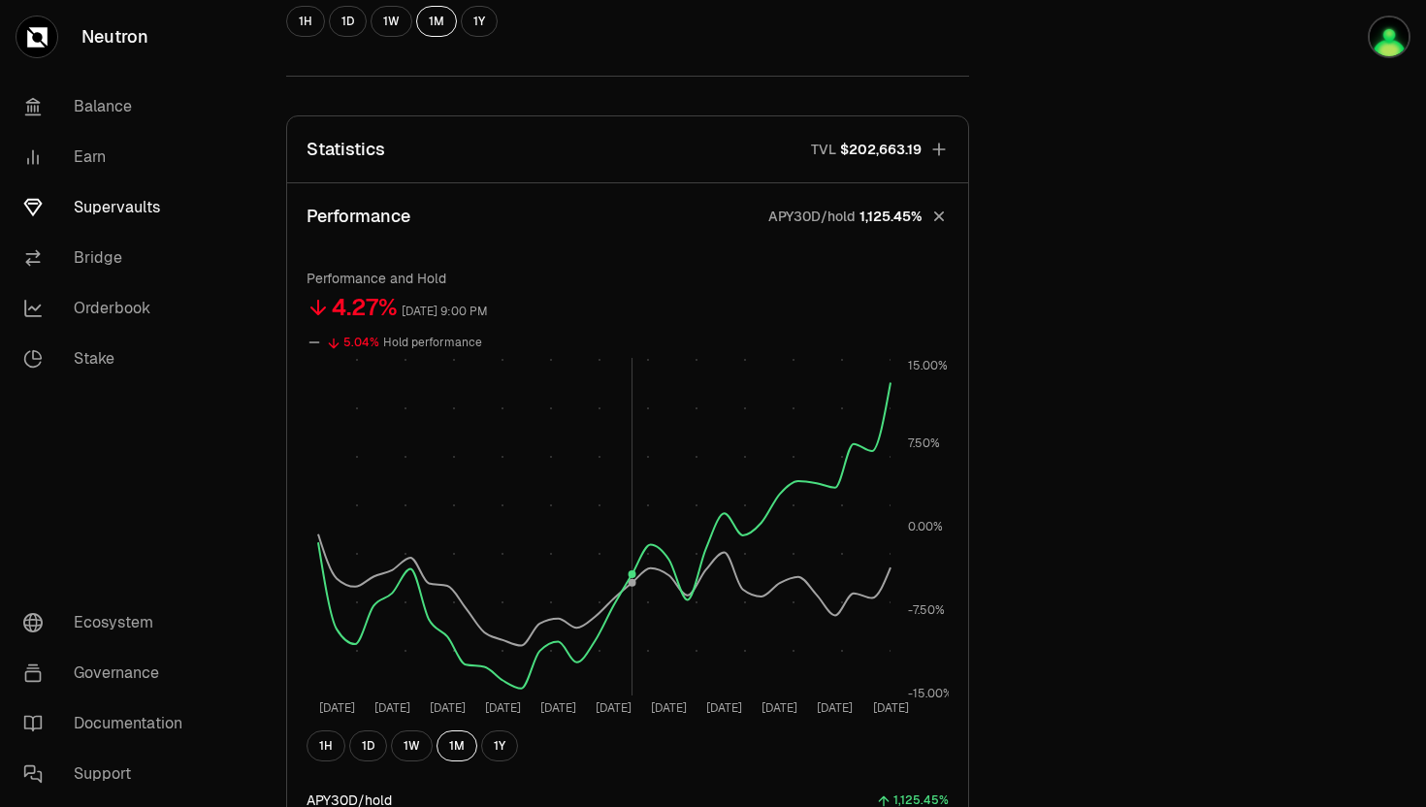
scroll to position [1314, 0]
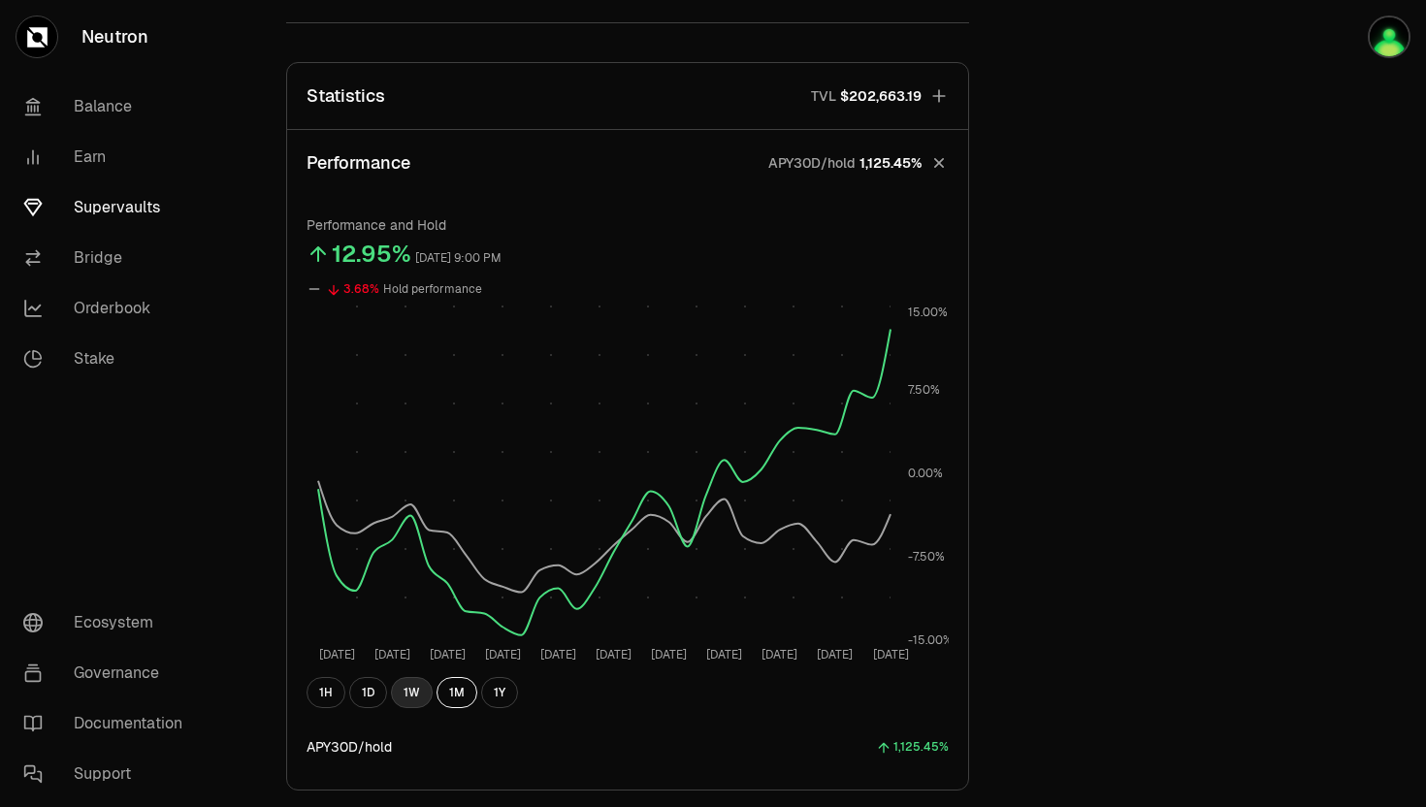
click at [398, 696] on button "1W" at bounding box center [412, 692] width 42 height 31
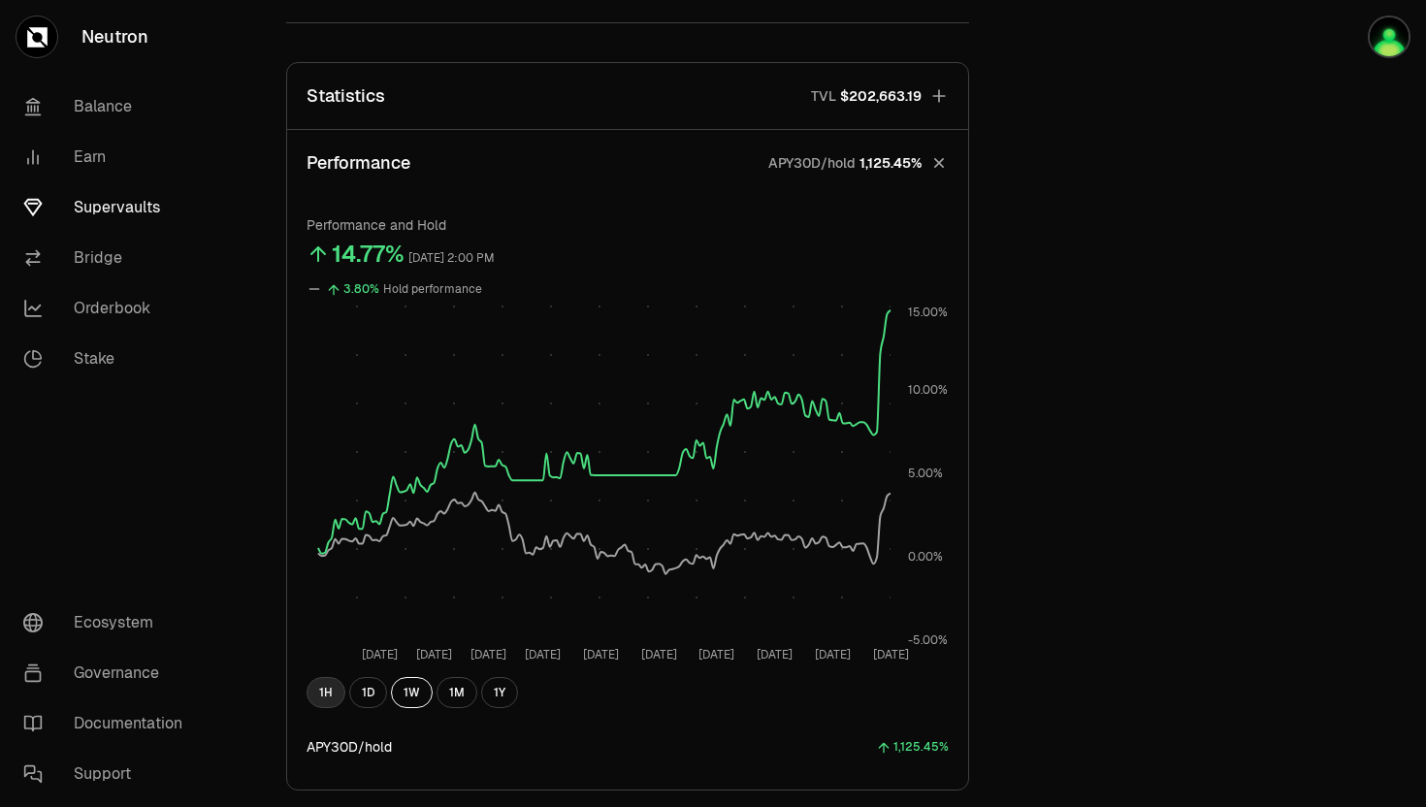
click at [329, 689] on button "1H" at bounding box center [326, 692] width 39 height 31
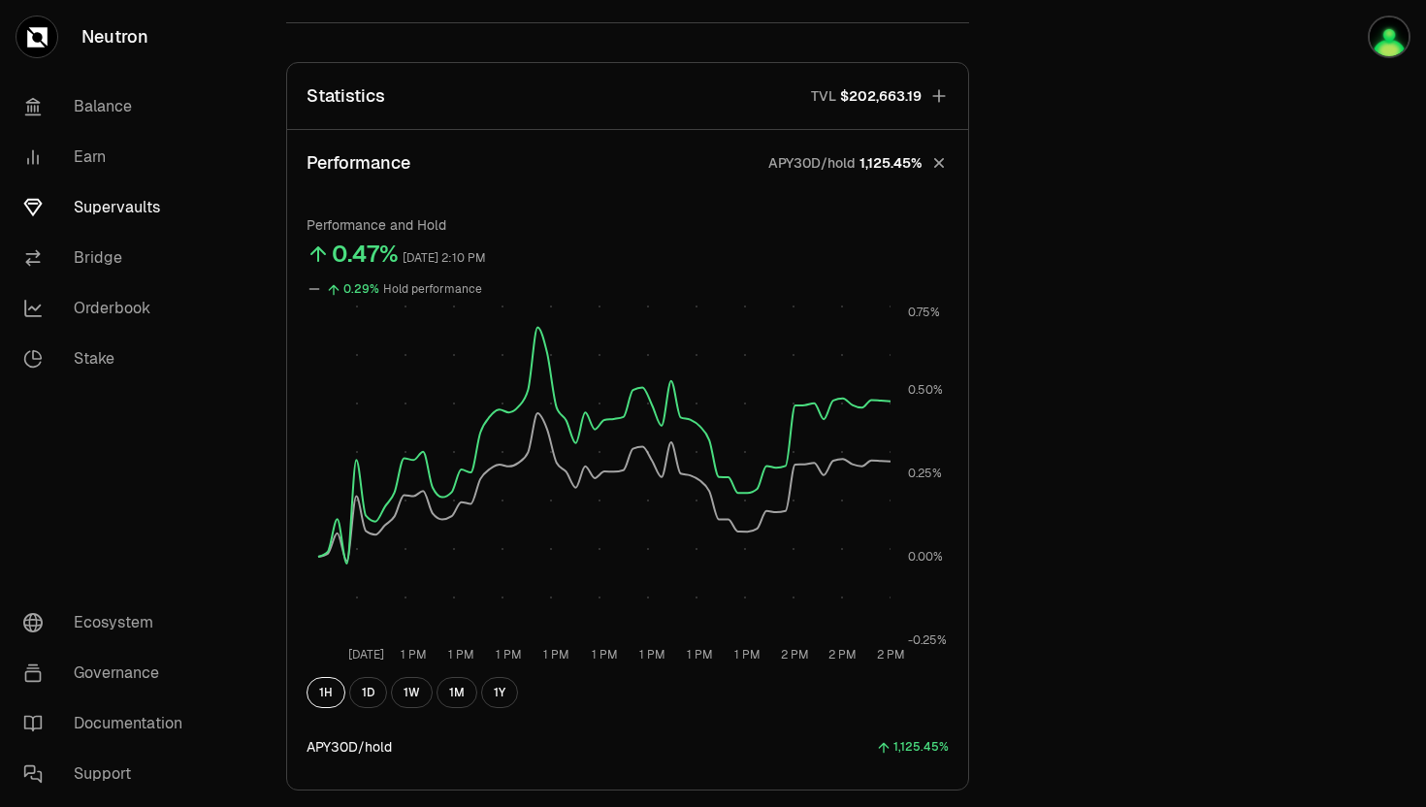
click at [940, 168] on icon "button" at bounding box center [938, 162] width 27 height 27
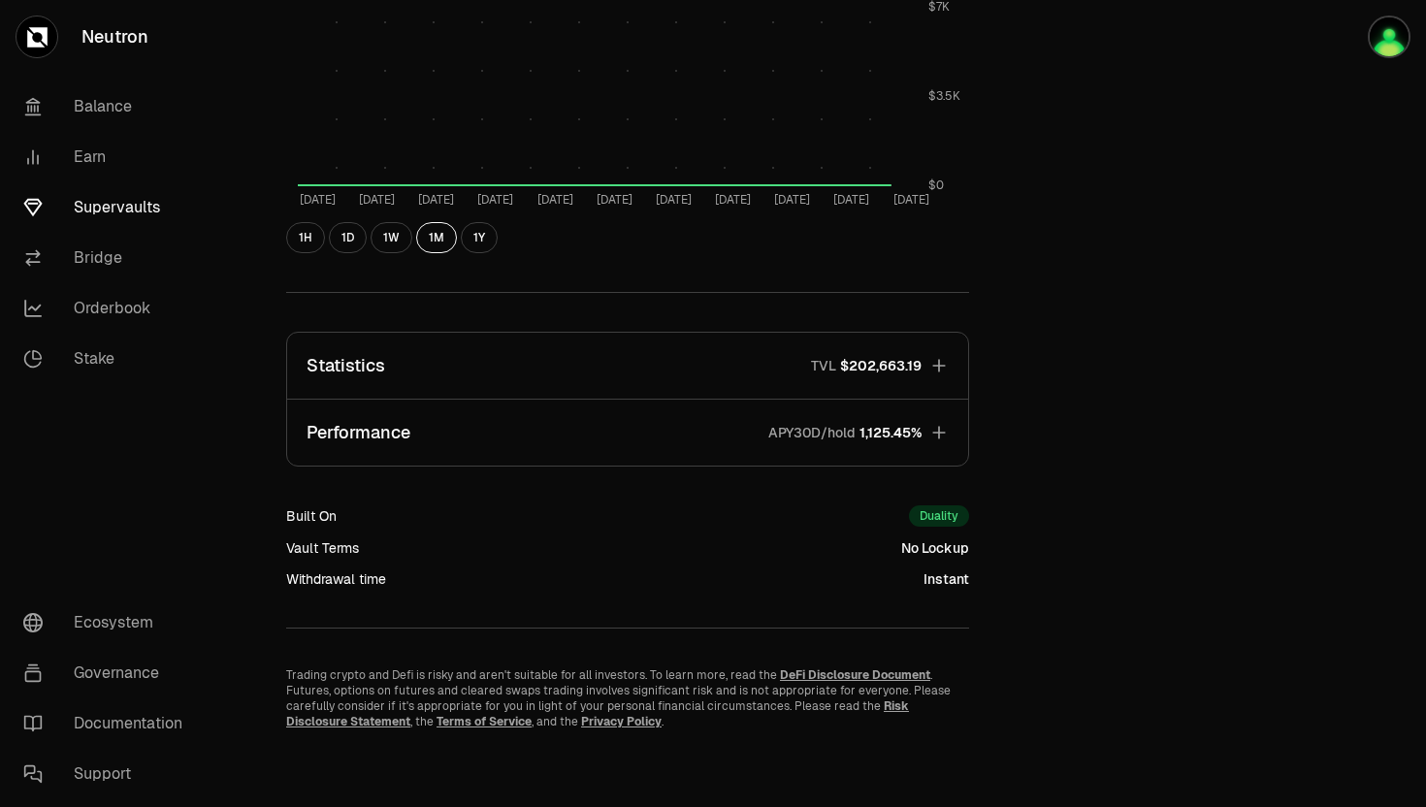
scroll to position [0, 0]
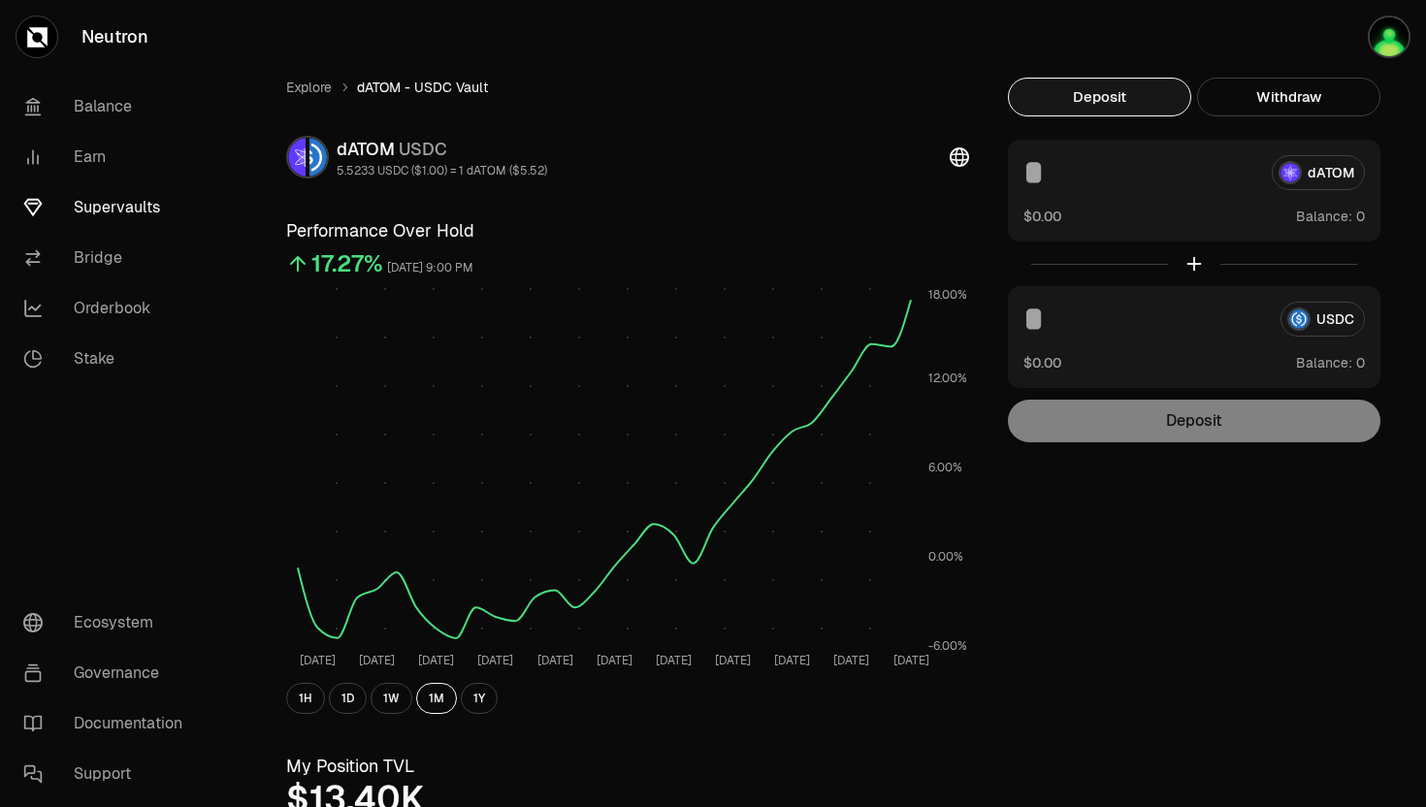
click at [75, 23] on link "Neutron" at bounding box center [108, 37] width 217 height 74
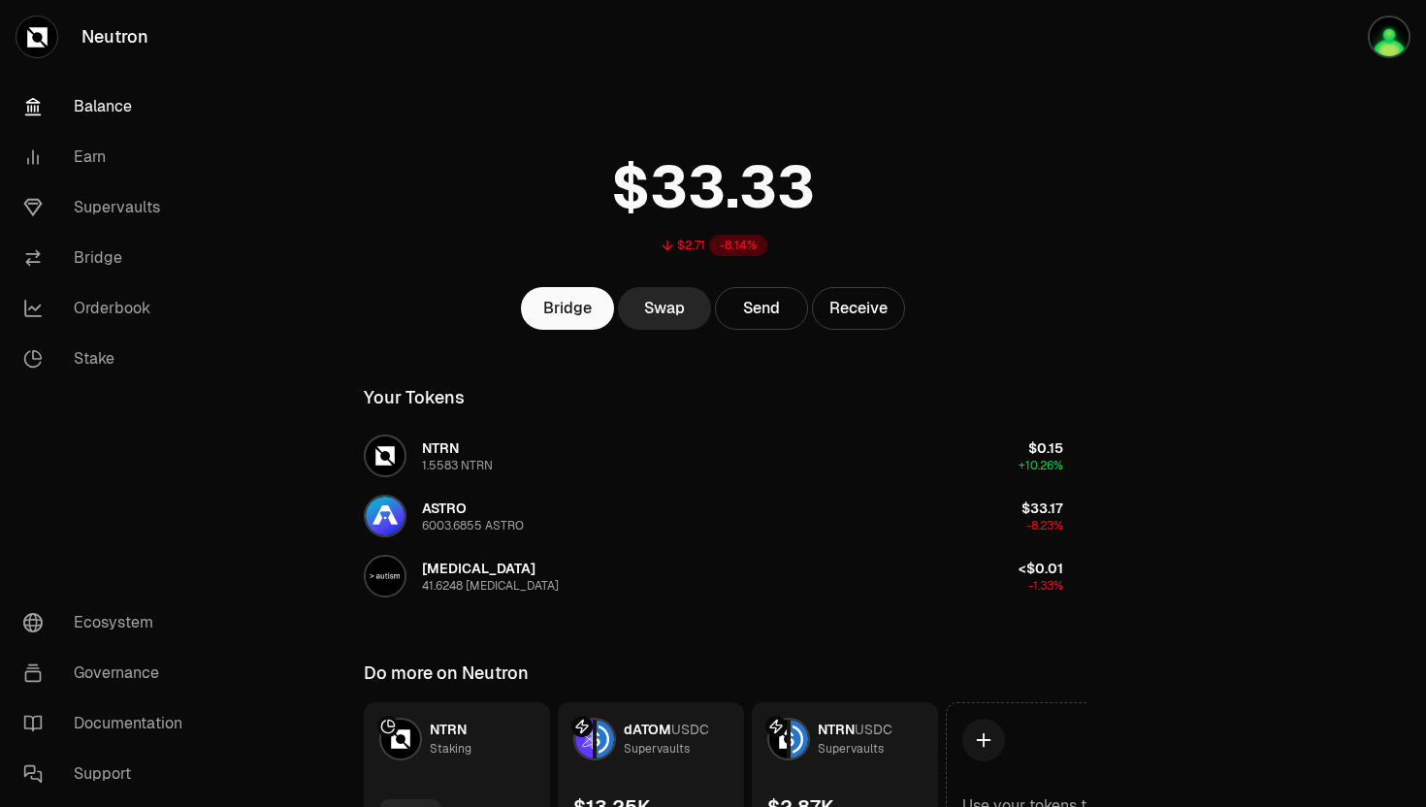
click at [96, 41] on link "Neutron" at bounding box center [108, 37] width 217 height 74
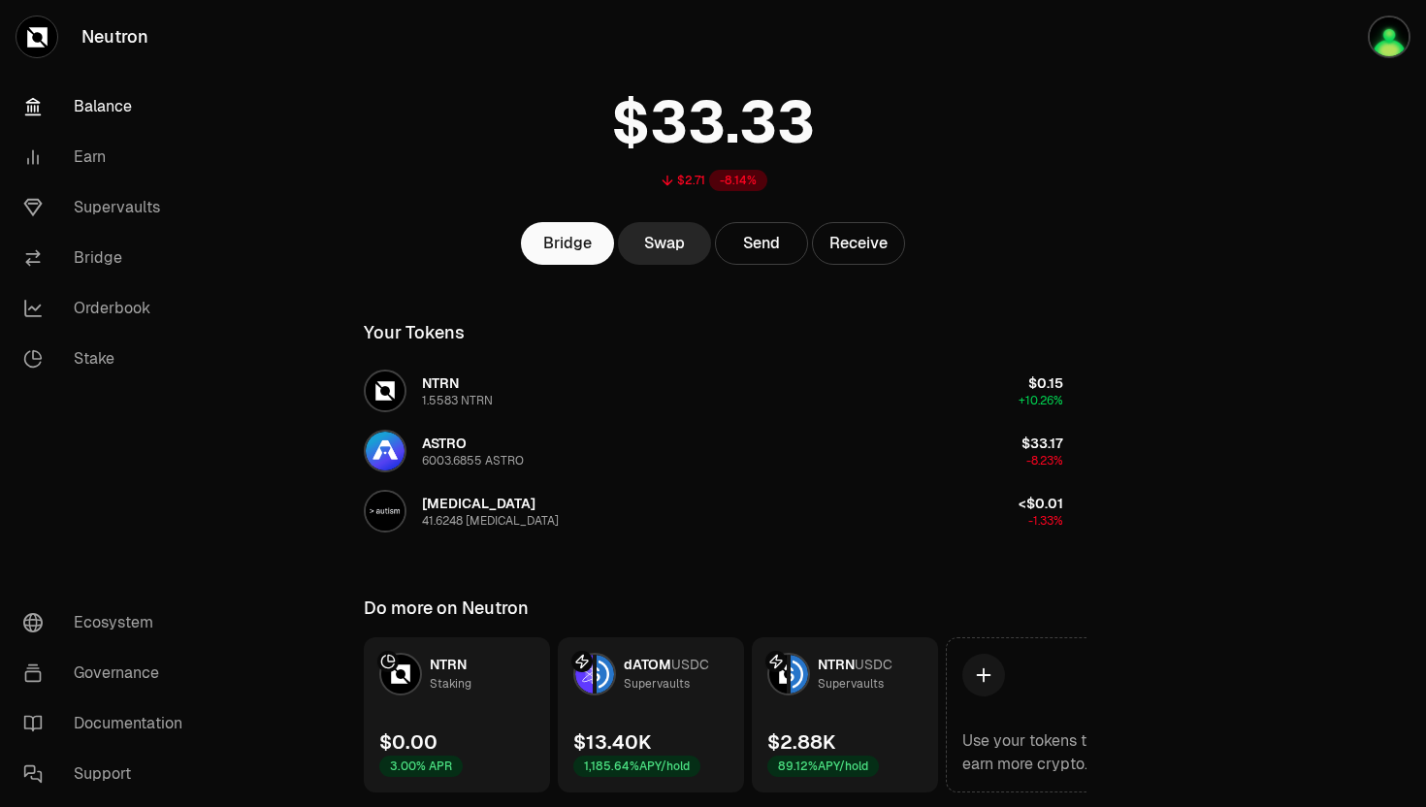
scroll to position [128, 0]
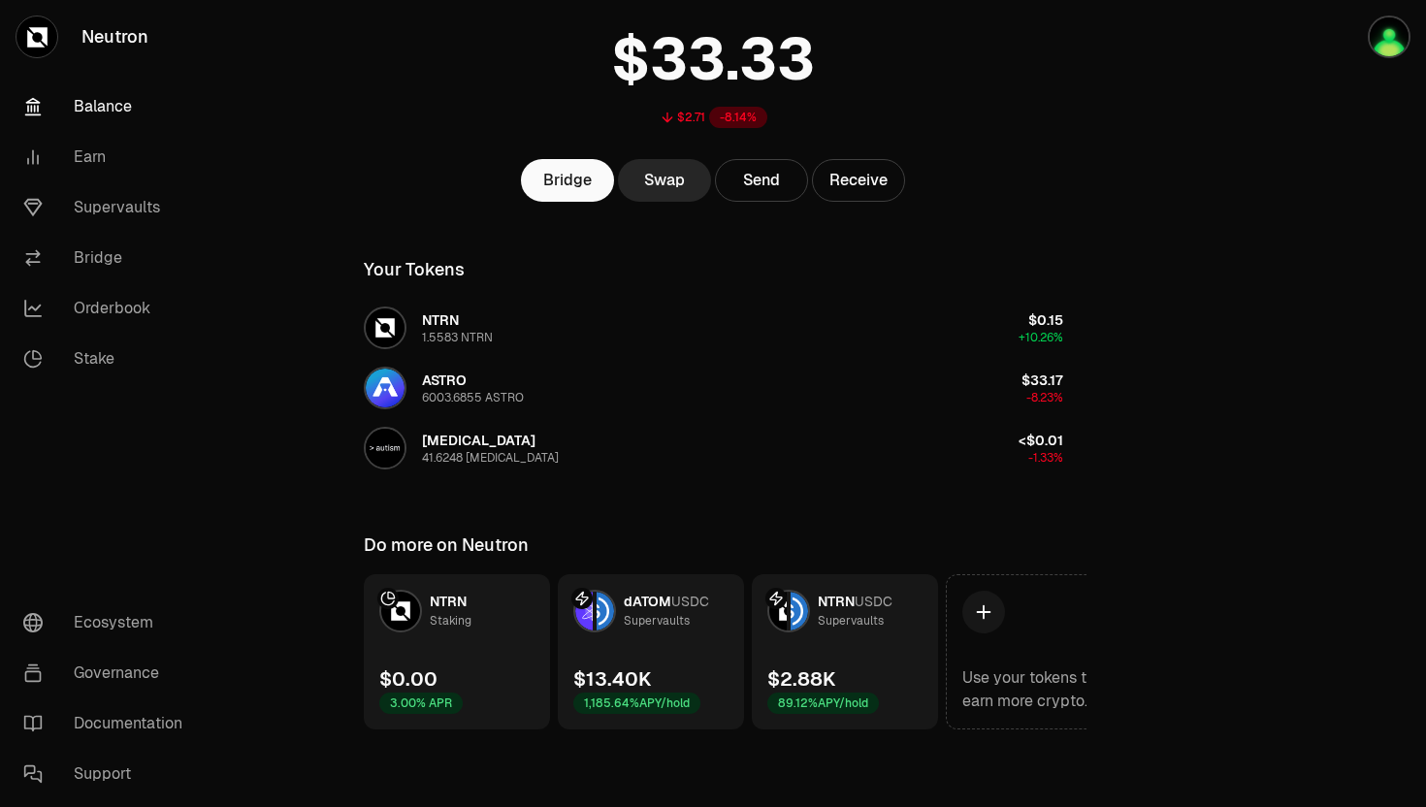
click at [654, 604] on span "dATOM" at bounding box center [648, 601] width 48 height 17
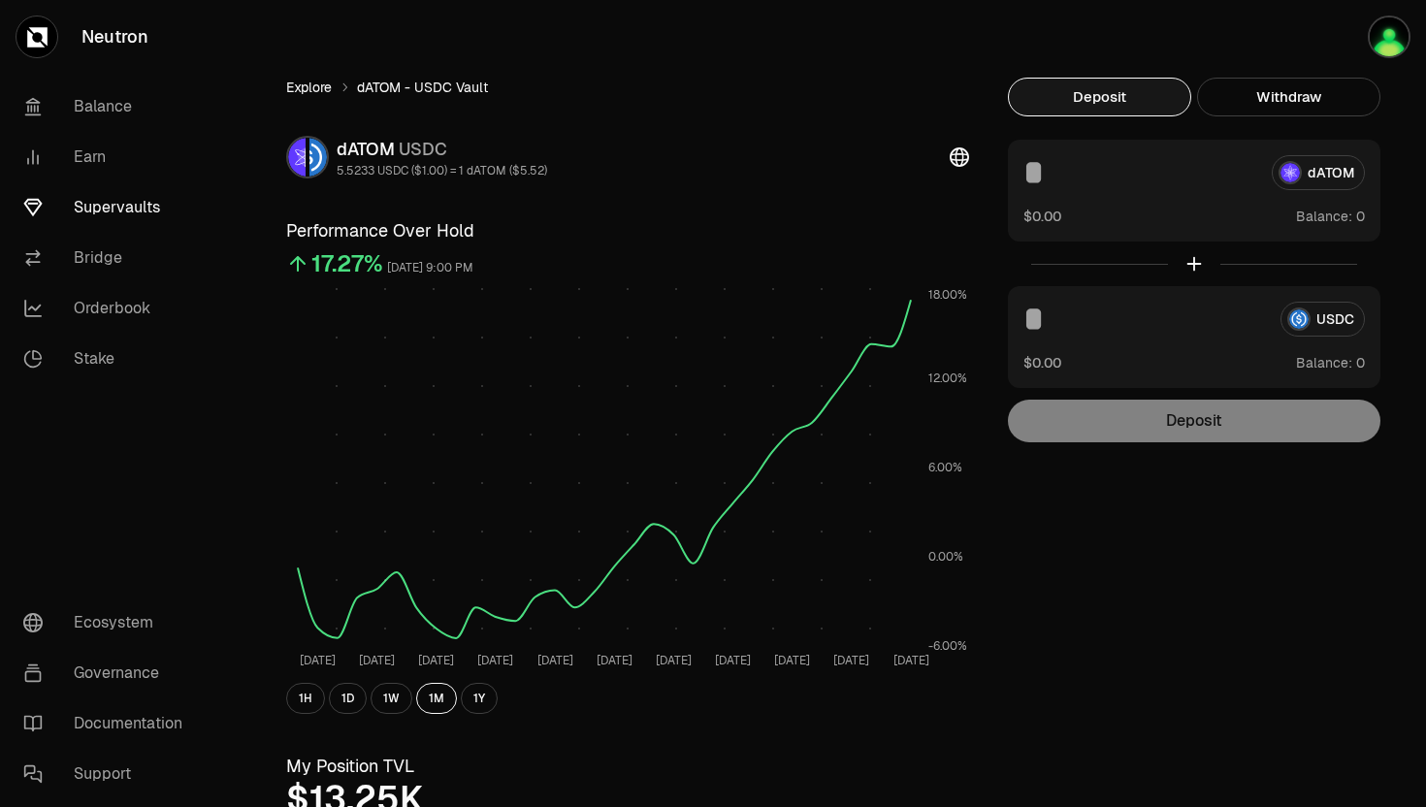
click at [305, 85] on link "Explore" at bounding box center [309, 87] width 46 height 19
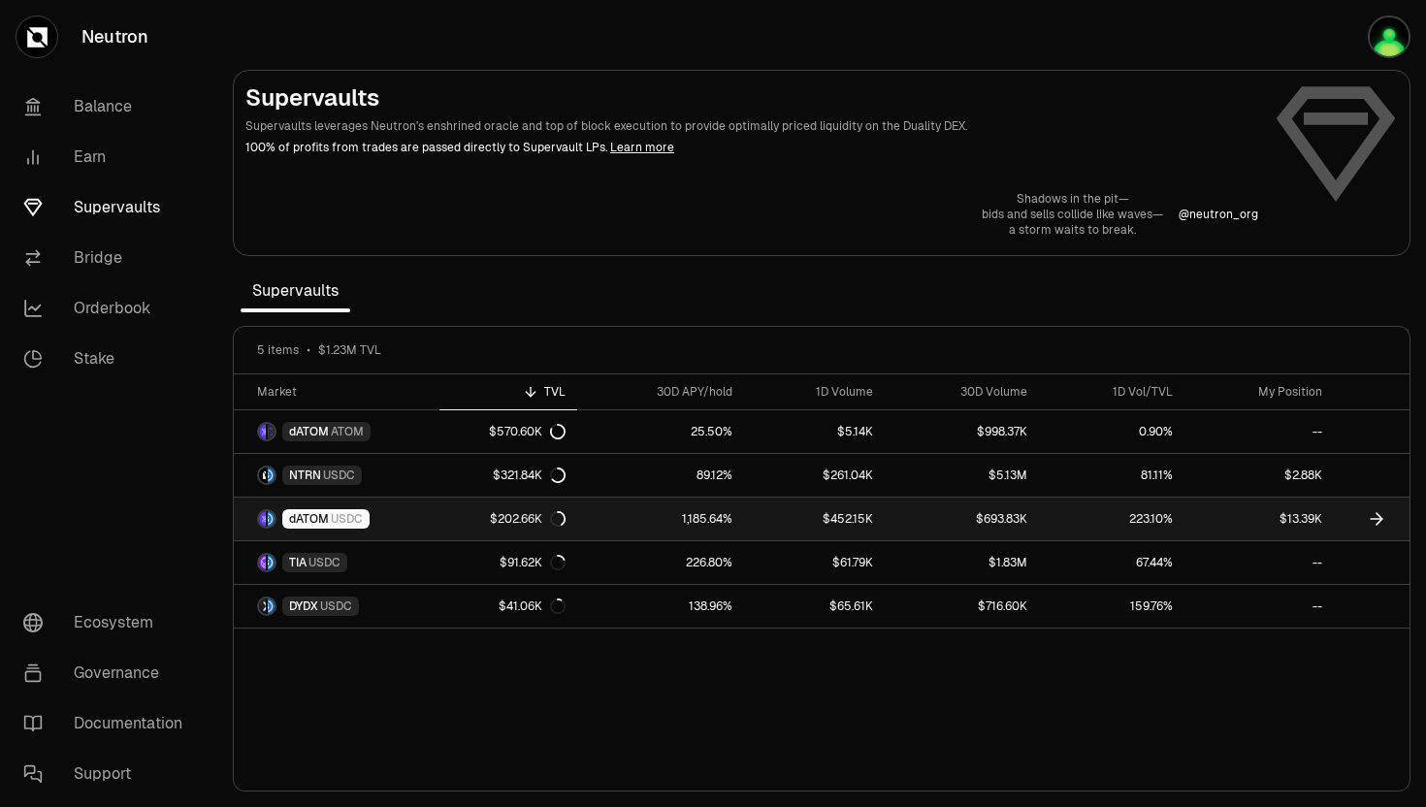
click at [349, 523] on span "USDC" at bounding box center [347, 519] width 32 height 16
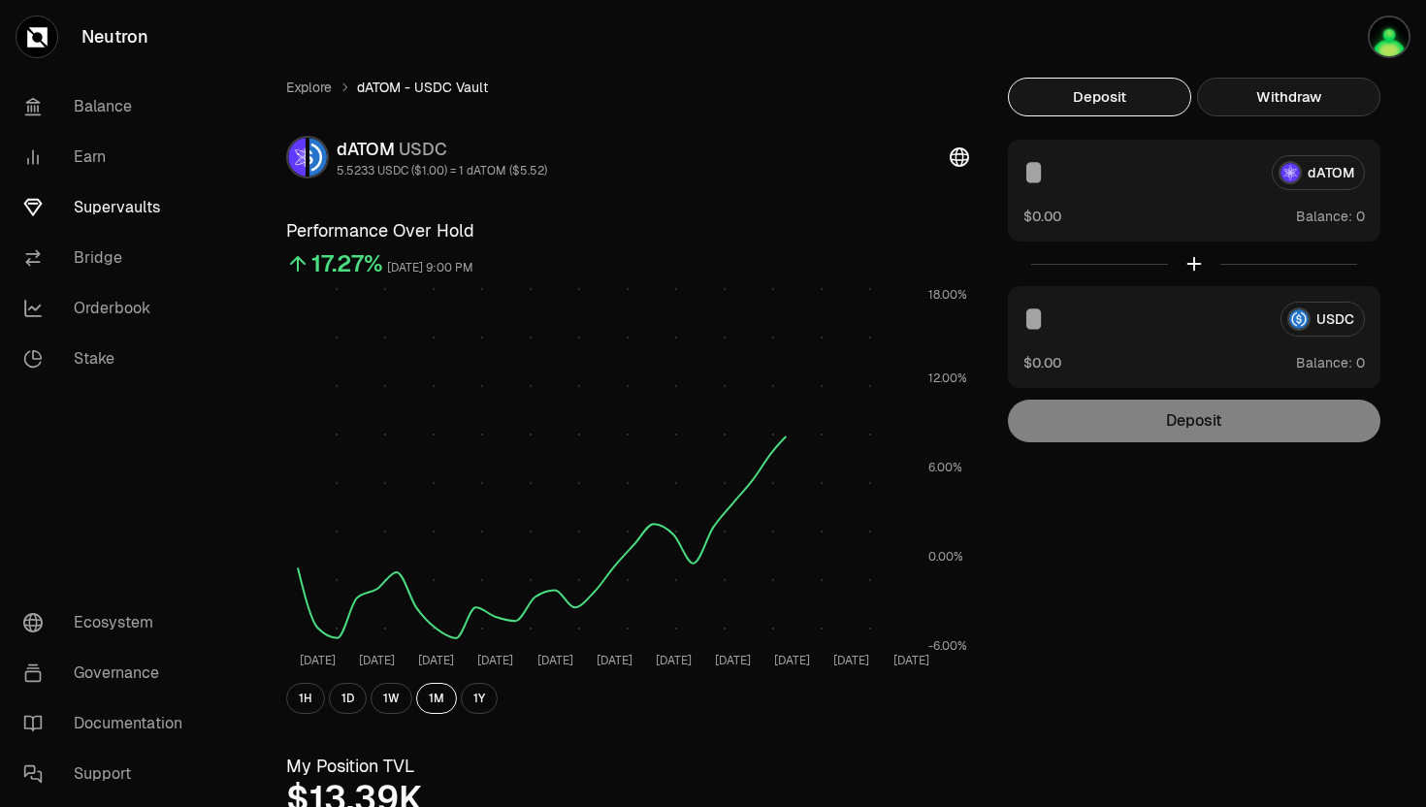
click at [1277, 111] on button "Withdraw" at bounding box center [1288, 97] width 183 height 39
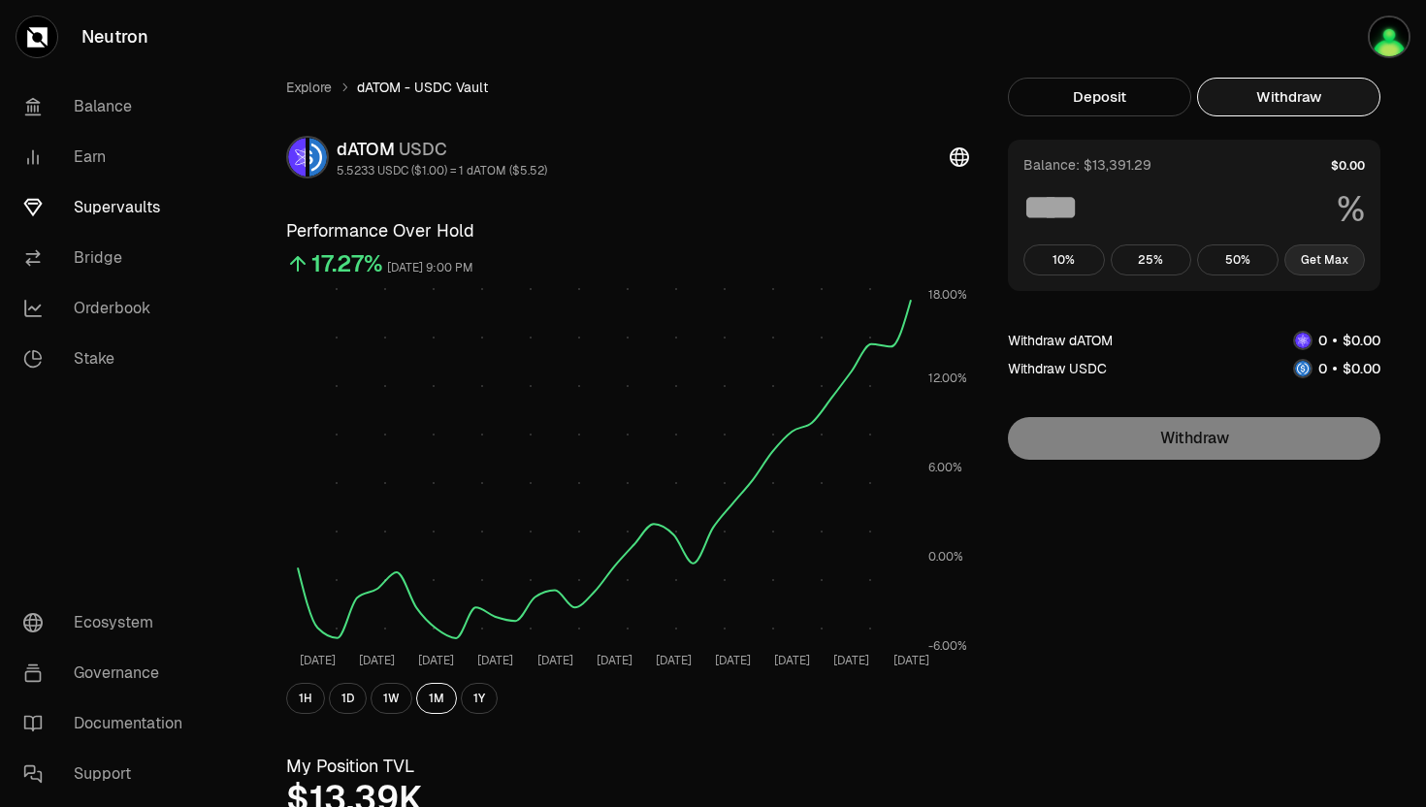
click at [1324, 269] on button "Get Max" at bounding box center [1324, 259] width 81 height 31
type input "***"
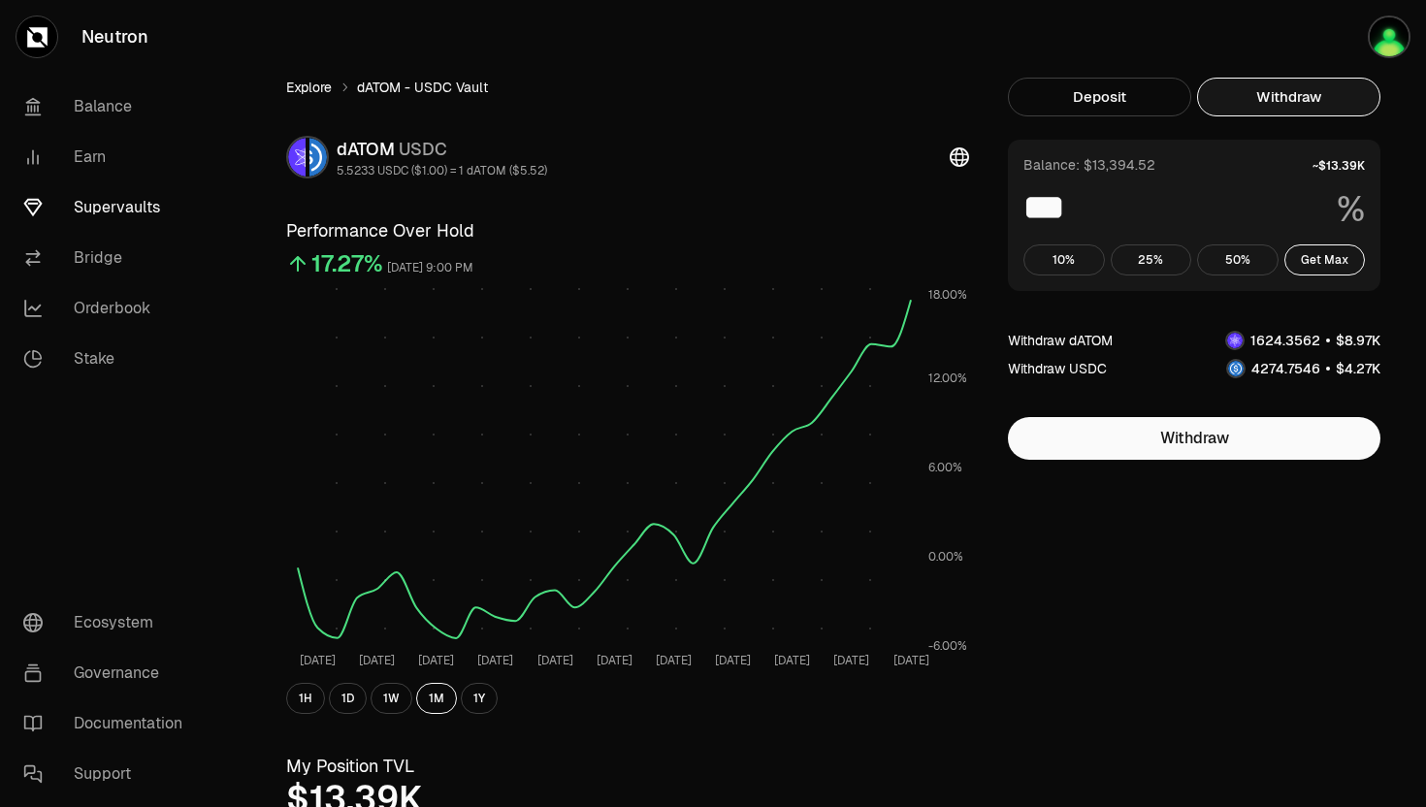
click at [315, 91] on link "Explore" at bounding box center [309, 87] width 46 height 19
